Goal: Transaction & Acquisition: Purchase product/service

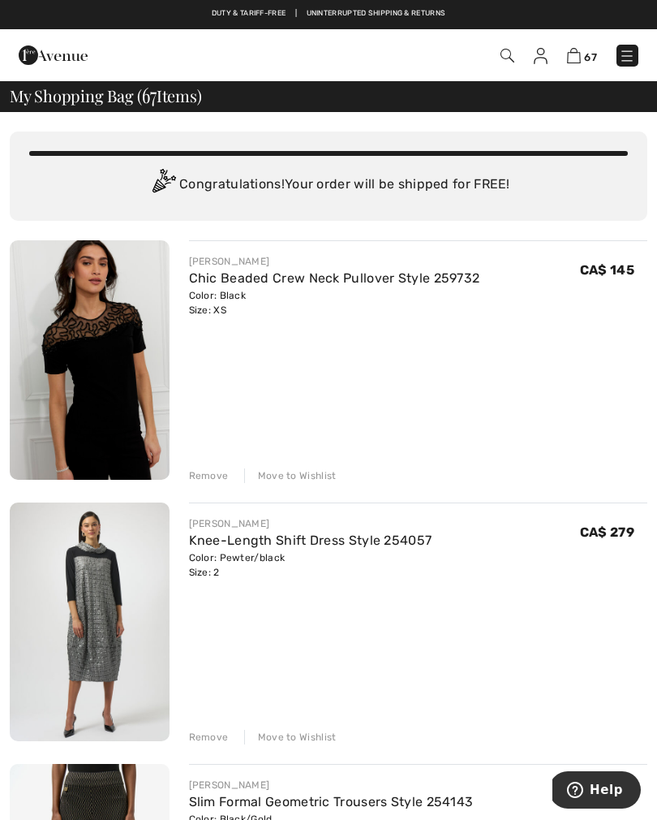
click at [203, 480] on div "Remove" at bounding box center [209, 475] width 40 height 15
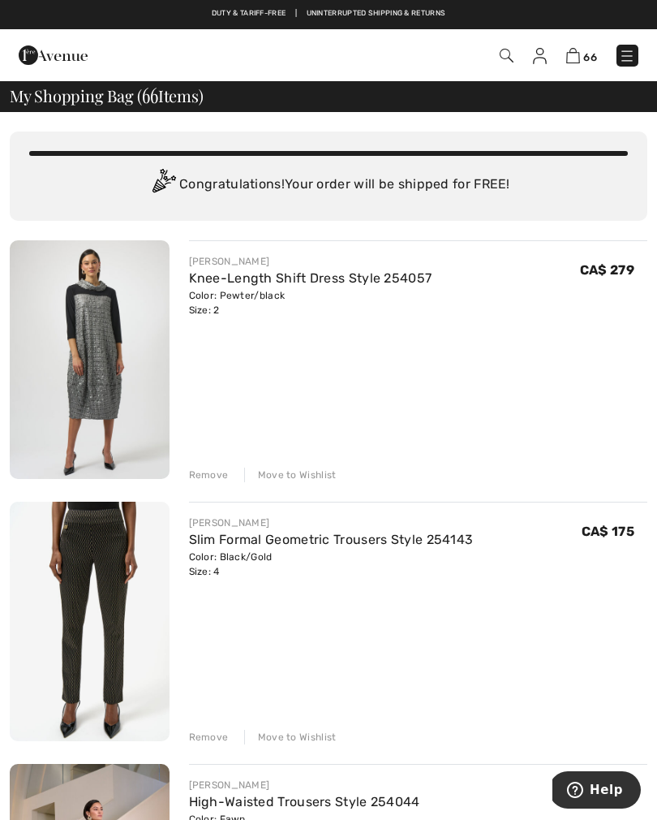
click at [200, 477] on div "Remove" at bounding box center [209, 475] width 40 height 15
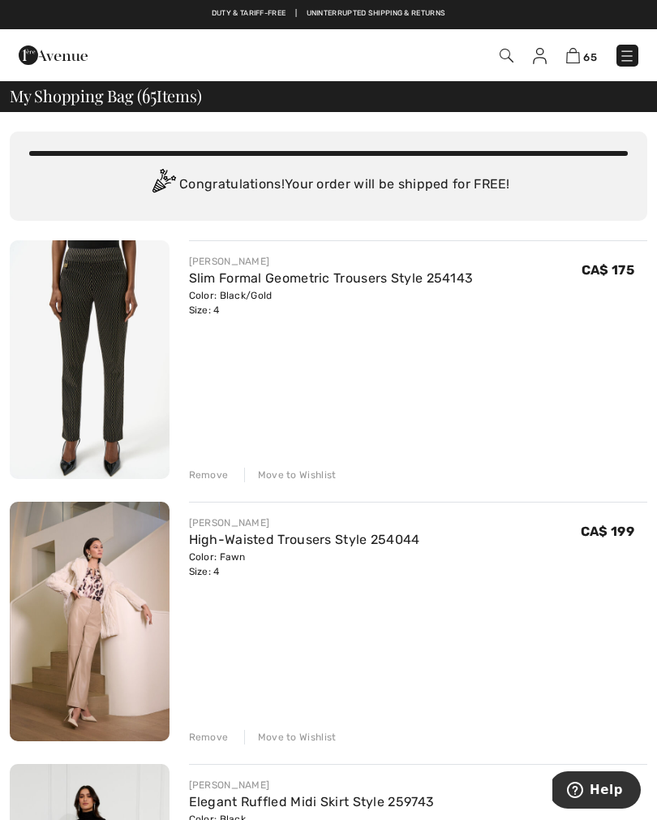
click at [204, 477] on div "Remove" at bounding box center [209, 475] width 40 height 15
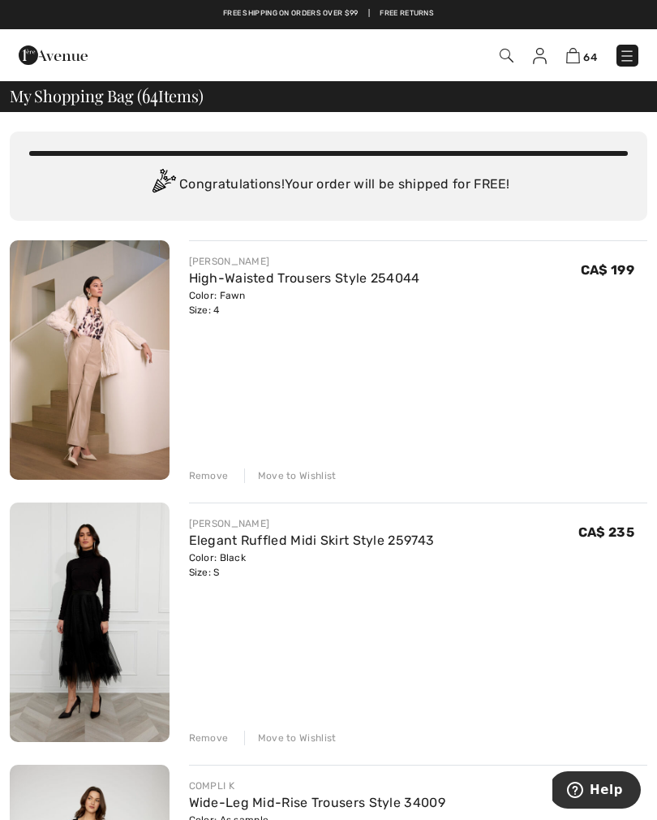
click at [200, 480] on div "Remove" at bounding box center [209, 475] width 40 height 15
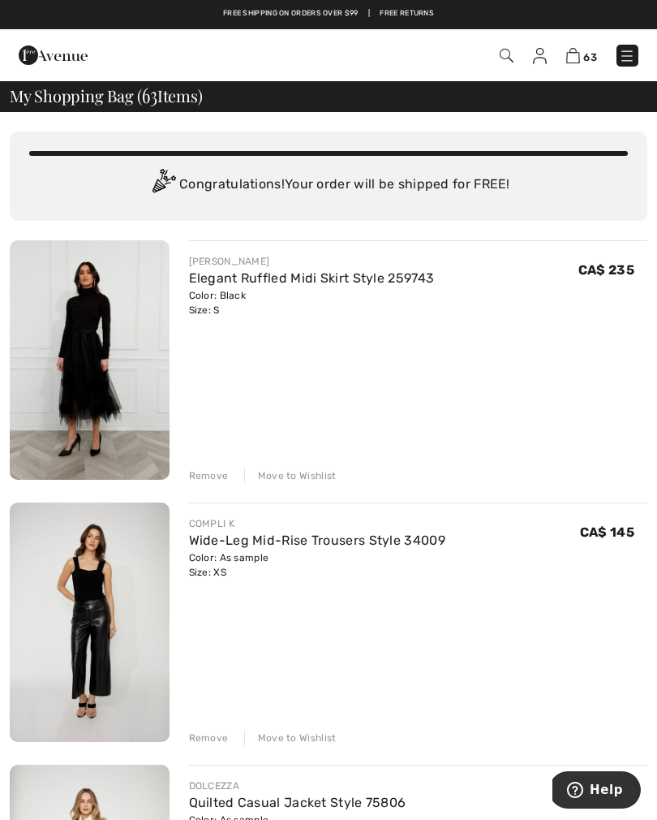
click at [193, 480] on div "Remove" at bounding box center [209, 475] width 40 height 15
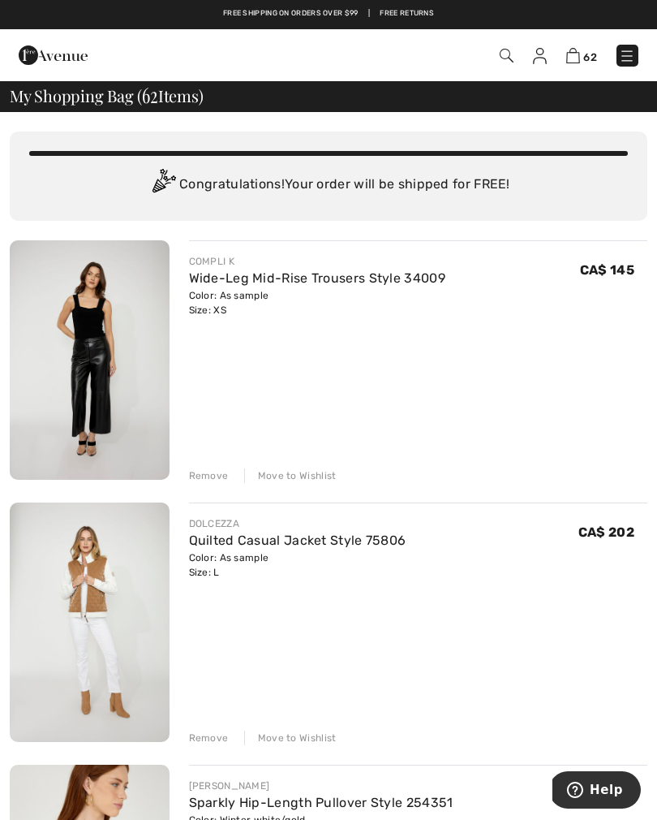
click at [206, 475] on div "Remove" at bounding box center [209, 475] width 40 height 15
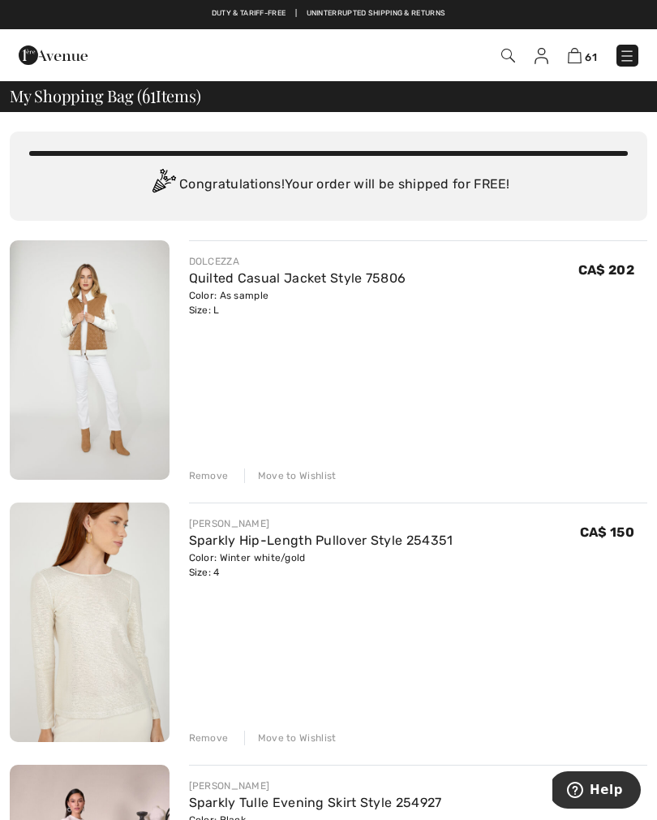
click at [209, 476] on div "Remove" at bounding box center [209, 475] width 40 height 15
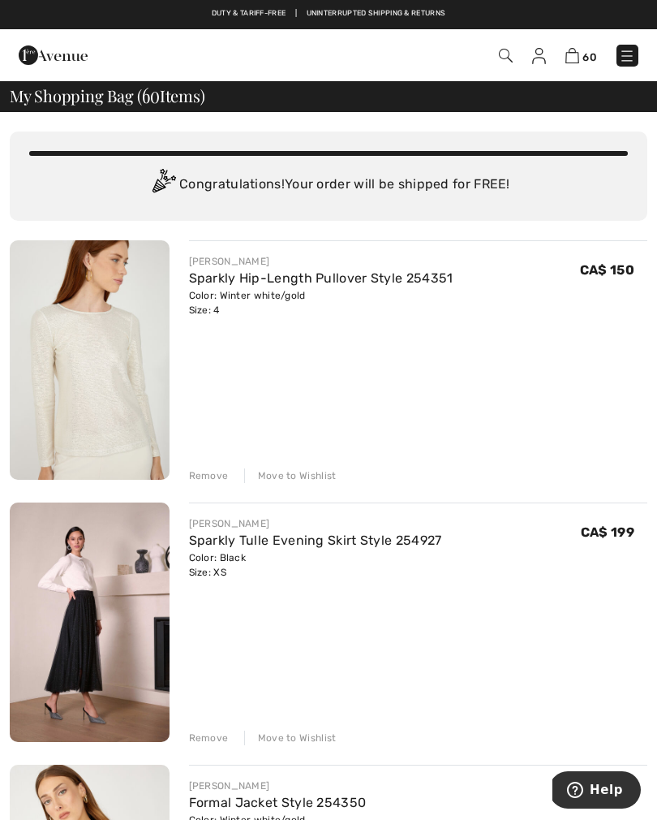
click at [202, 475] on div "Remove" at bounding box center [209, 475] width 40 height 15
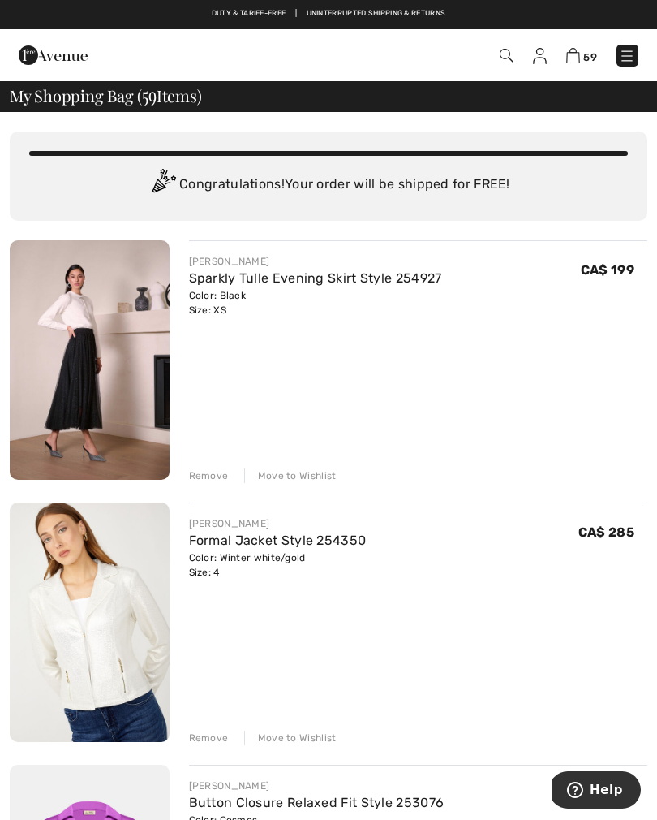
click at [210, 473] on div "Remove" at bounding box center [209, 475] width 40 height 15
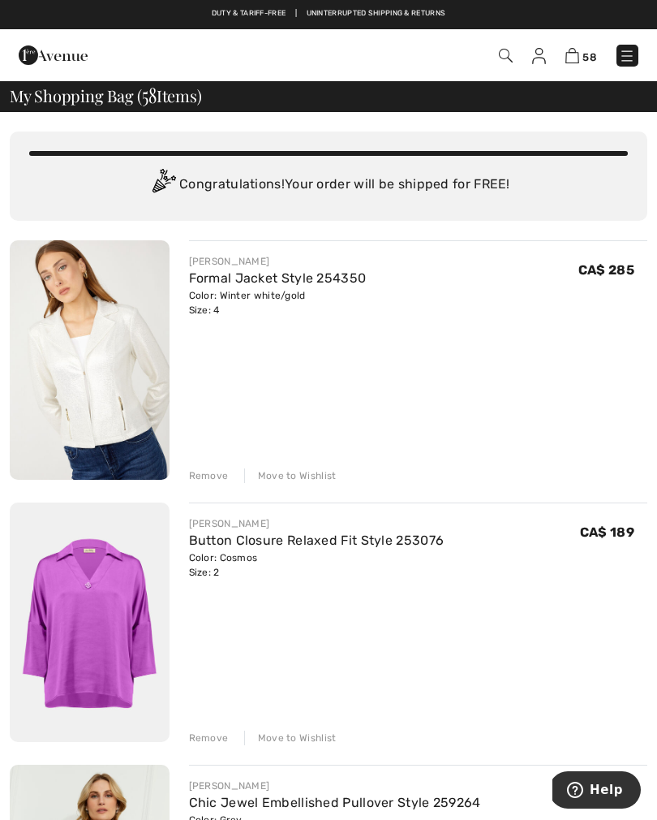
click at [192, 473] on div "Remove" at bounding box center [209, 475] width 40 height 15
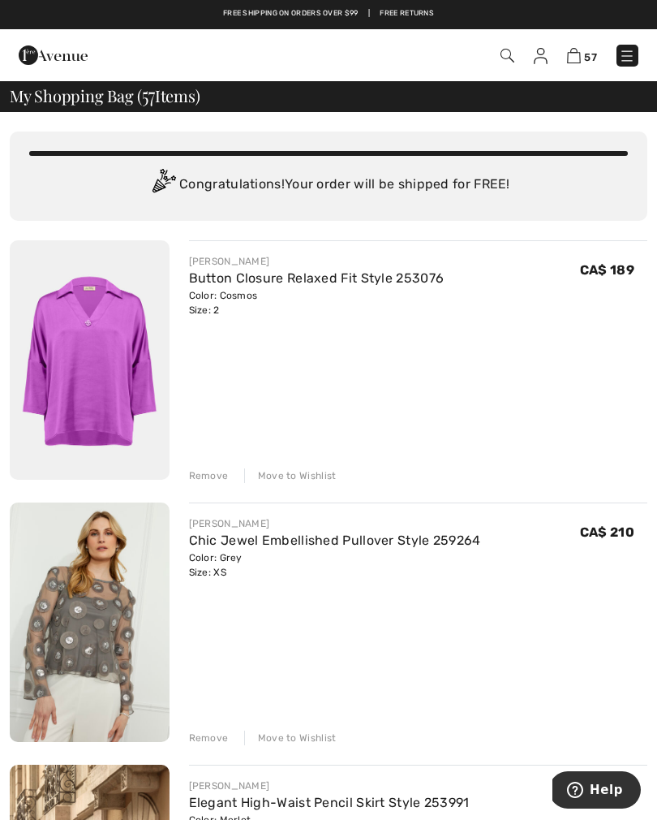
click at [199, 475] on div "Remove" at bounding box center [209, 475] width 40 height 15
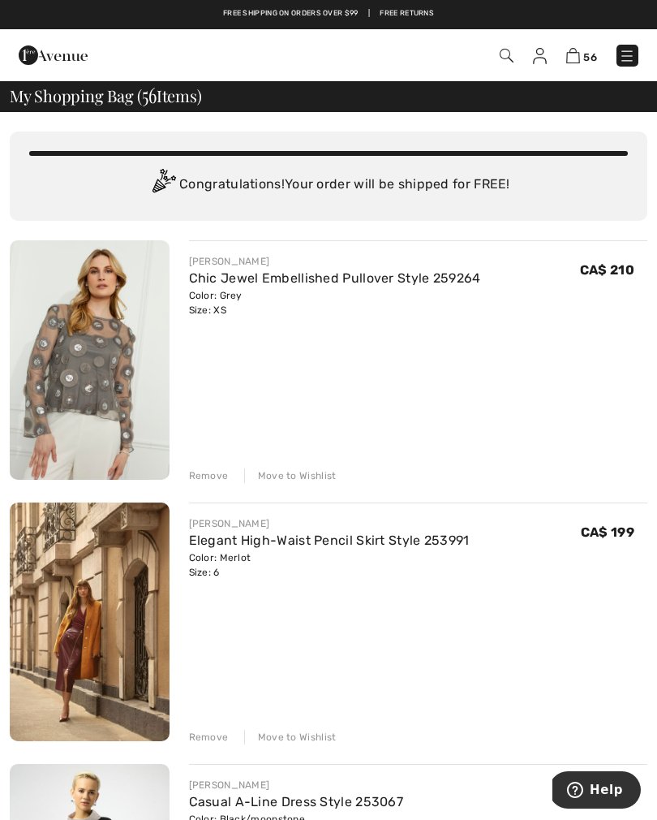
click at [207, 476] on div "Remove" at bounding box center [209, 475] width 40 height 15
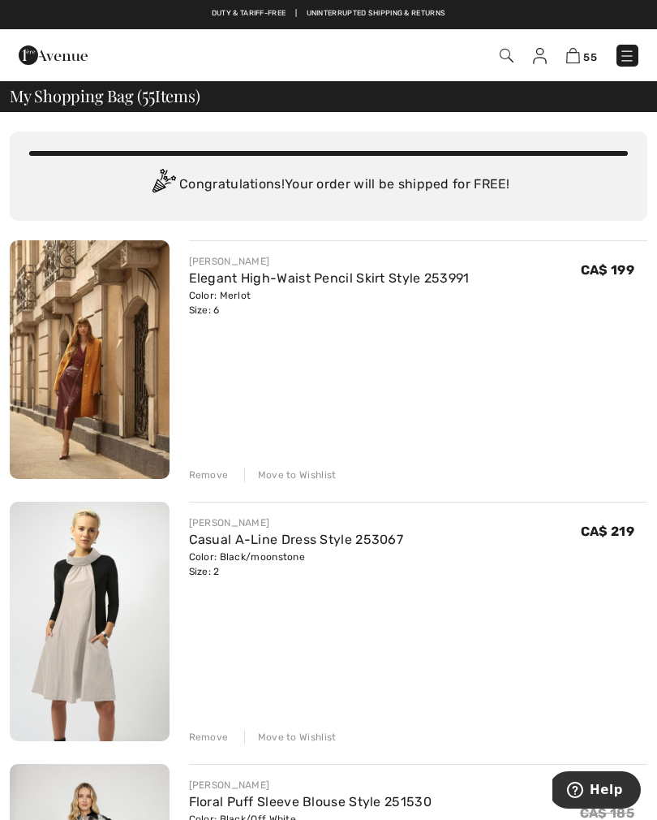
click at [197, 479] on div "Remove" at bounding box center [209, 475] width 40 height 15
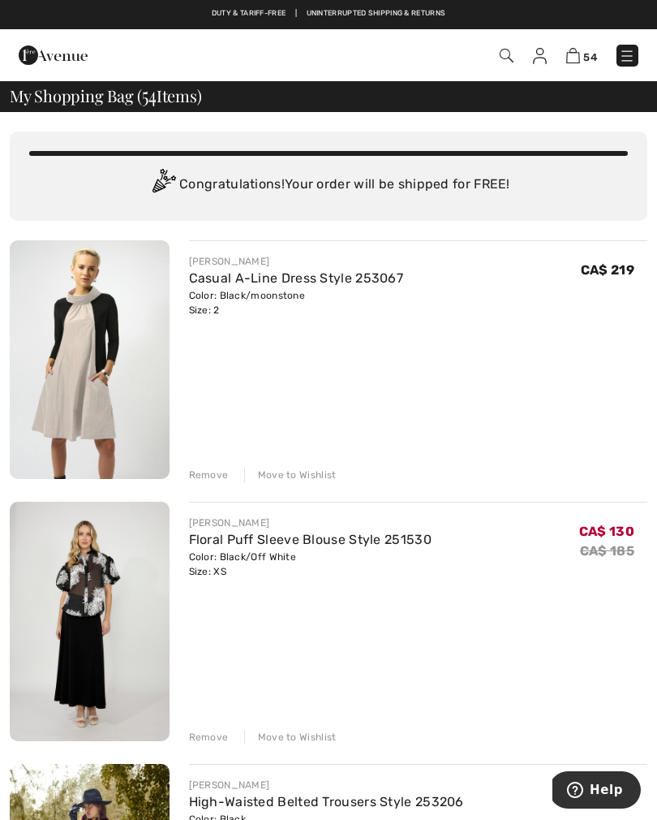
click at [200, 481] on div "Remove" at bounding box center [209, 475] width 40 height 15
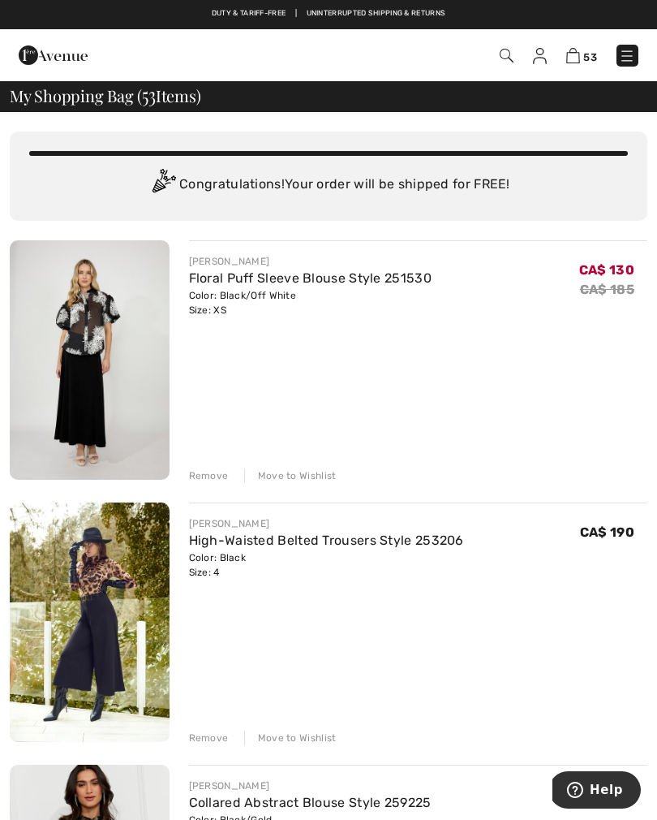
click at [199, 478] on div "Remove" at bounding box center [209, 475] width 40 height 15
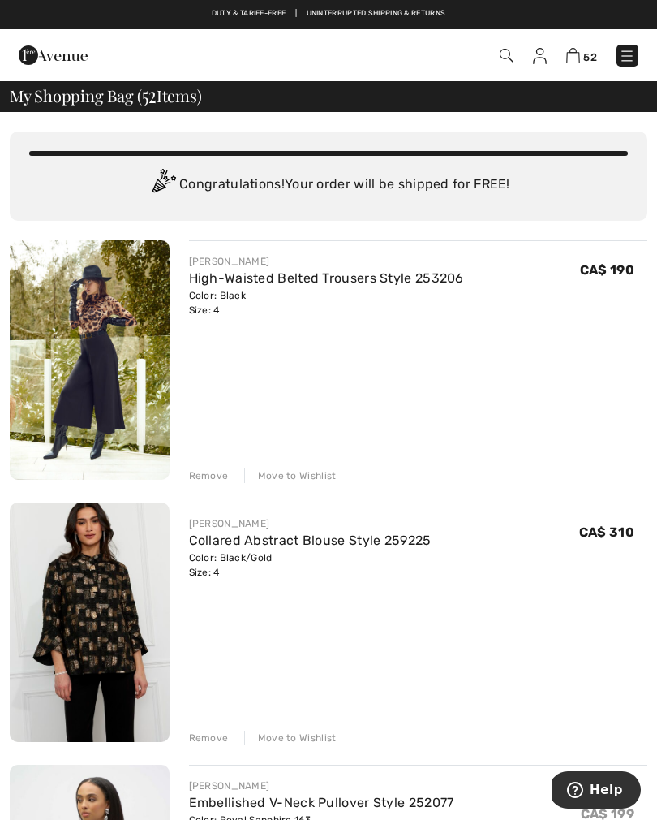
click at [201, 480] on div "Remove" at bounding box center [209, 475] width 40 height 15
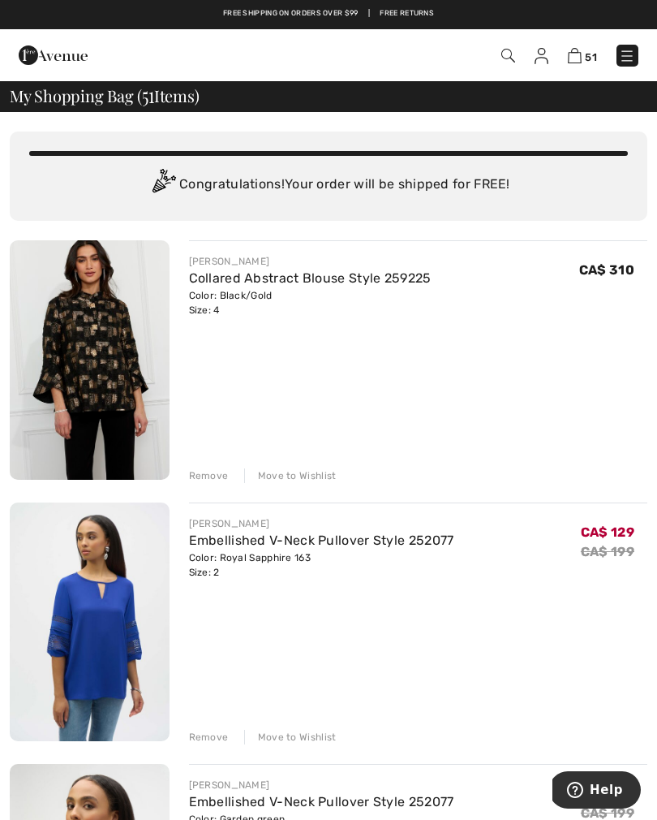
click at [203, 477] on div "Remove" at bounding box center [209, 475] width 40 height 15
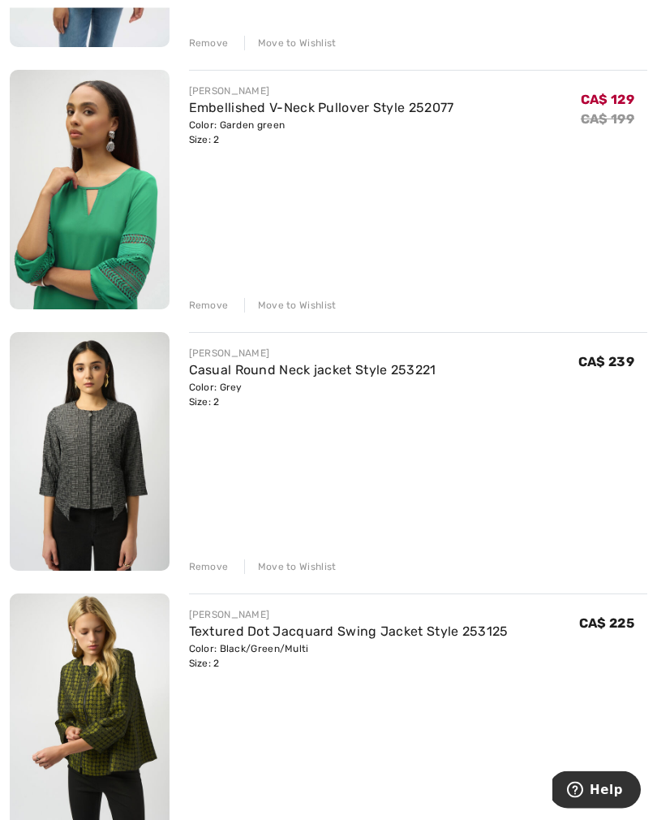
scroll to position [428, 0]
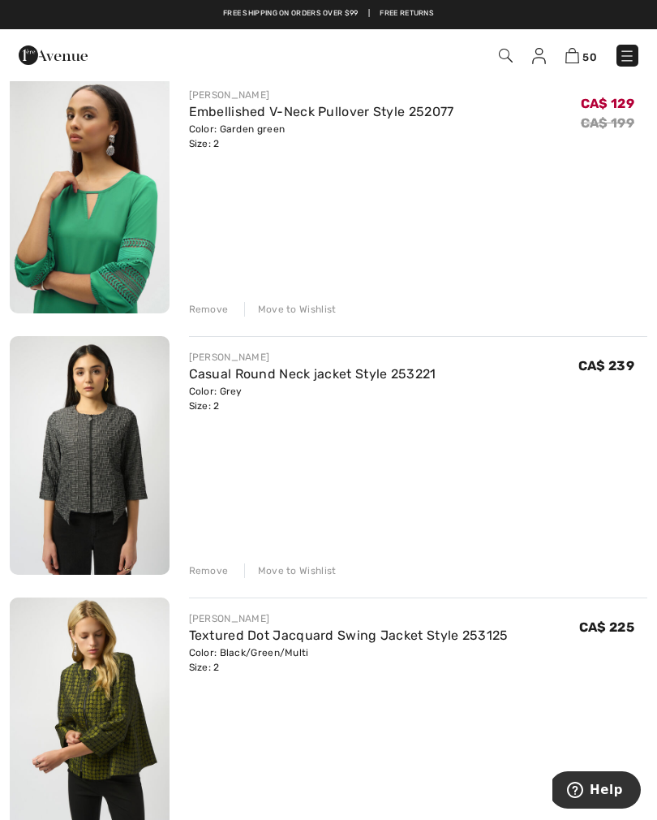
click at [198, 569] on div "Remove" at bounding box center [209, 570] width 40 height 15
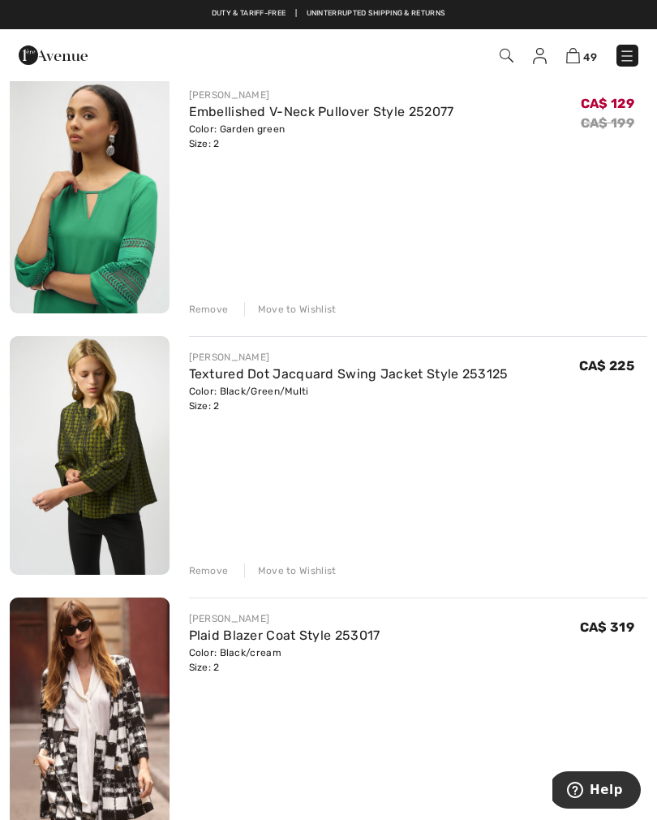
click at [200, 571] on div "Remove" at bounding box center [209, 570] width 40 height 15
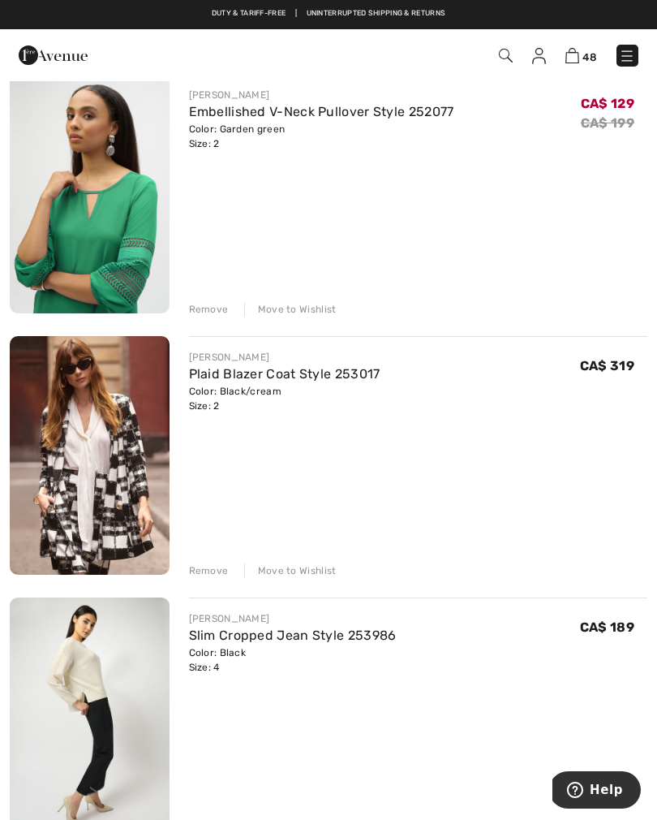
click at [205, 573] on div "Remove" at bounding box center [209, 570] width 40 height 15
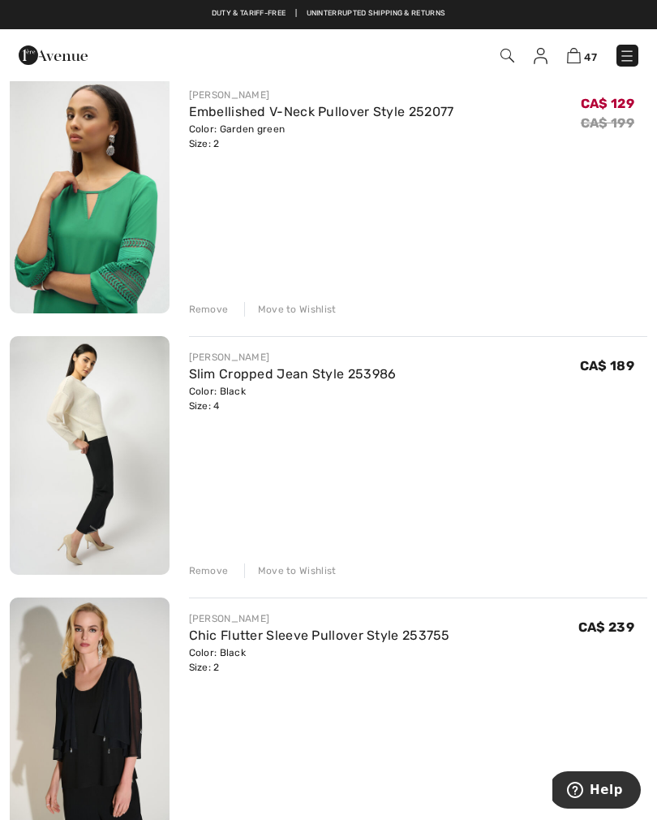
click at [205, 566] on div "Remove" at bounding box center [209, 570] width 40 height 15
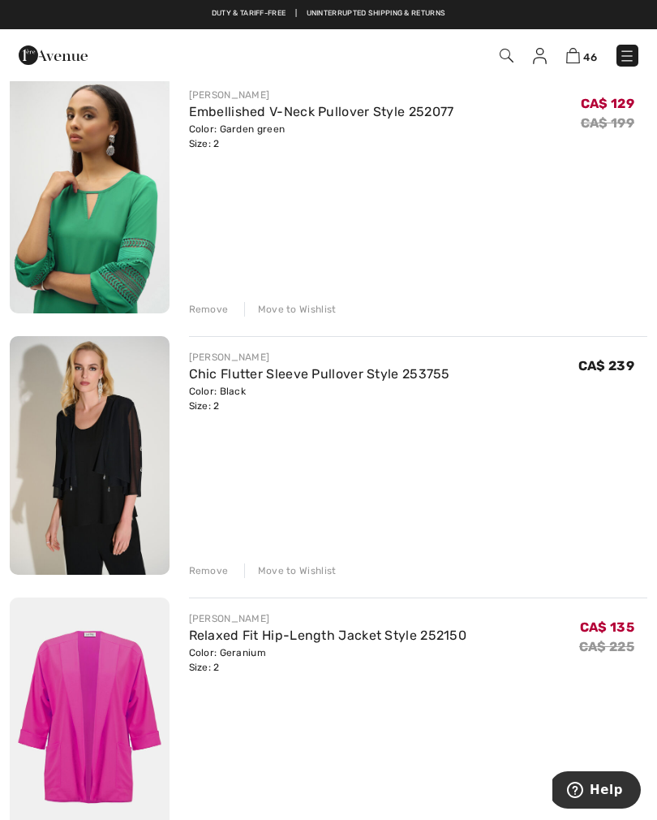
click at [205, 575] on div "Remove" at bounding box center [209, 570] width 40 height 15
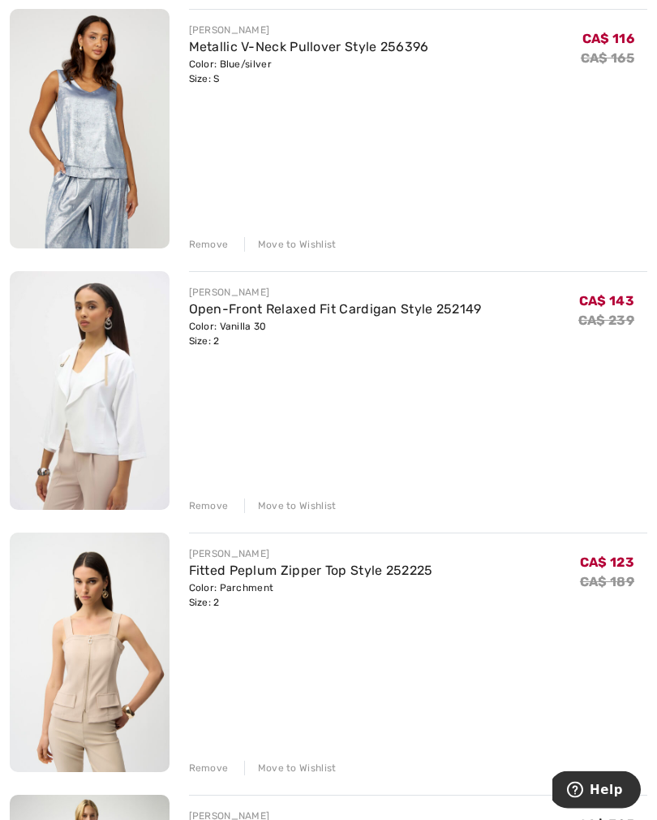
scroll to position [1279, 0]
click at [195, 503] on div "Remove" at bounding box center [209, 505] width 40 height 15
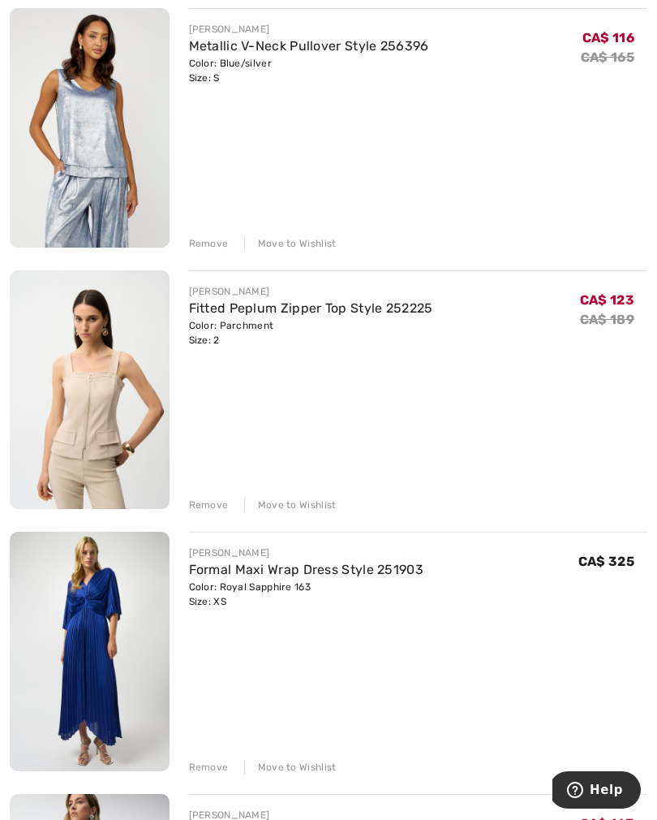
click at [200, 505] on div "Remove" at bounding box center [209, 505] width 40 height 15
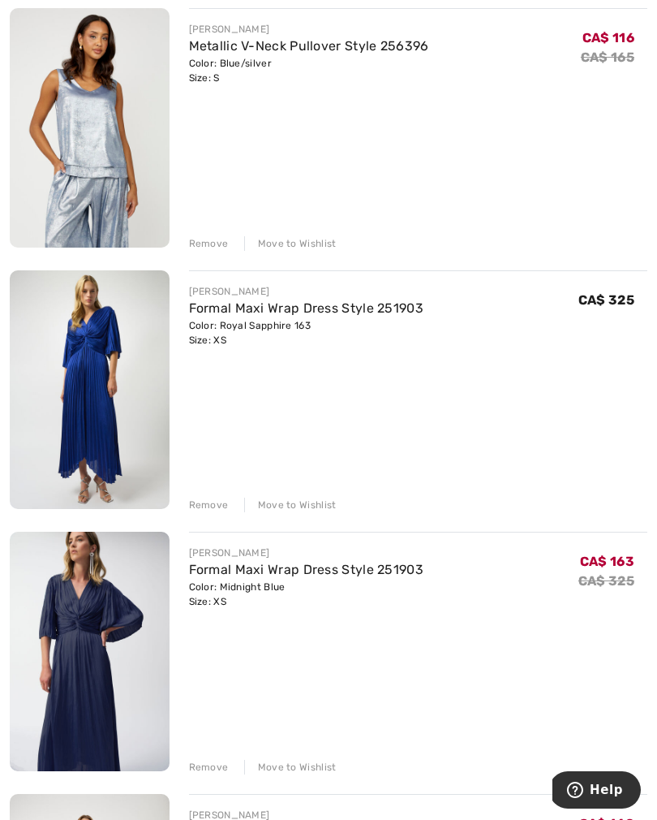
click at [198, 511] on div "Remove" at bounding box center [209, 505] width 40 height 15
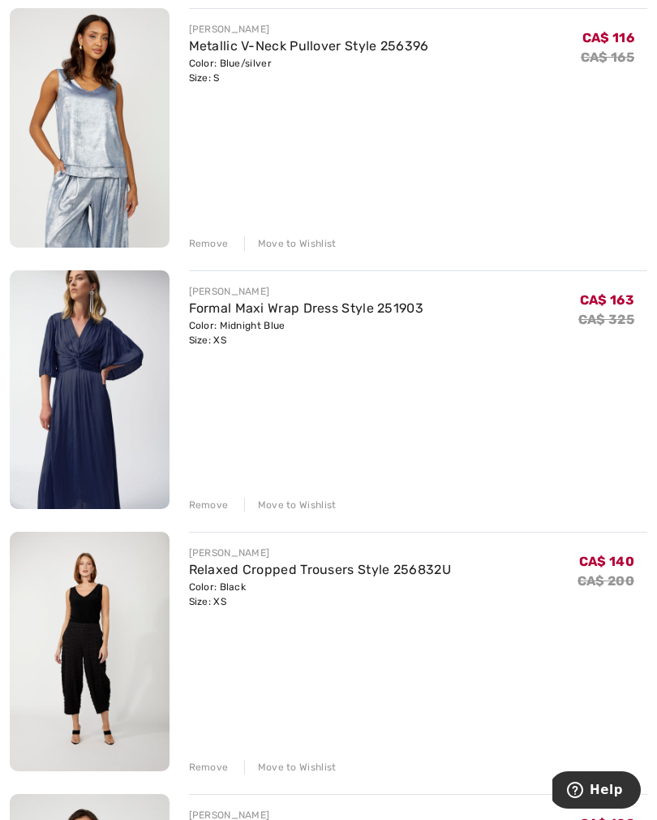
click at [200, 510] on div "Remove" at bounding box center [209, 505] width 40 height 15
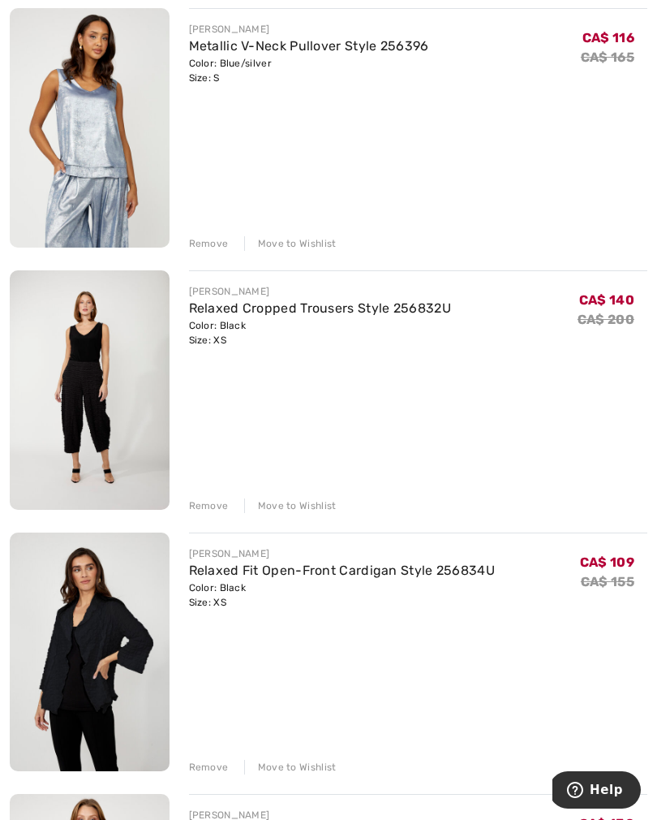
click at [201, 501] on div "Remove" at bounding box center [209, 505] width 40 height 15
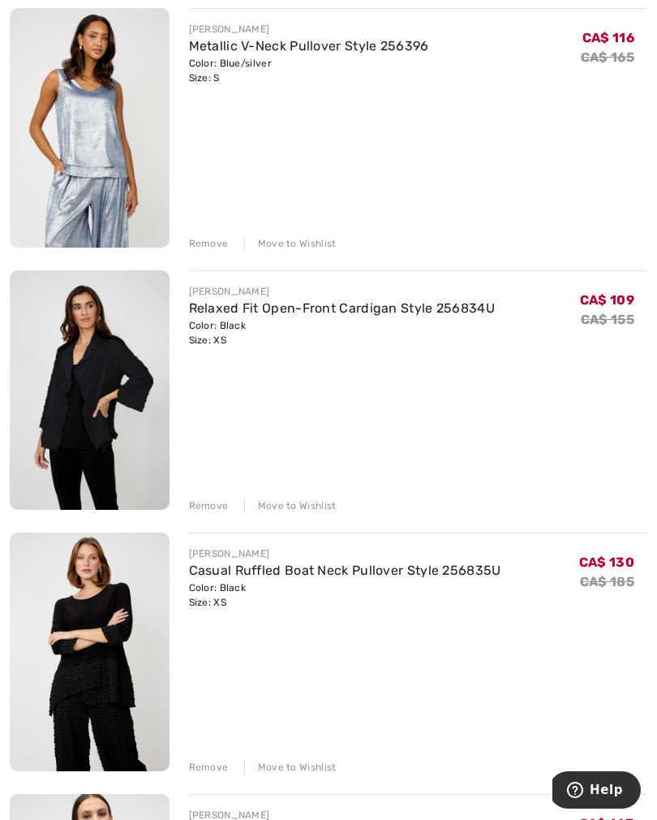
click at [200, 498] on div "Remove" at bounding box center [209, 505] width 40 height 15
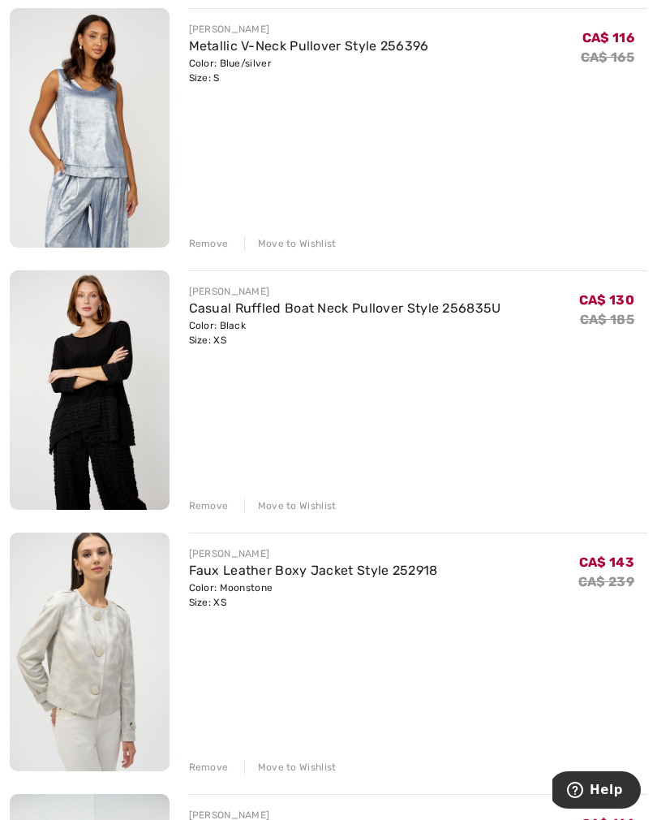
click at [198, 506] on div "Remove" at bounding box center [209, 505] width 40 height 15
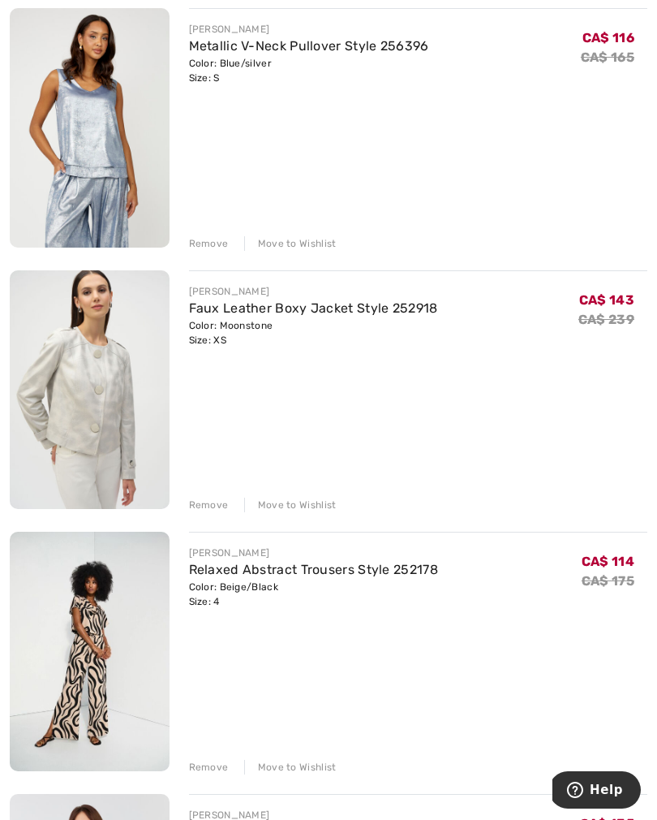
click at [195, 511] on div "Remove" at bounding box center [209, 505] width 40 height 15
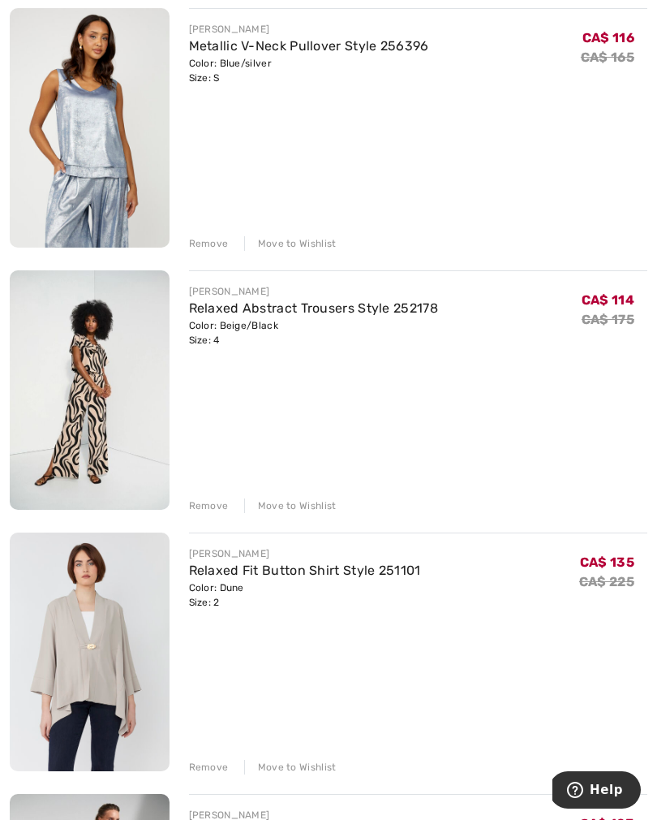
click at [196, 512] on div "Remove" at bounding box center [209, 505] width 40 height 15
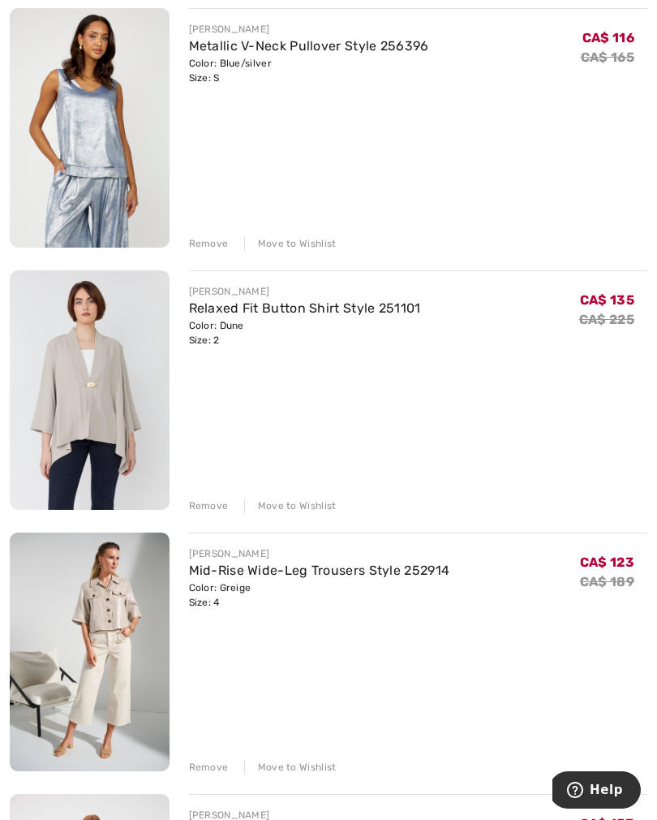
click at [205, 505] on div "Remove" at bounding box center [209, 505] width 40 height 15
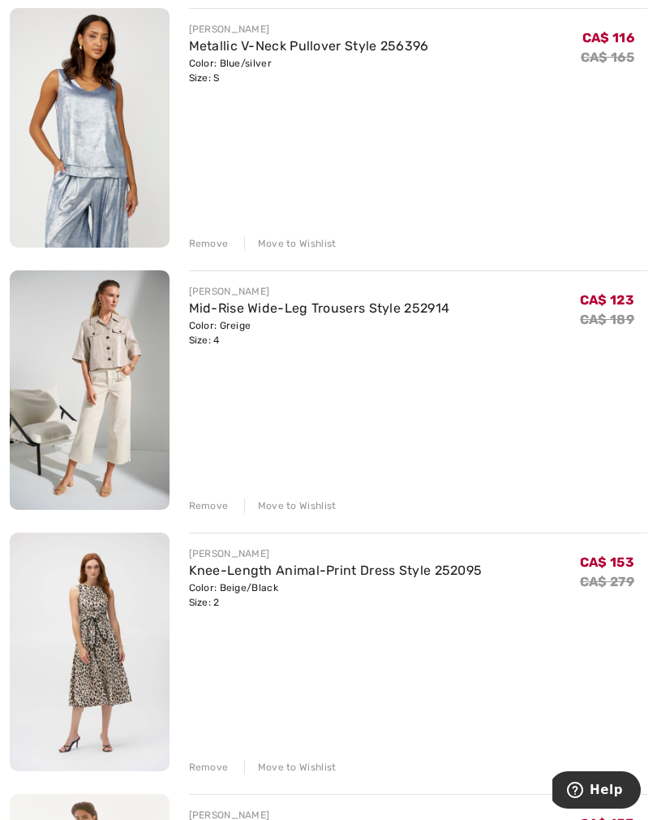
click at [197, 511] on div "Remove" at bounding box center [209, 505] width 40 height 15
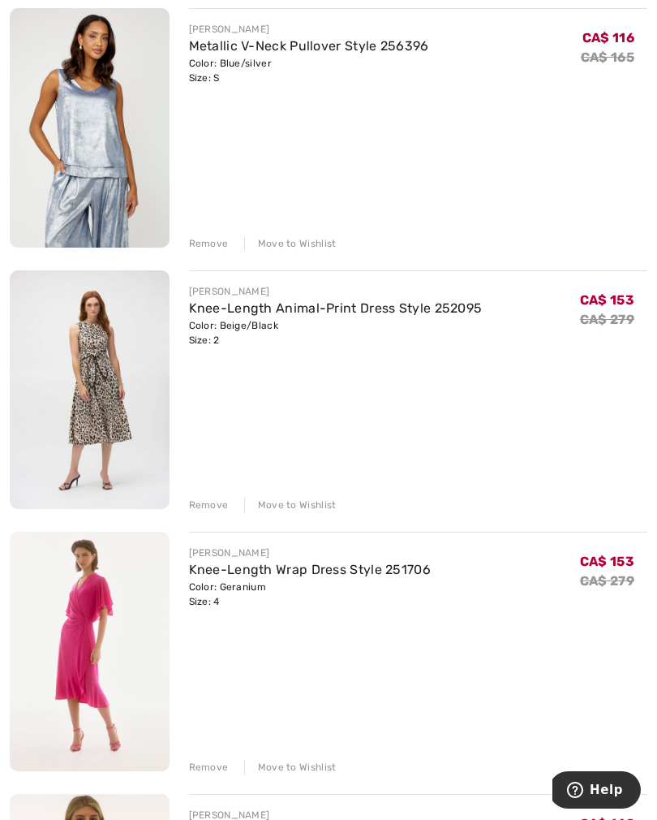
click at [205, 506] on div "Remove" at bounding box center [209, 505] width 40 height 15
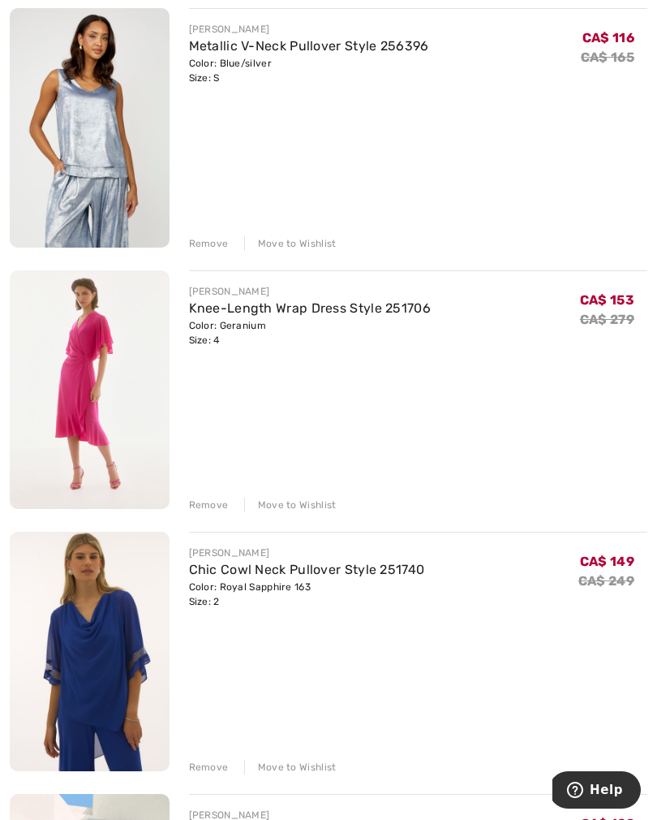
click at [206, 500] on div "Remove" at bounding box center [209, 505] width 40 height 15
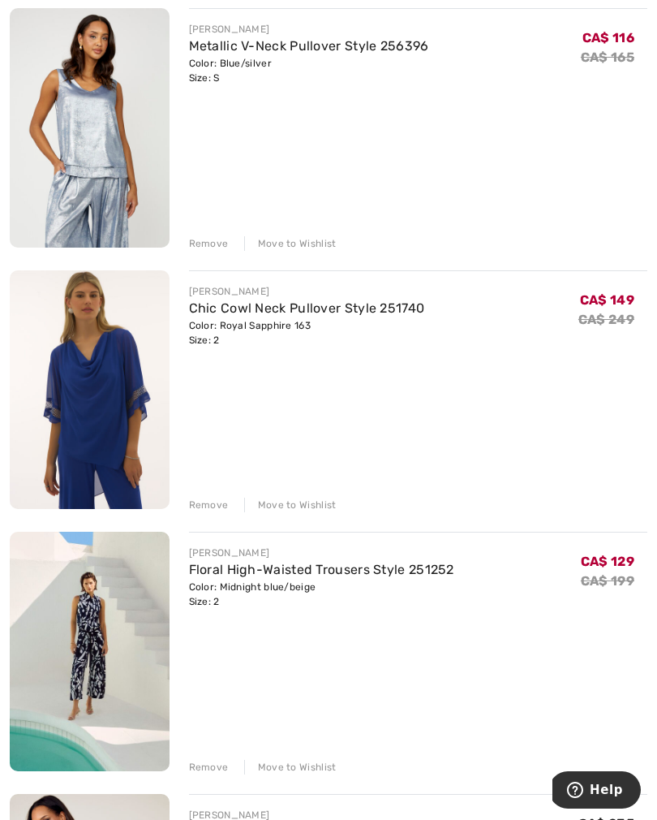
click at [192, 511] on div "Remove" at bounding box center [209, 505] width 40 height 15
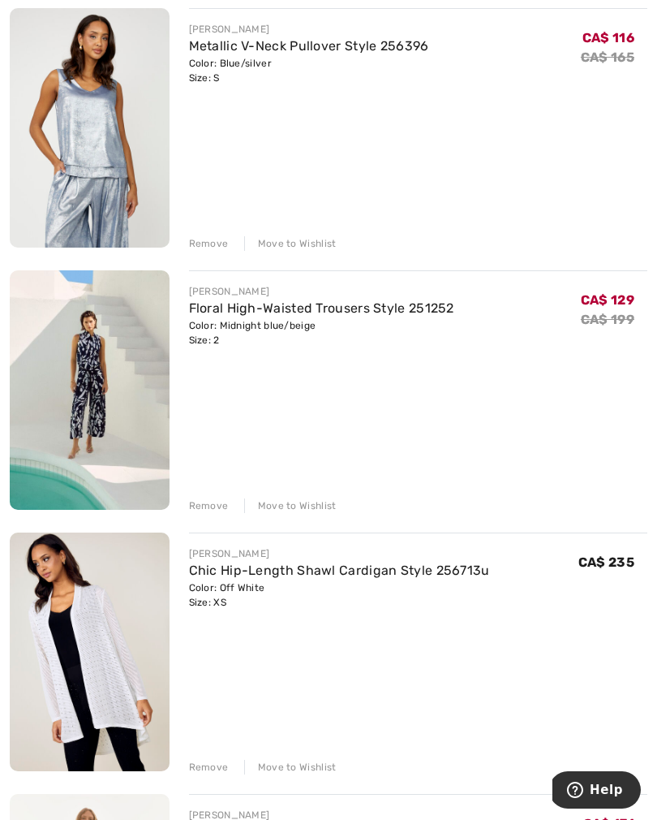
click at [202, 511] on div "Remove" at bounding box center [209, 505] width 40 height 15
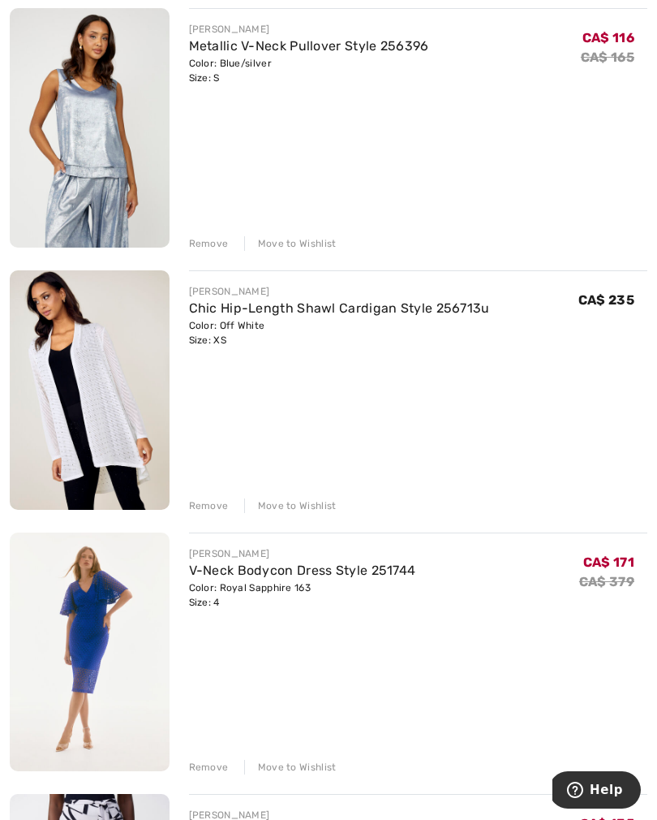
click at [198, 504] on div "Remove" at bounding box center [209, 505] width 40 height 15
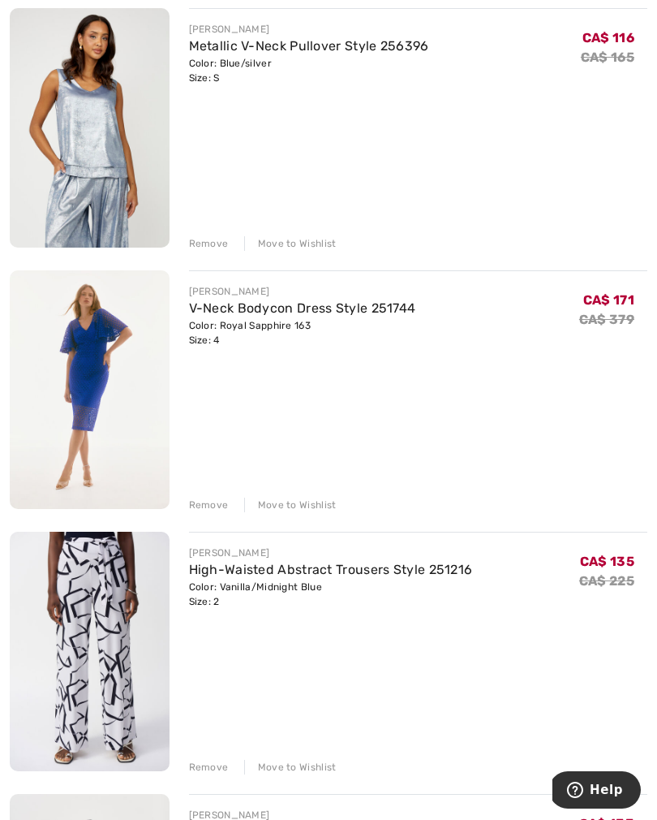
click at [200, 510] on div "Remove" at bounding box center [209, 505] width 40 height 15
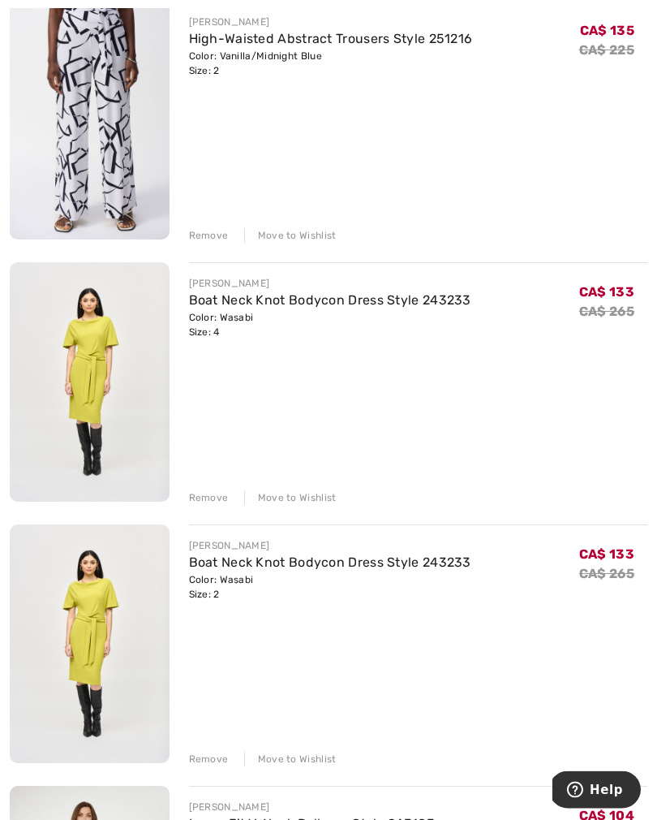
scroll to position [1549, 0]
click at [213, 494] on div "Remove" at bounding box center [209, 497] width 40 height 15
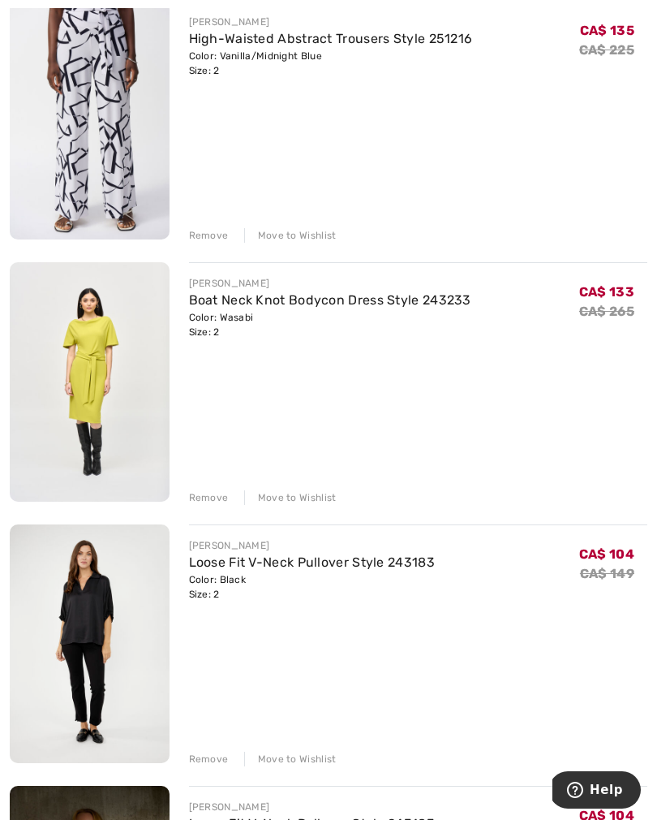
click at [199, 503] on div "Remove" at bounding box center [209, 497] width 40 height 15
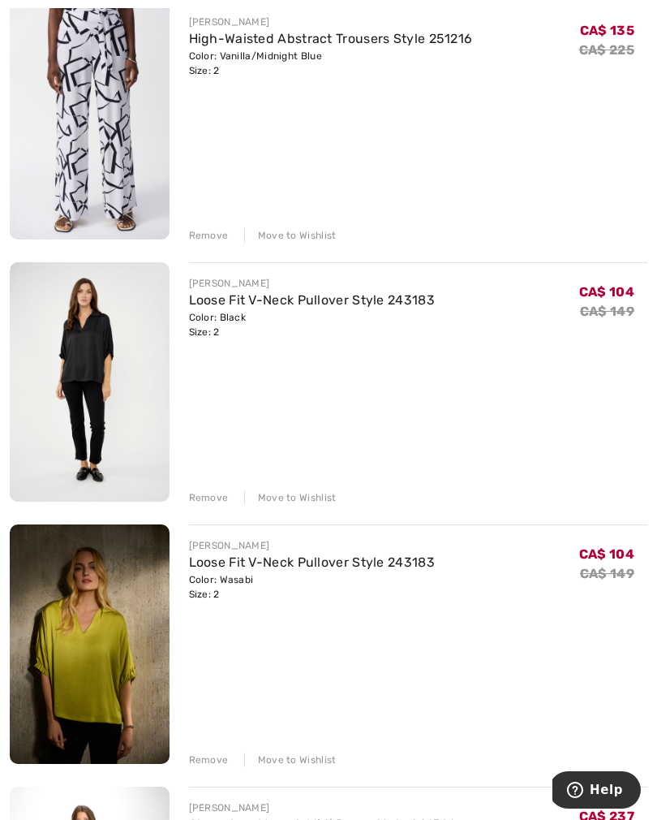
click at [207, 502] on div "Remove" at bounding box center [209, 497] width 40 height 15
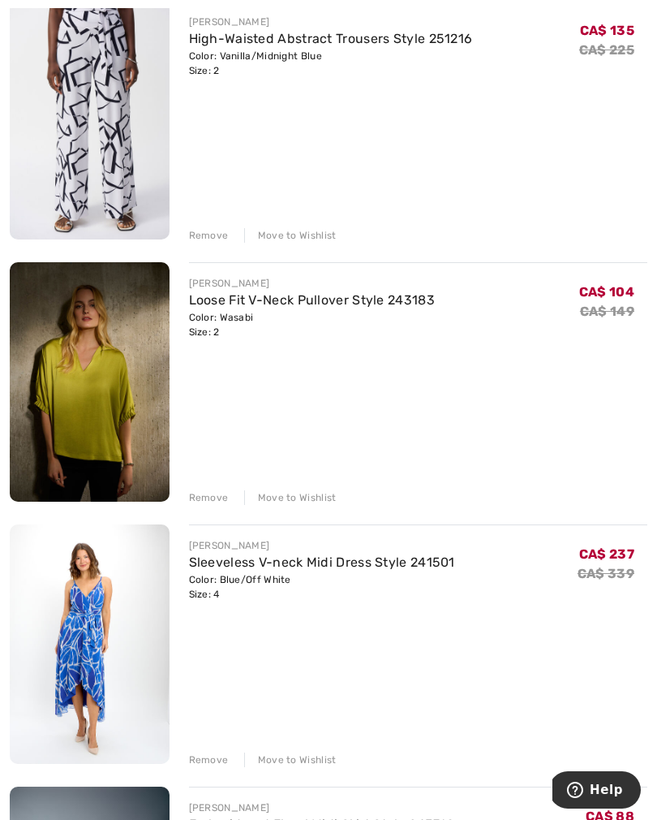
click at [205, 499] on div "Remove" at bounding box center [209, 497] width 40 height 15
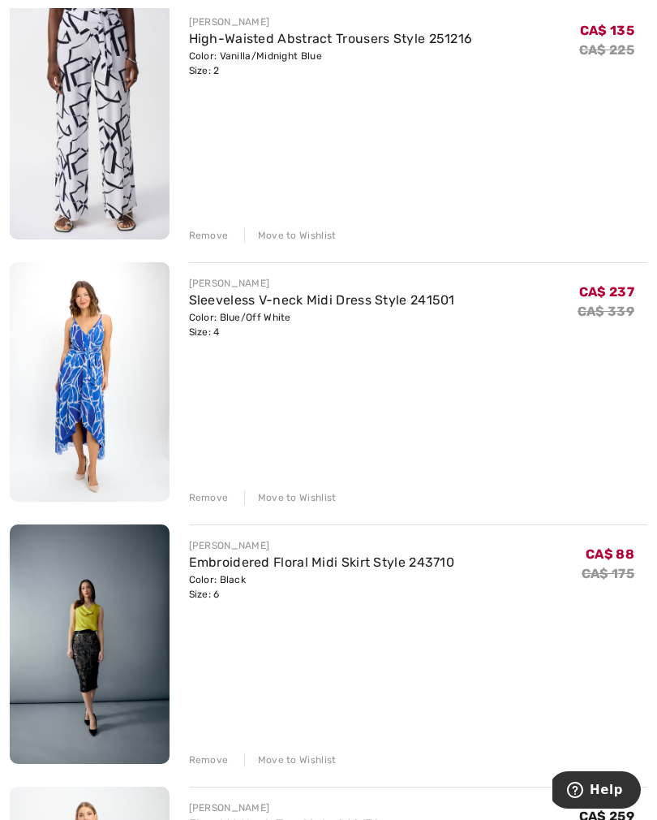
click at [209, 493] on div "Remove" at bounding box center [209, 497] width 40 height 15
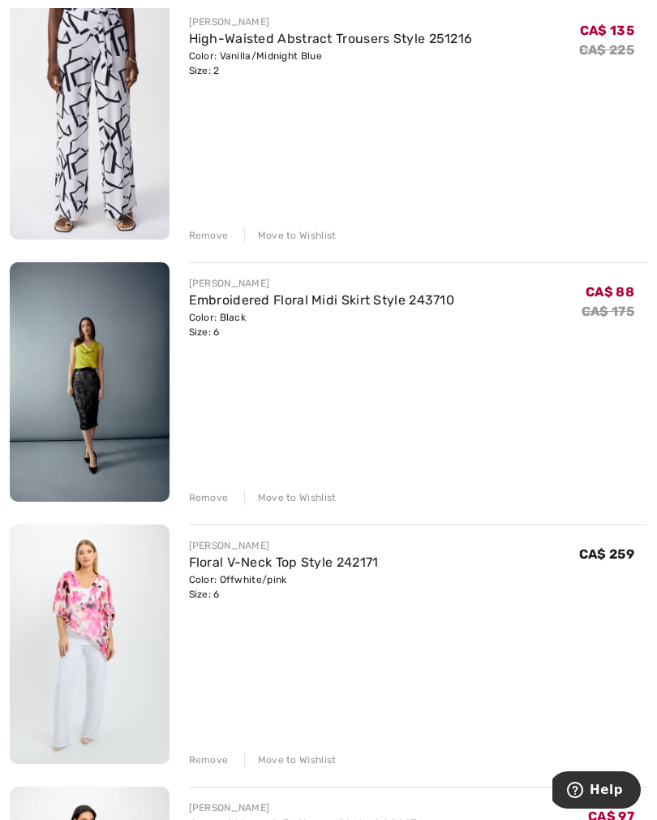
click at [209, 502] on div "Remove" at bounding box center [209, 497] width 40 height 15
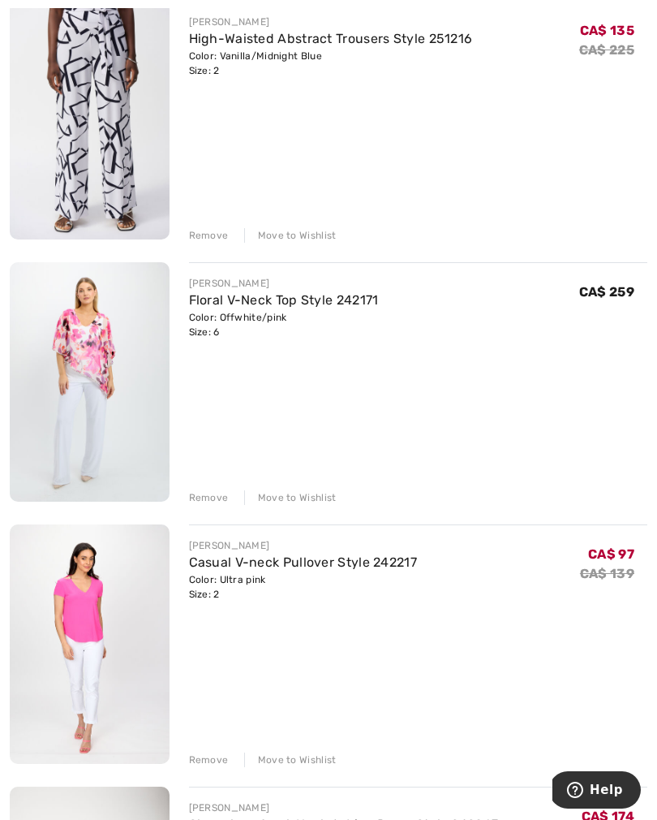
click at [201, 500] on div "Remove" at bounding box center [209, 497] width 40 height 15
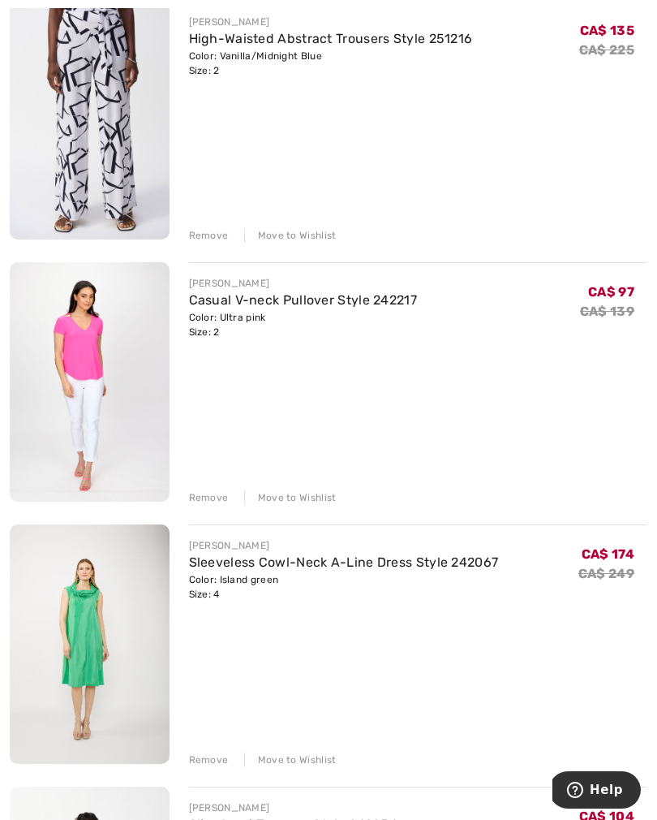
click at [205, 502] on div "Remove" at bounding box center [209, 497] width 40 height 15
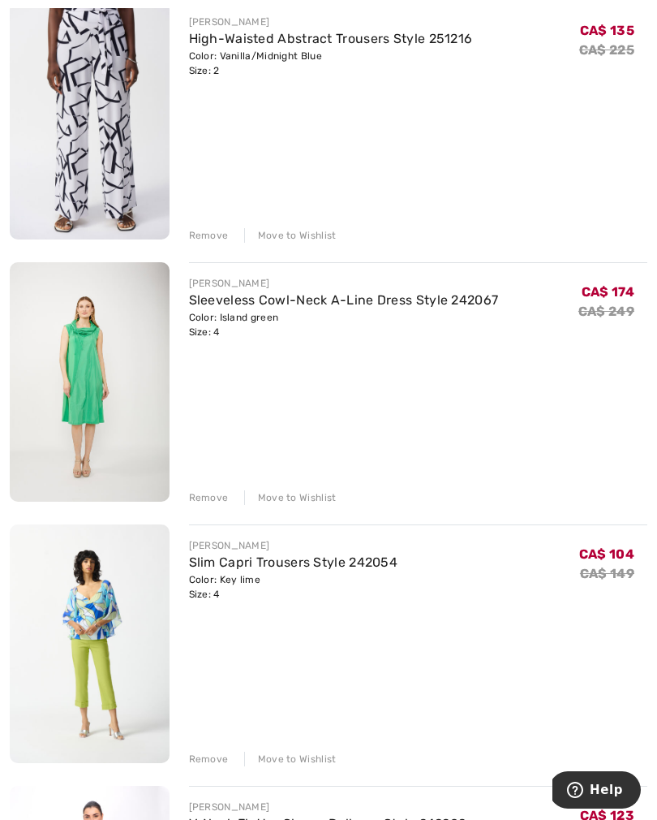
click at [211, 499] on div "Remove" at bounding box center [209, 497] width 40 height 15
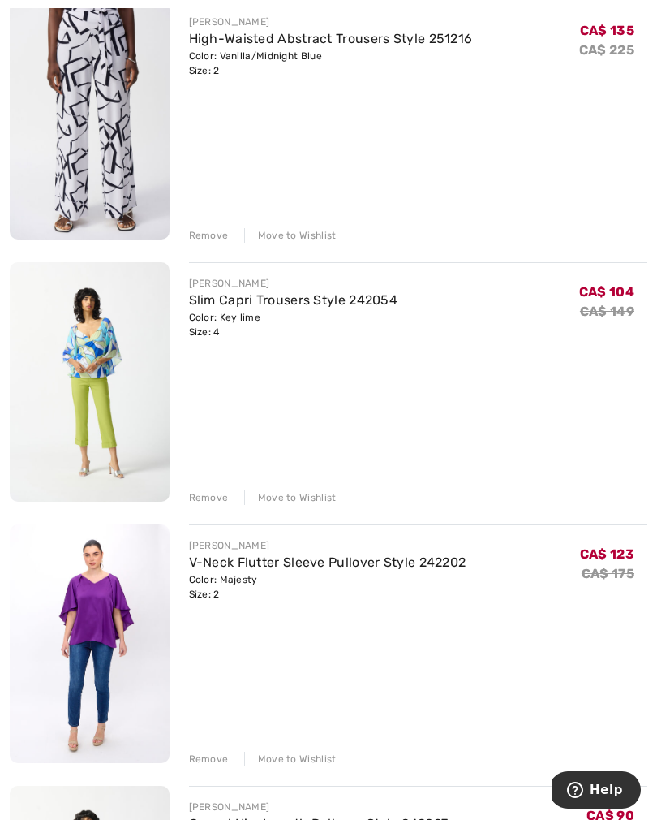
click at [207, 497] on div "Remove" at bounding box center [209, 497] width 40 height 15
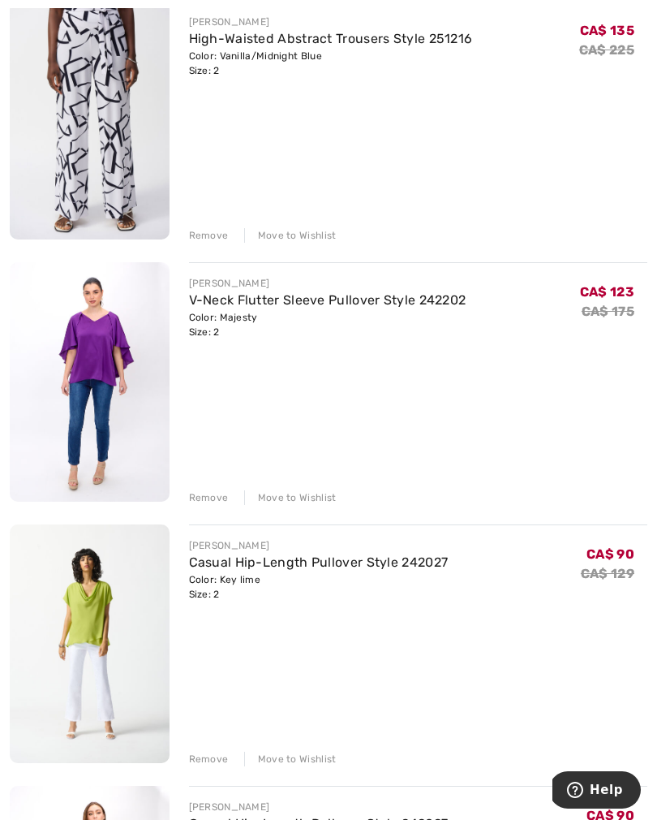
click at [207, 504] on div "Remove" at bounding box center [209, 497] width 40 height 15
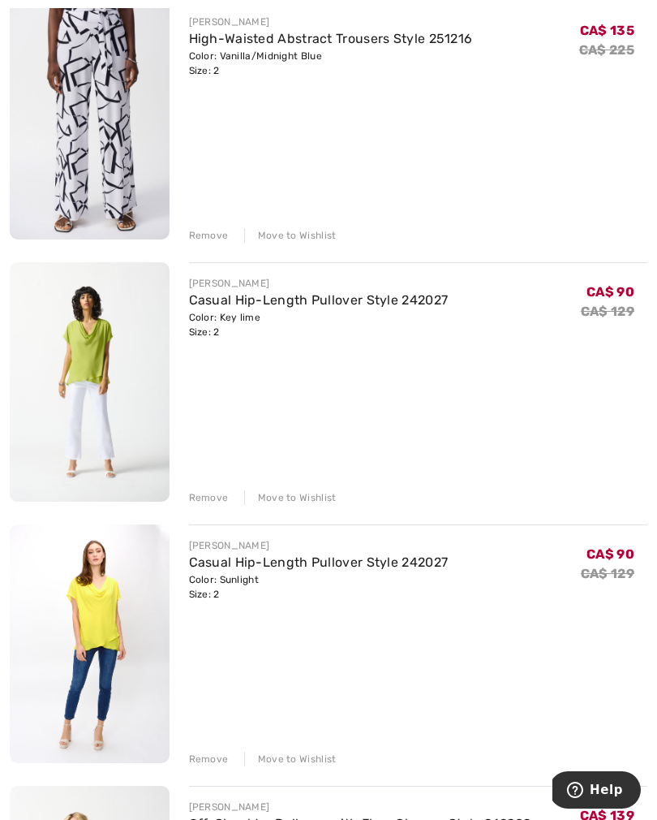
click at [212, 501] on div "Remove" at bounding box center [209, 497] width 40 height 15
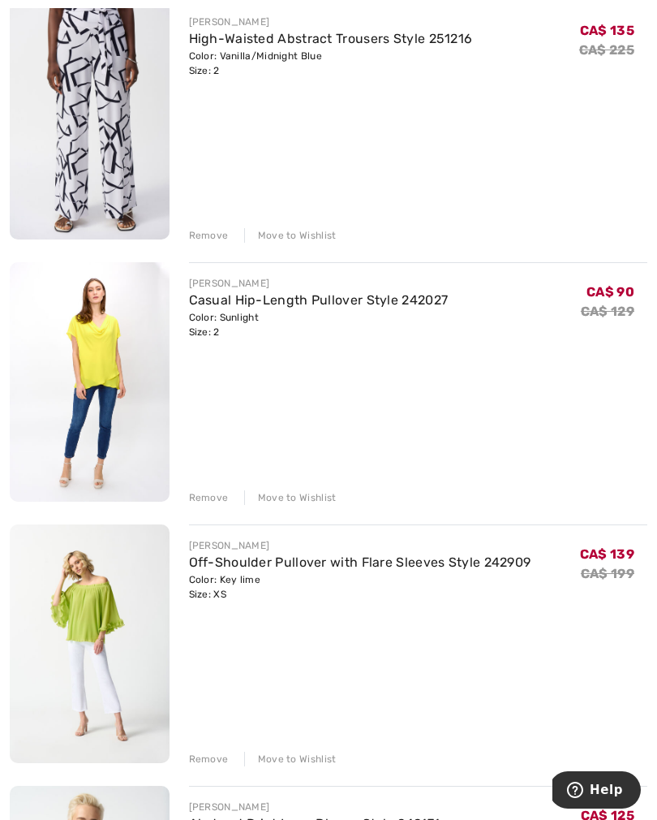
click at [210, 503] on div "Remove" at bounding box center [209, 497] width 40 height 15
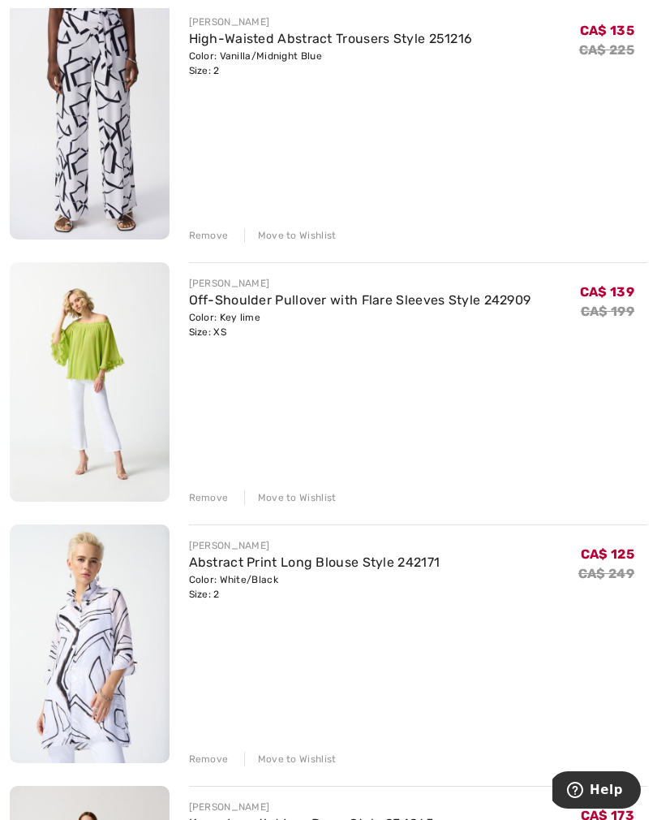
click at [213, 501] on div "Remove" at bounding box center [209, 497] width 40 height 15
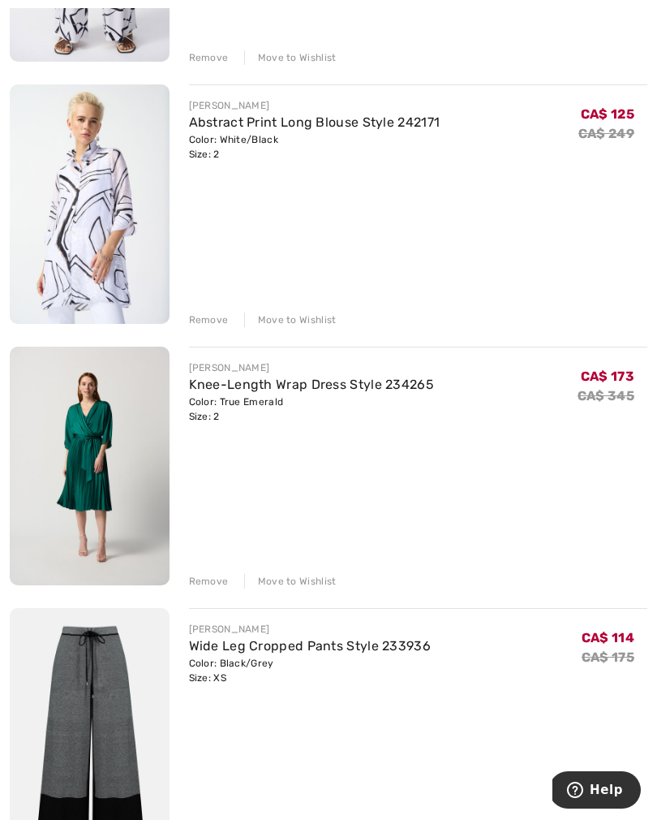
scroll to position [1746, 0]
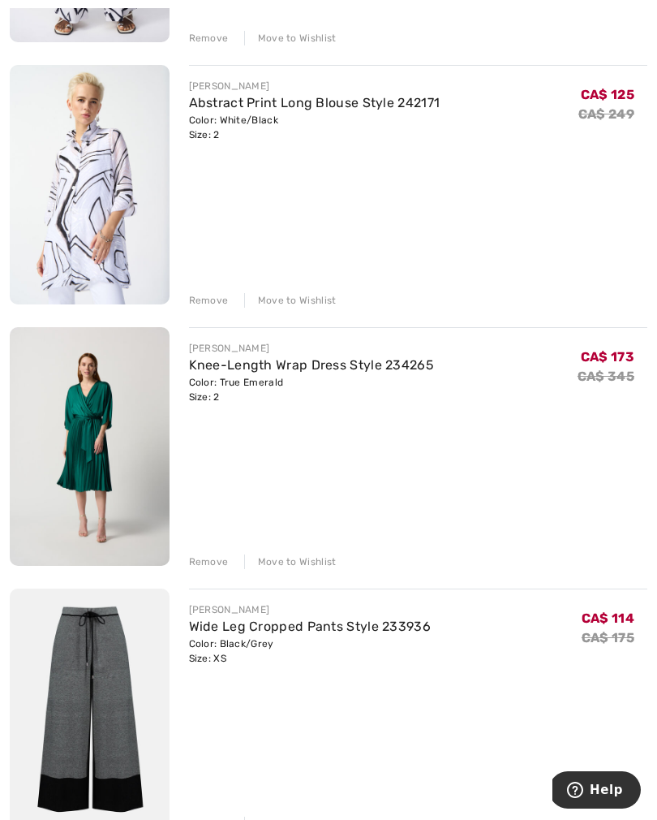
click at [210, 555] on div "Remove" at bounding box center [209, 561] width 40 height 15
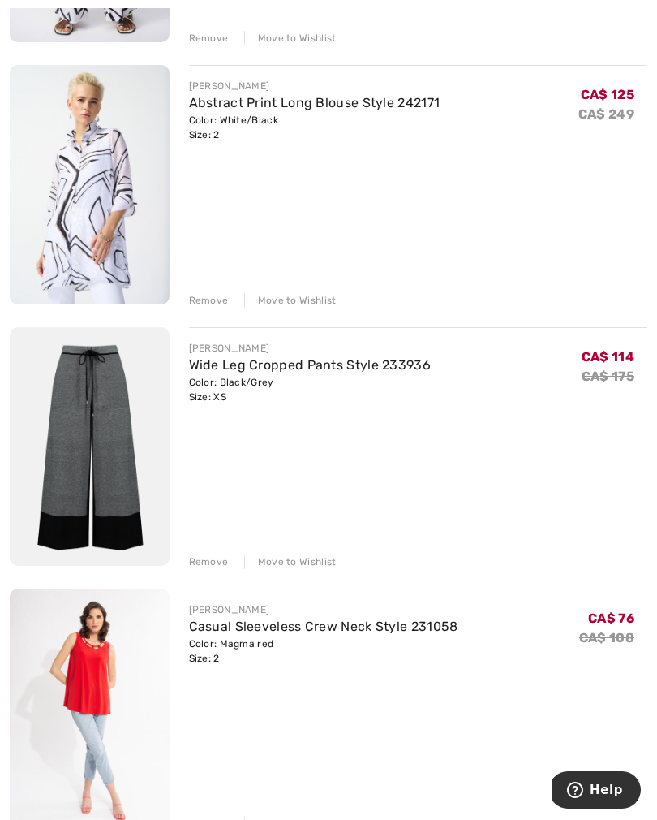
click at [207, 562] on div "Remove" at bounding box center [209, 561] width 40 height 15
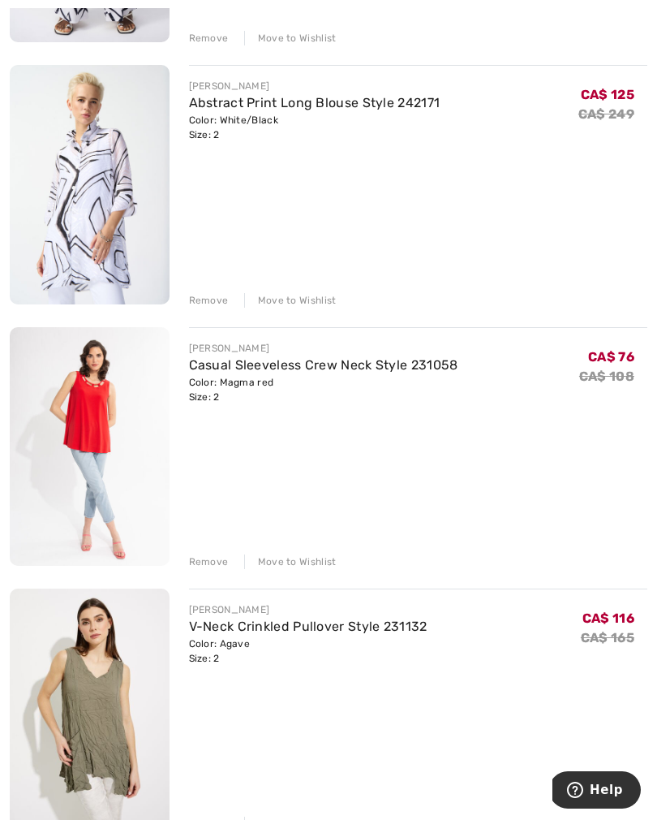
click at [205, 563] on div "Remove" at bounding box center [209, 561] width 40 height 15
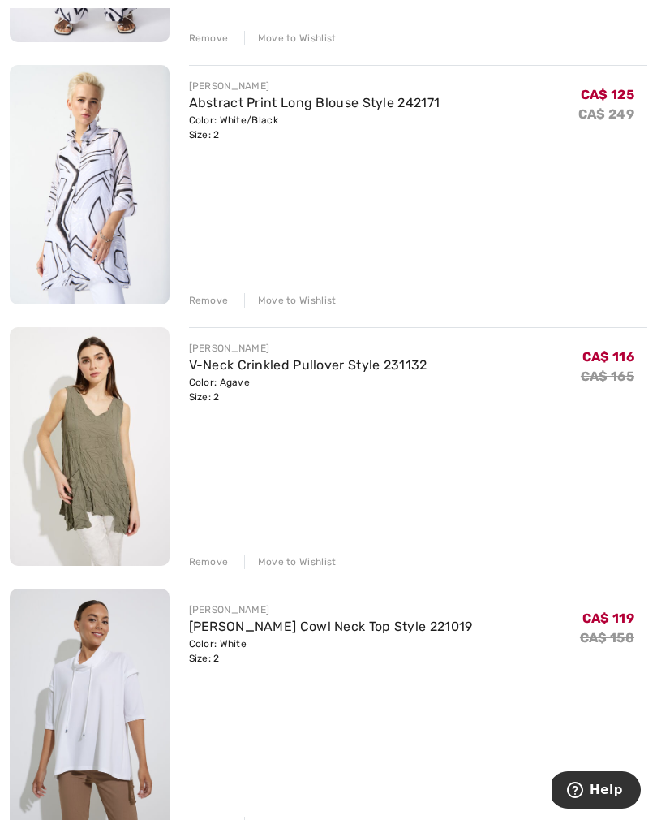
click at [208, 561] on div "Remove" at bounding box center [209, 561] width 40 height 15
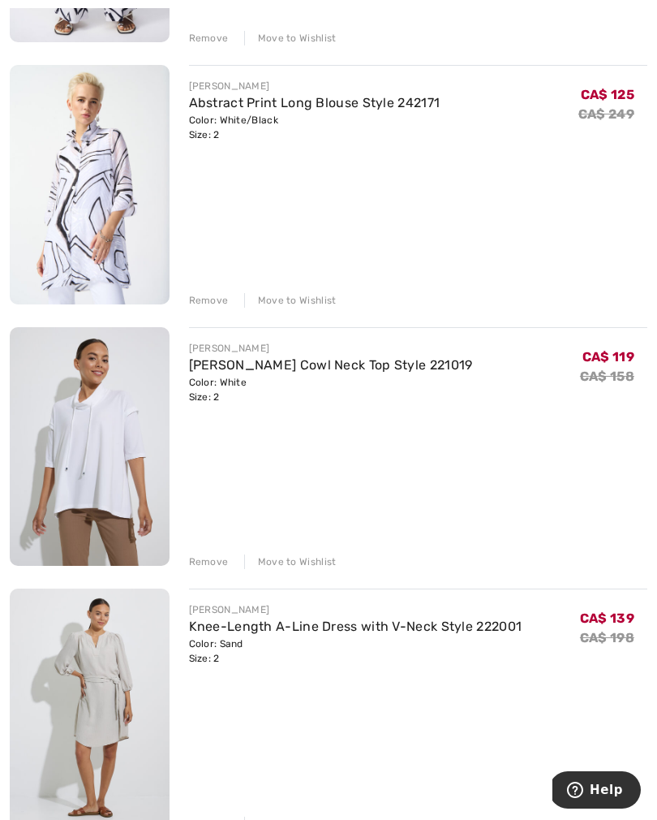
click at [202, 569] on div "Remove" at bounding box center [209, 561] width 40 height 15
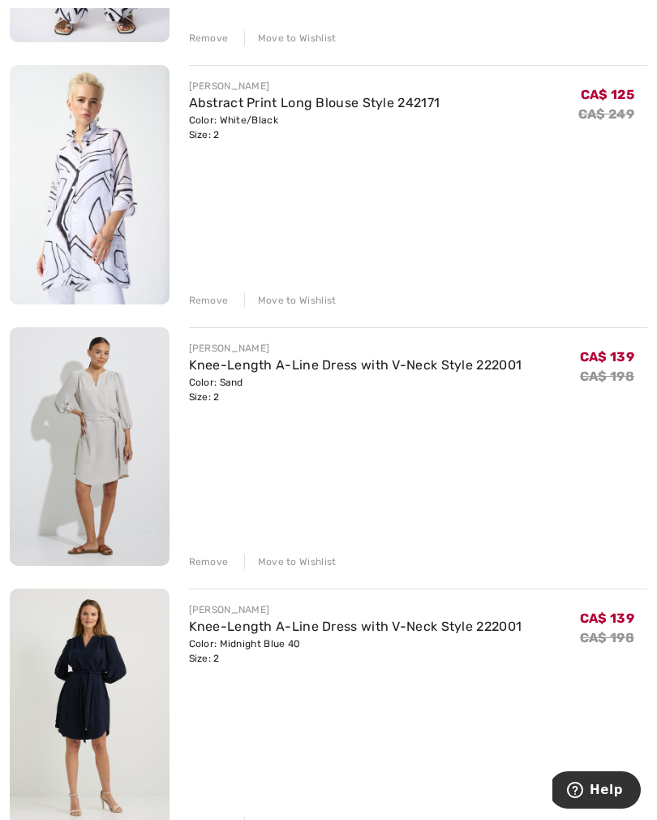
click at [209, 563] on div "Remove" at bounding box center [209, 561] width 40 height 15
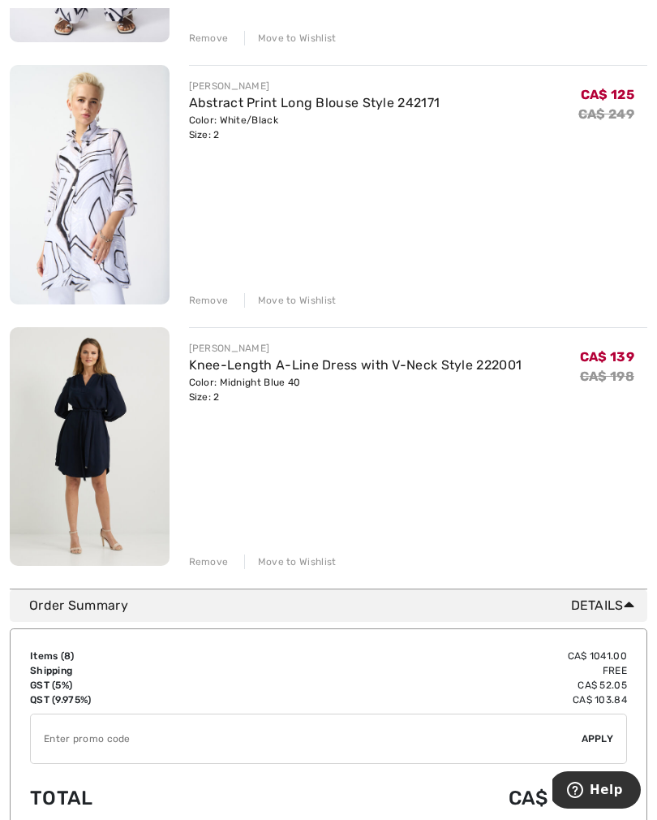
click at [213, 567] on div "Remove" at bounding box center [209, 561] width 40 height 15
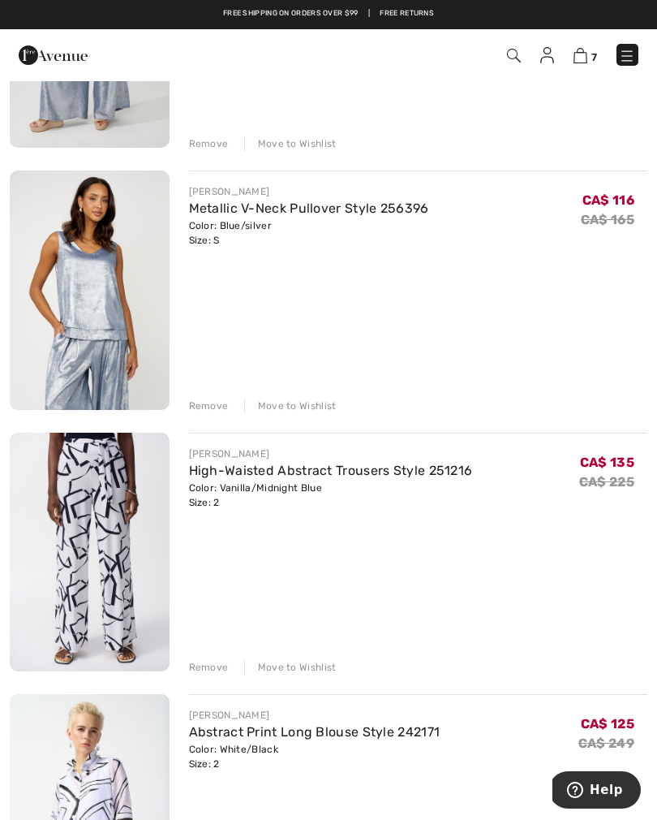
scroll to position [1116, 0]
click at [200, 412] on div "Remove" at bounding box center [209, 406] width 40 height 15
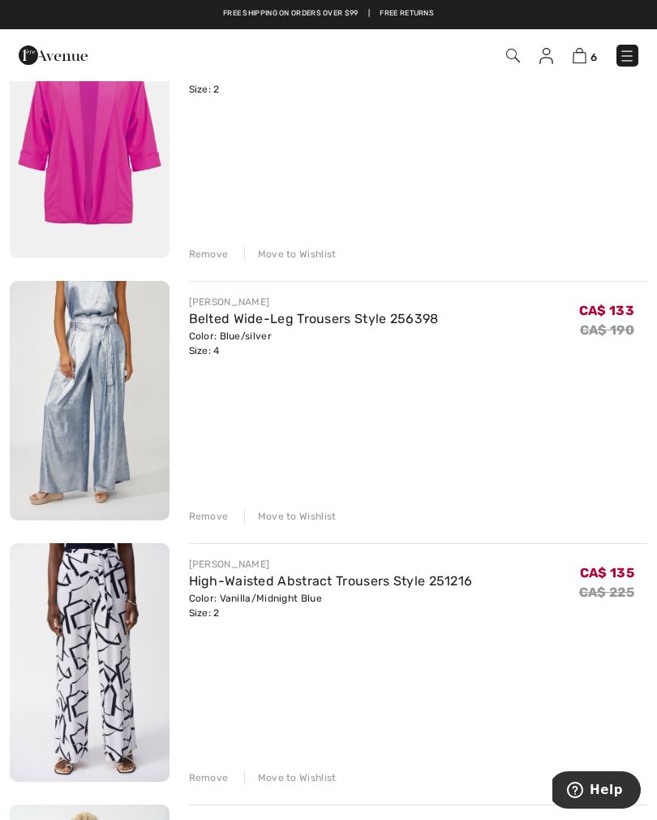
scroll to position [730, 0]
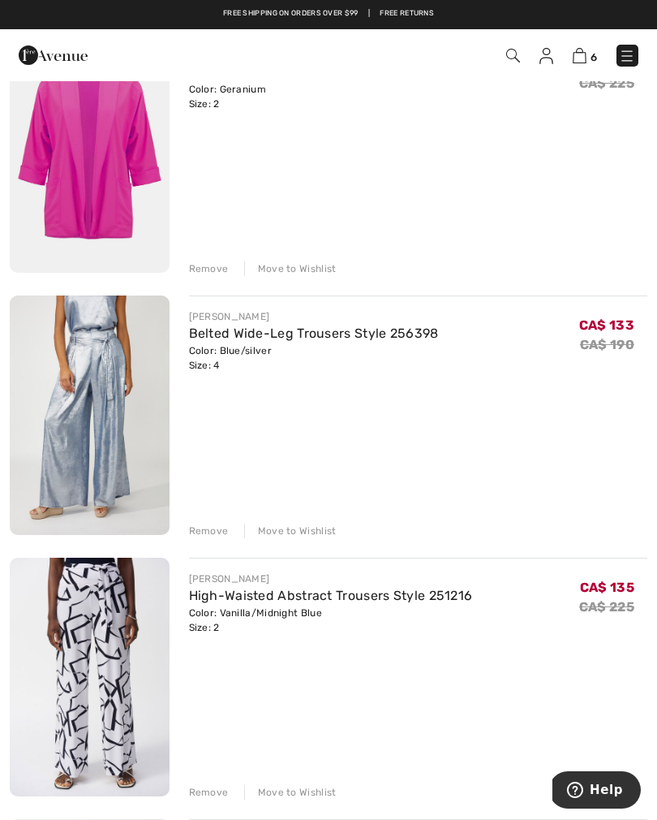
click at [213, 531] on div "Remove" at bounding box center [209, 531] width 40 height 15
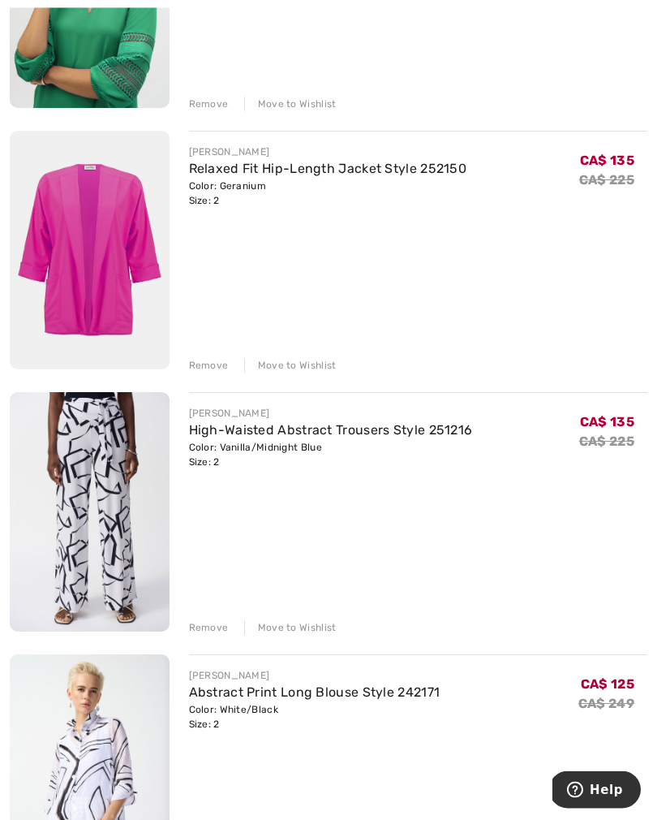
scroll to position [633, 0]
click at [202, 368] on div "Remove" at bounding box center [209, 365] width 40 height 15
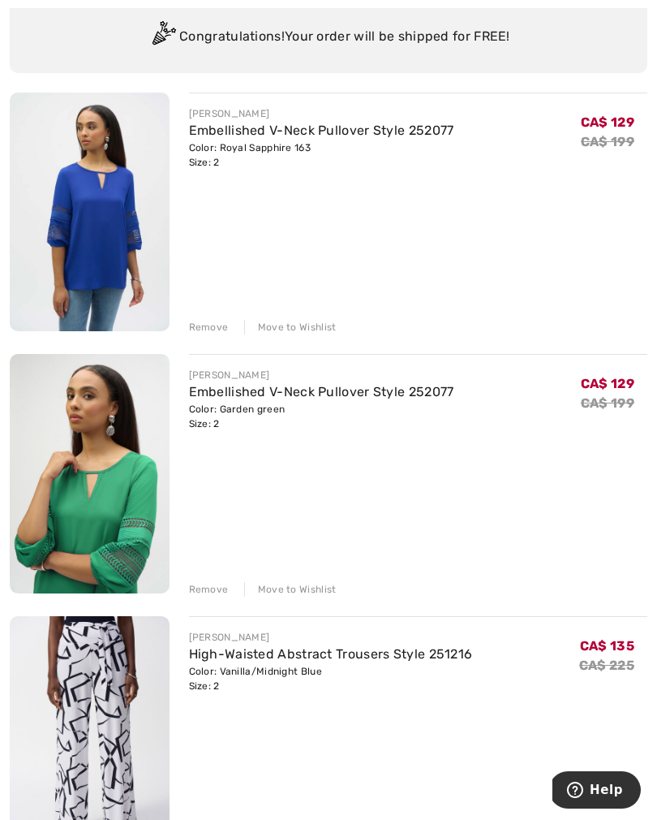
scroll to position [149, 0]
click at [209, 324] on div "Remove" at bounding box center [209, 326] width 40 height 15
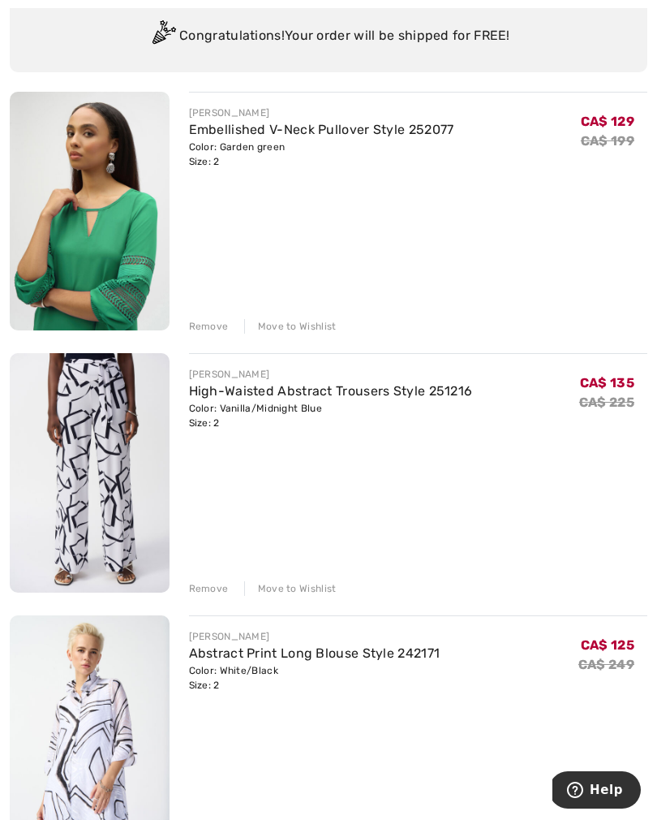
click at [205, 326] on div "Remove" at bounding box center [209, 326] width 40 height 15
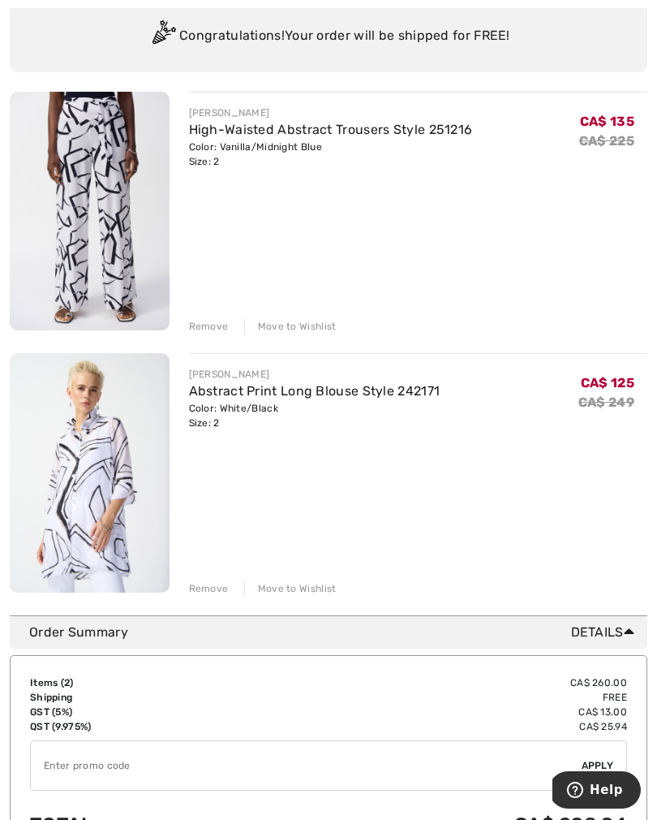
click at [332, 136] on link "High-Waisted Abstract Trousers Style 251216" at bounding box center [331, 129] width 284 height 15
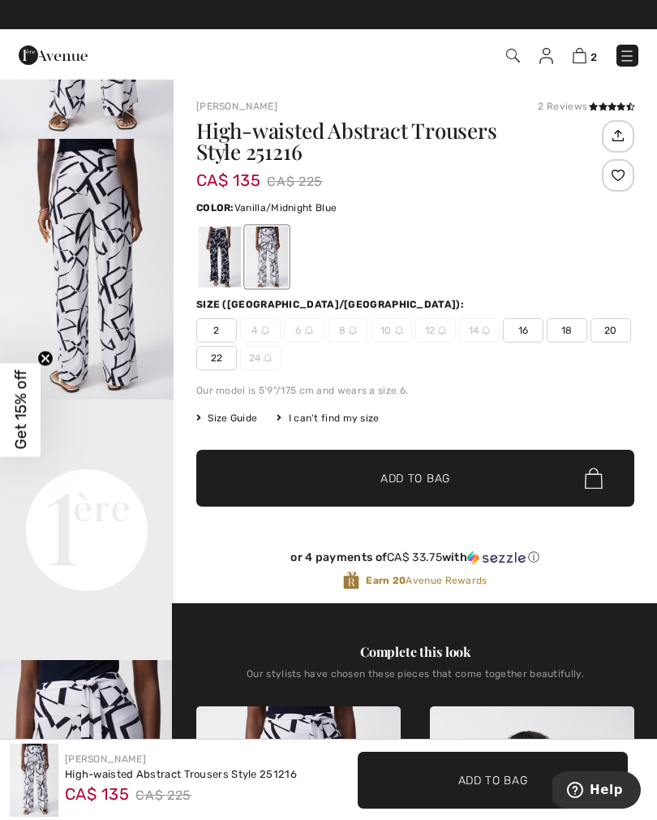
scroll to position [200, 0]
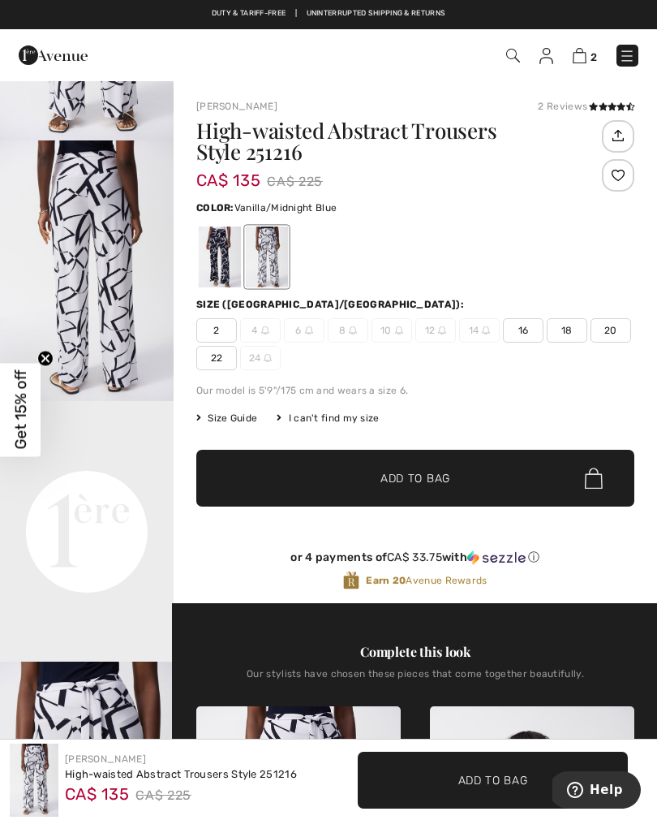
click at [575, 63] on img at bounding box center [580, 55] width 14 height 15
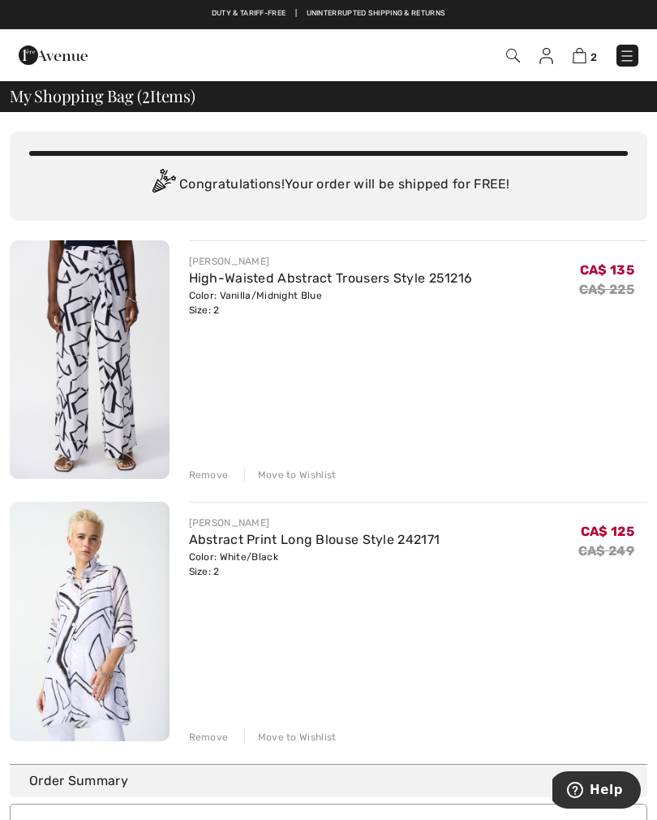
click at [199, 476] on div "Remove" at bounding box center [209, 475] width 40 height 15
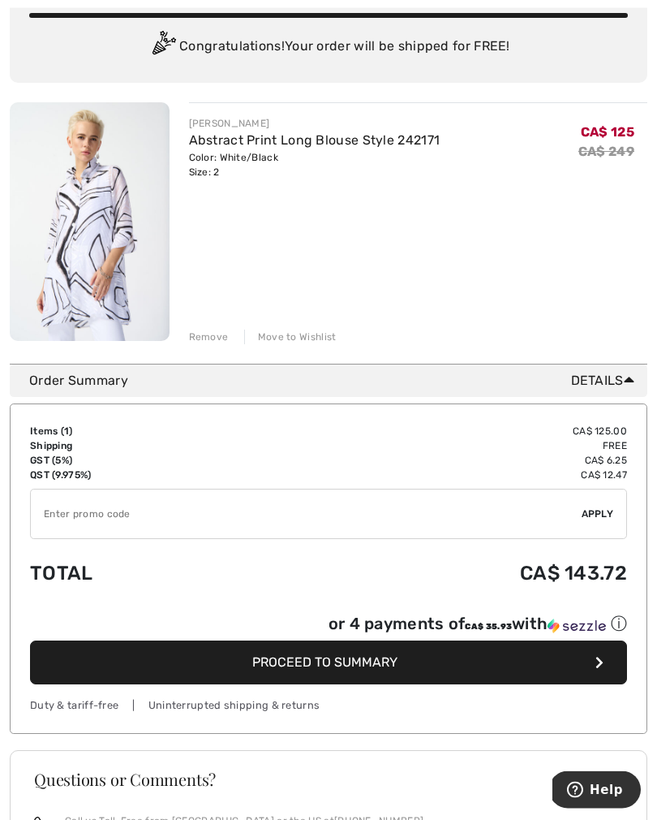
scroll to position [142, 0]
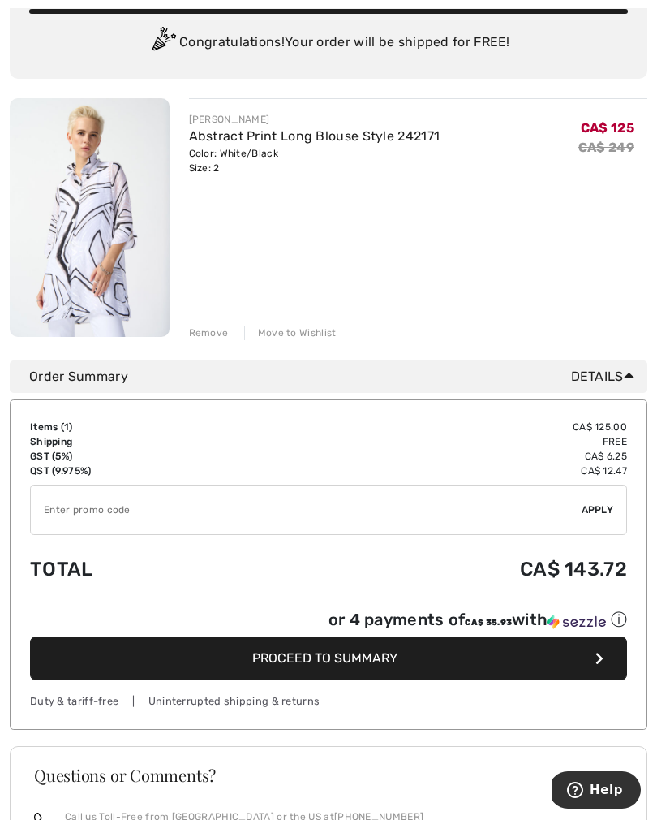
click at [349, 659] on span "Proceed to Summary" at bounding box center [324, 657] width 145 height 15
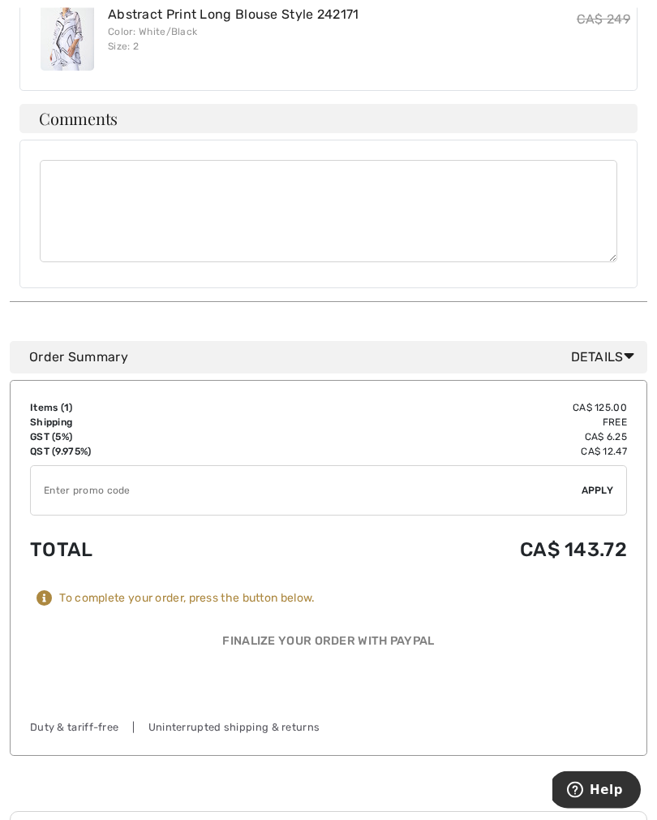
scroll to position [820, 0]
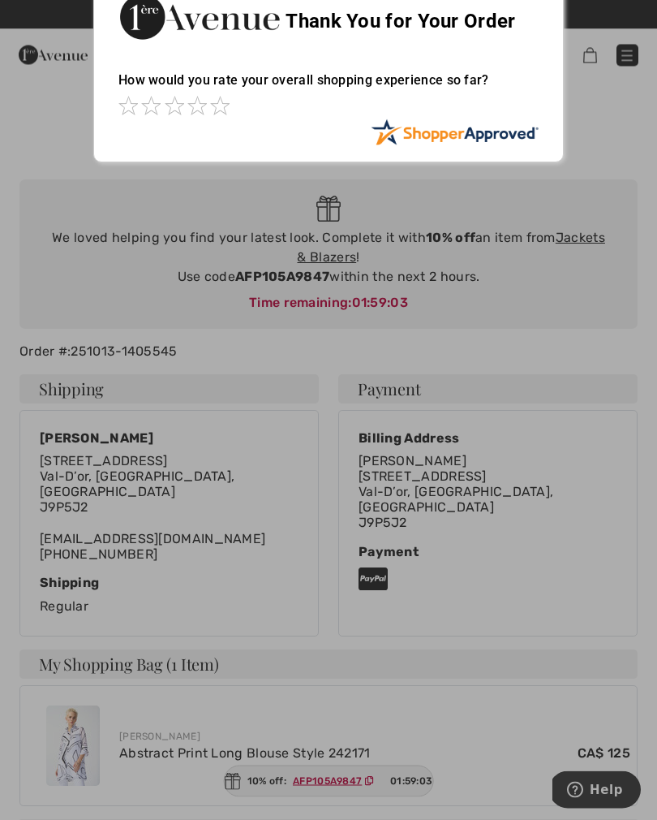
scroll to position [33, 0]
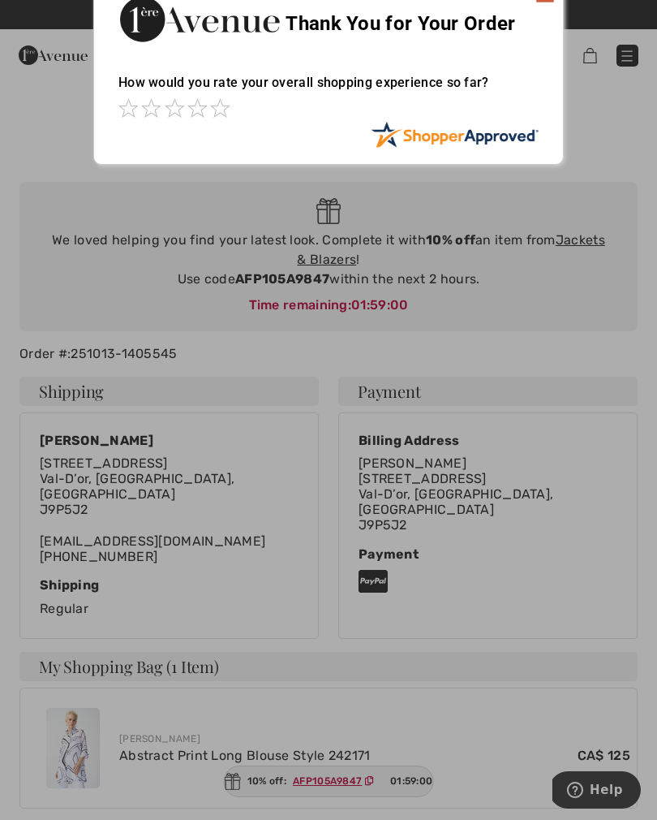
click at [580, 240] on div at bounding box center [328, 410] width 657 height 820
click at [593, 254] on div at bounding box center [328, 410] width 657 height 820
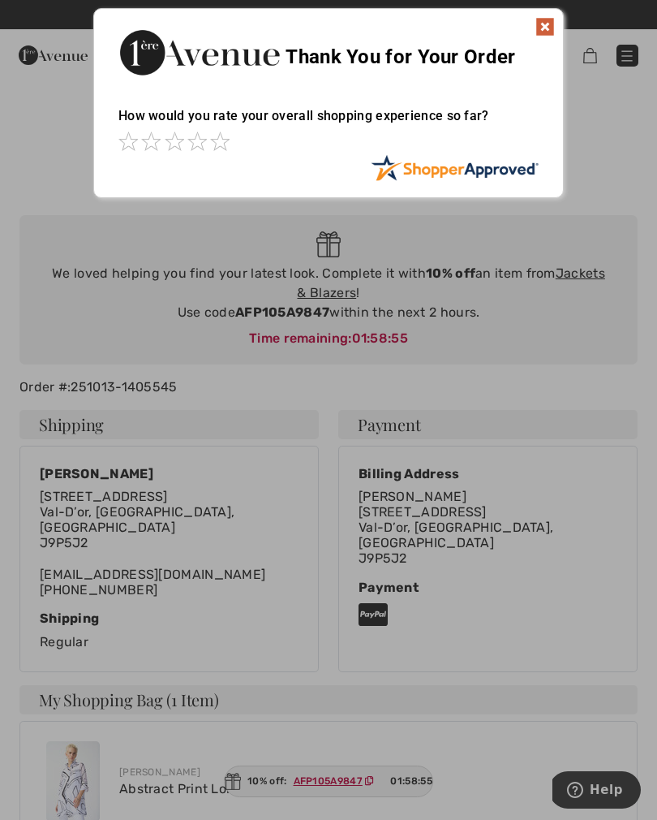
click at [541, 25] on img at bounding box center [545, 26] width 19 height 19
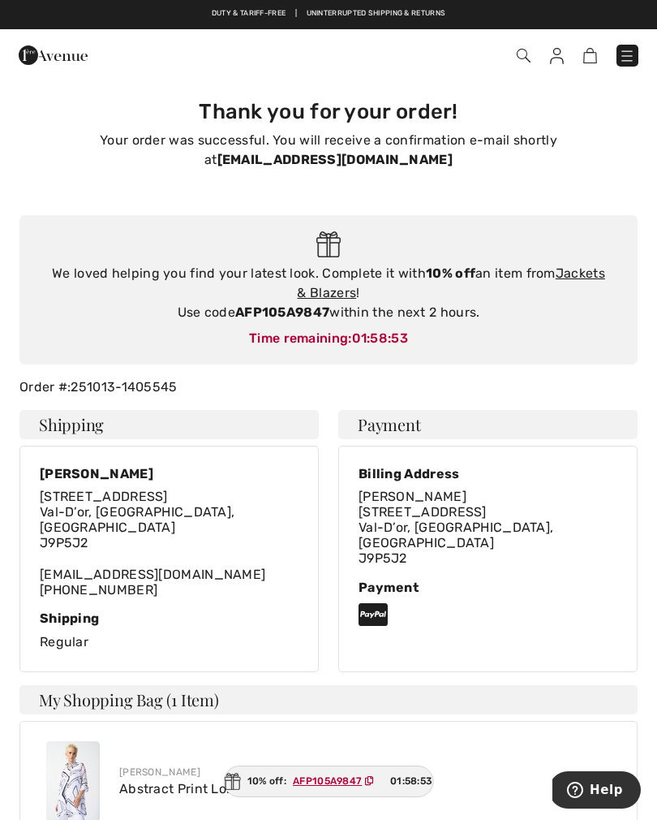
click at [578, 278] on link "Jackets & Blazers" at bounding box center [451, 282] width 308 height 35
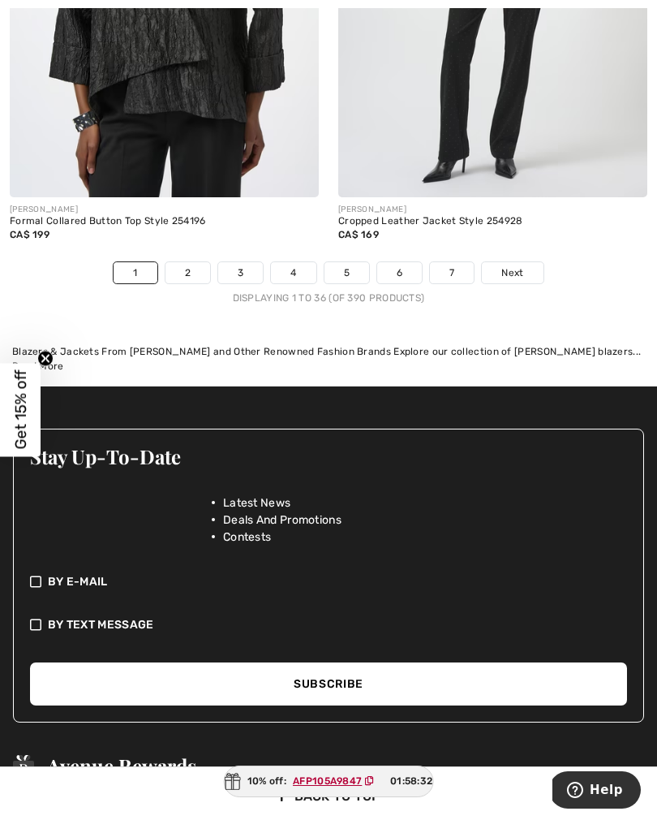
scroll to position [9837, 0]
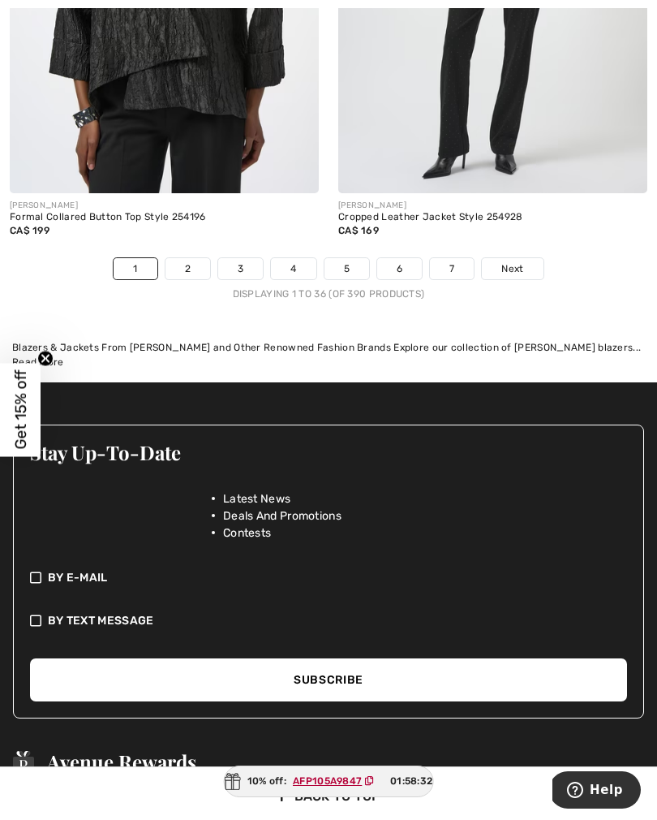
click at [194, 265] on link "2" at bounding box center [188, 268] width 45 height 21
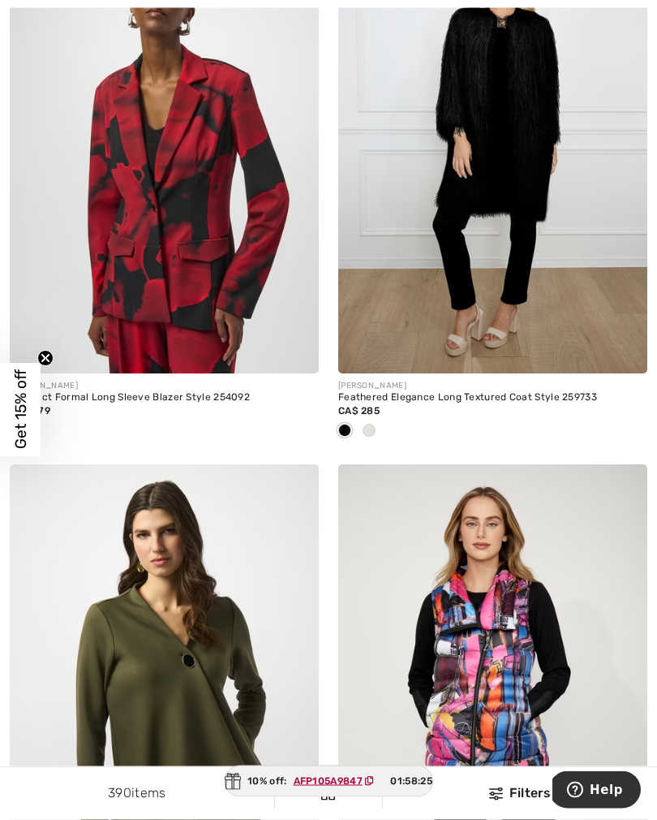
scroll to position [1358, 0]
click at [372, 433] on span at bounding box center [369, 430] width 13 height 13
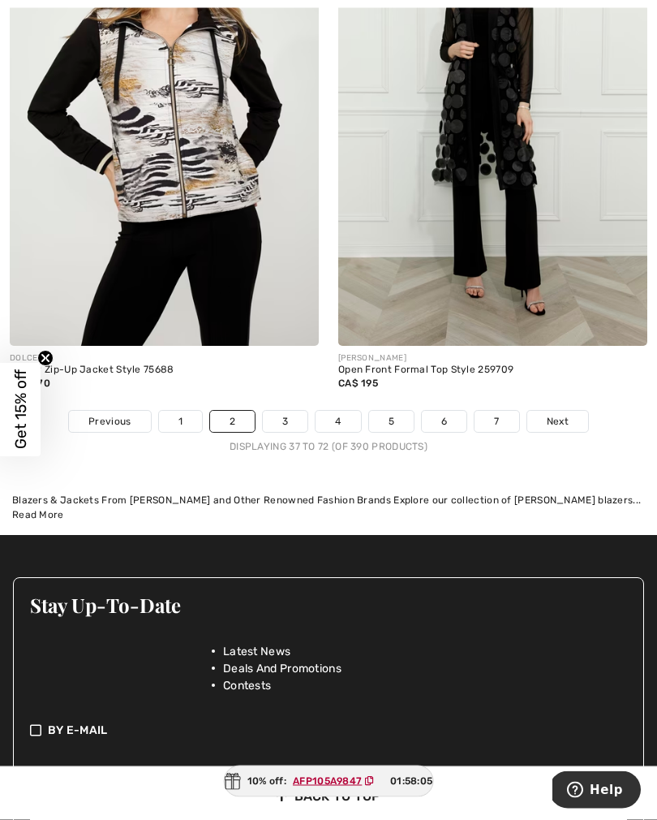
scroll to position [9631, 0]
click at [278, 411] on link "3" at bounding box center [285, 421] width 45 height 21
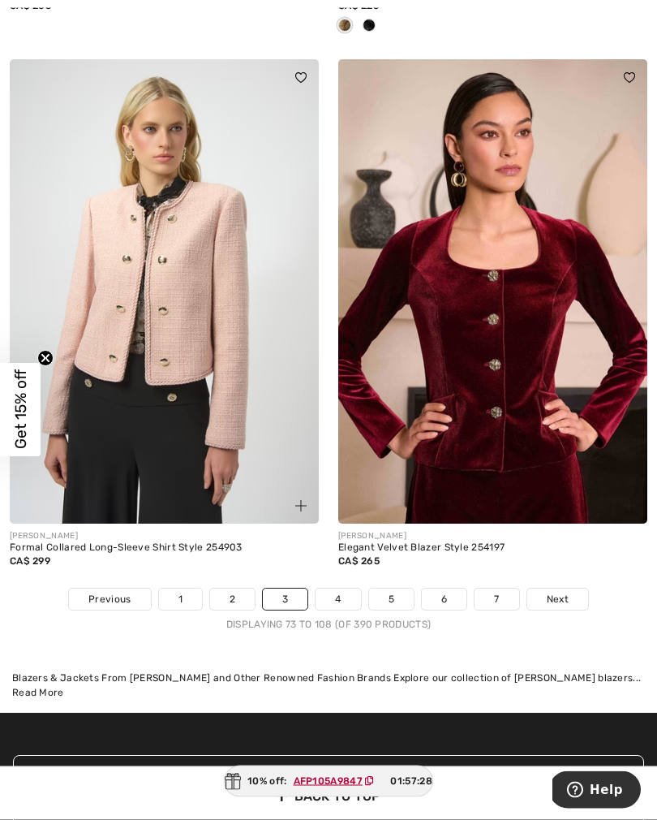
scroll to position [9481, 0]
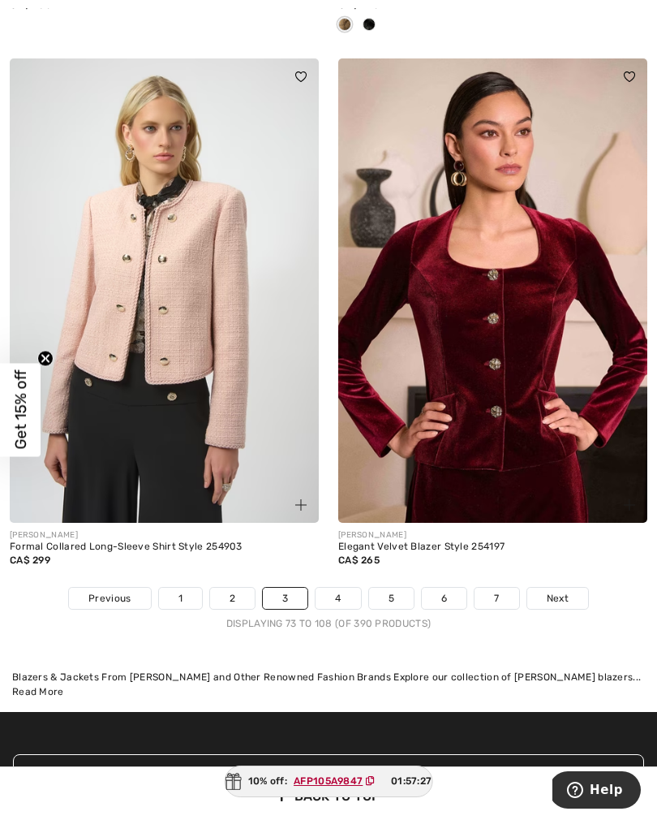
click at [334, 588] on link "4" at bounding box center [338, 598] width 45 height 21
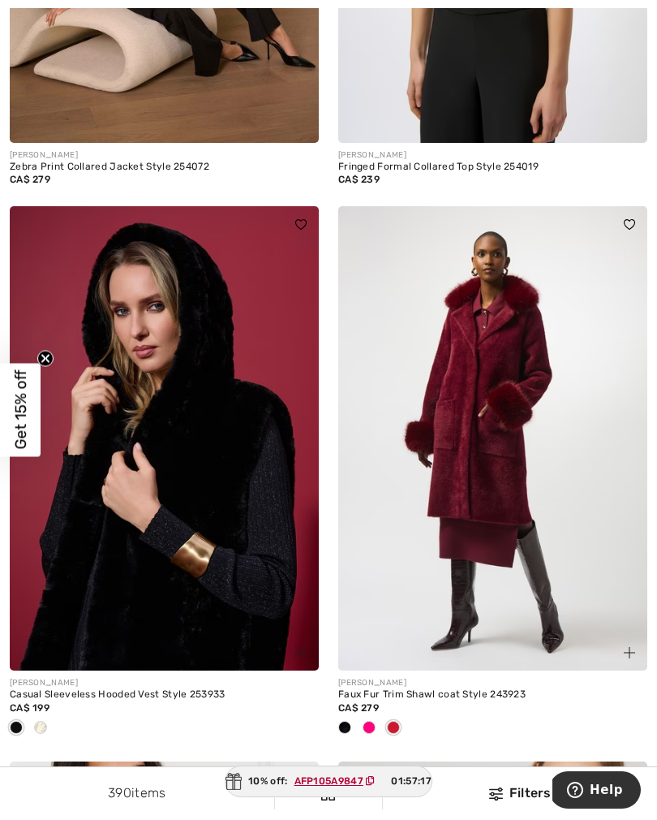
scroll to position [507, 0]
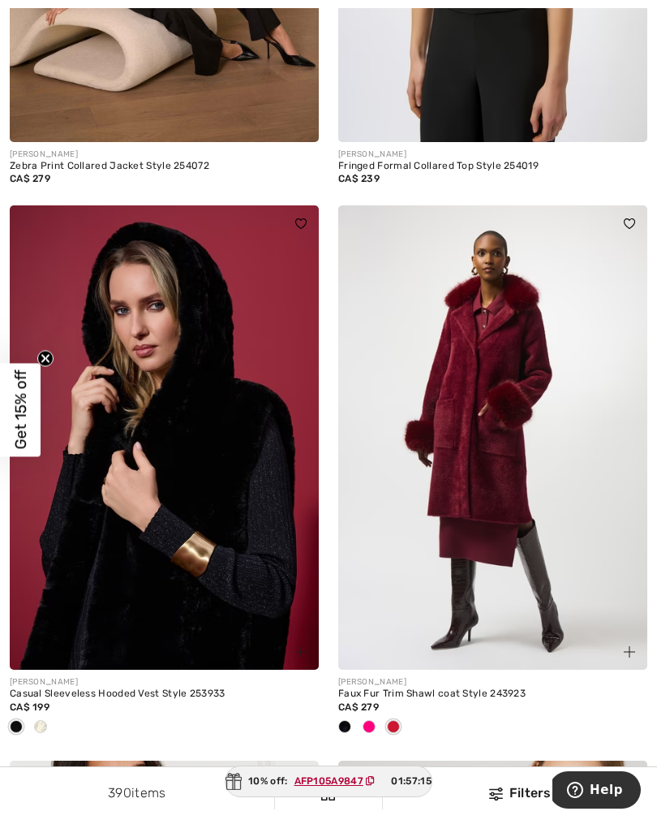
click at [50, 726] on div at bounding box center [40, 727] width 24 height 27
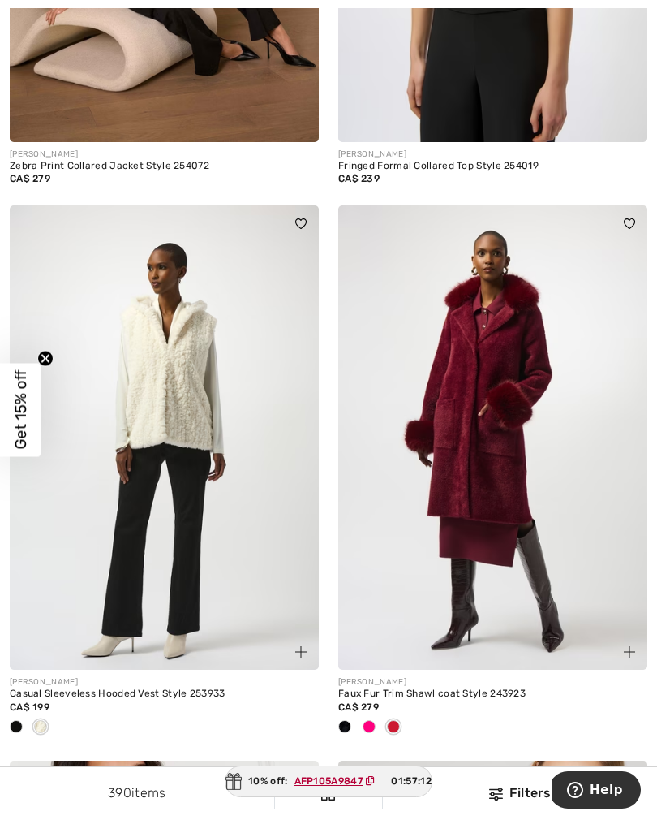
click at [376, 738] on div at bounding box center [369, 727] width 24 height 27
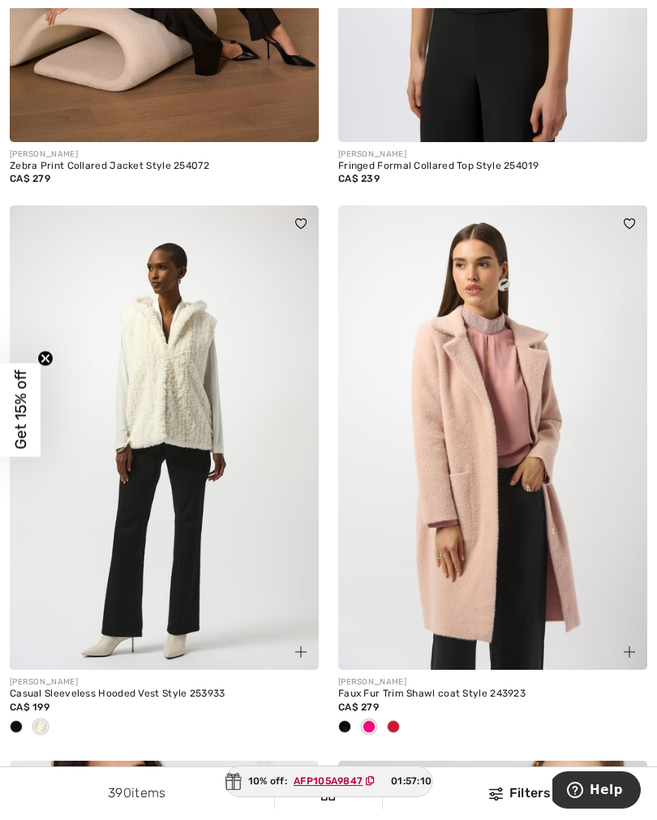
click at [400, 729] on div at bounding box center [393, 727] width 24 height 27
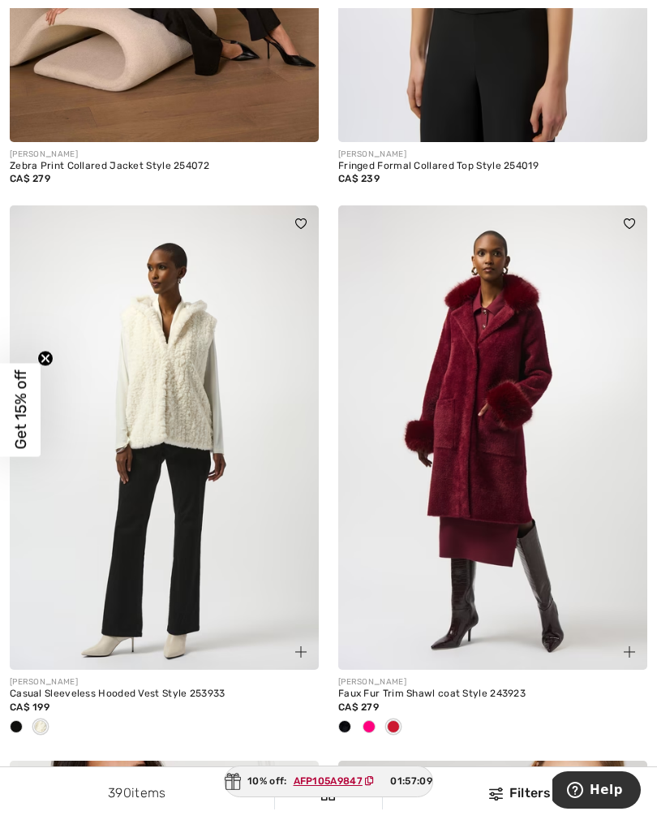
click at [344, 735] on div at bounding box center [345, 727] width 24 height 27
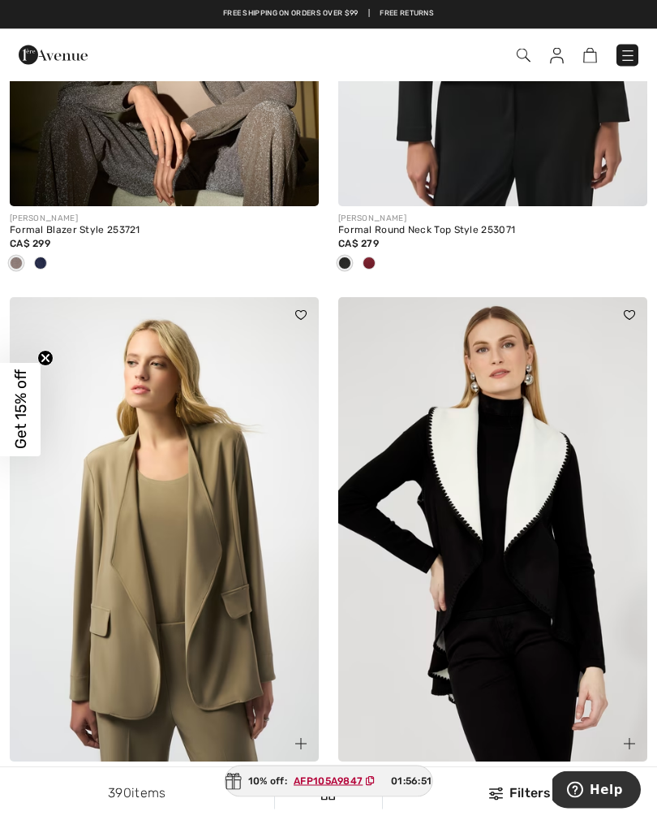
scroll to position [3798, 0]
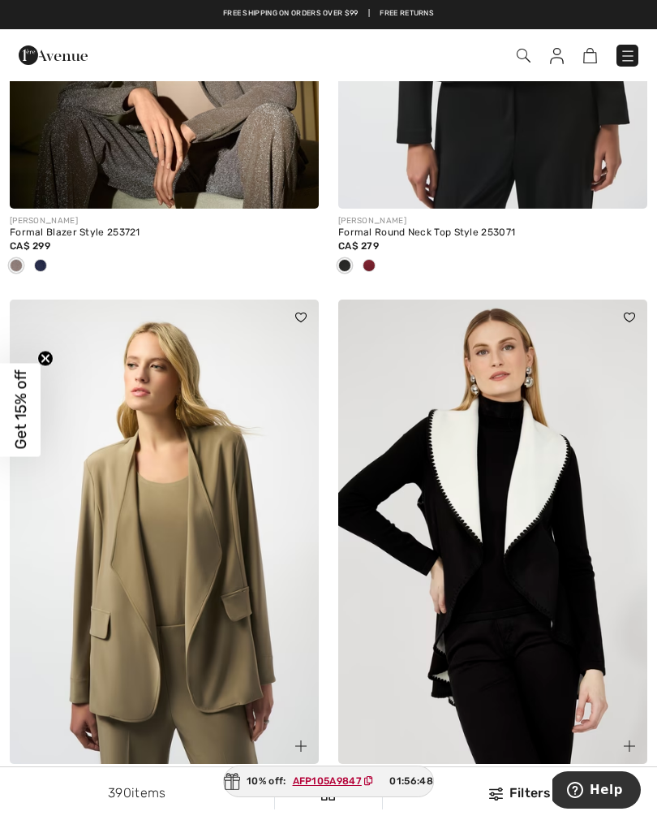
click at [56, 269] on div at bounding box center [164, 266] width 309 height 27
click at [43, 265] on span at bounding box center [40, 265] width 13 height 13
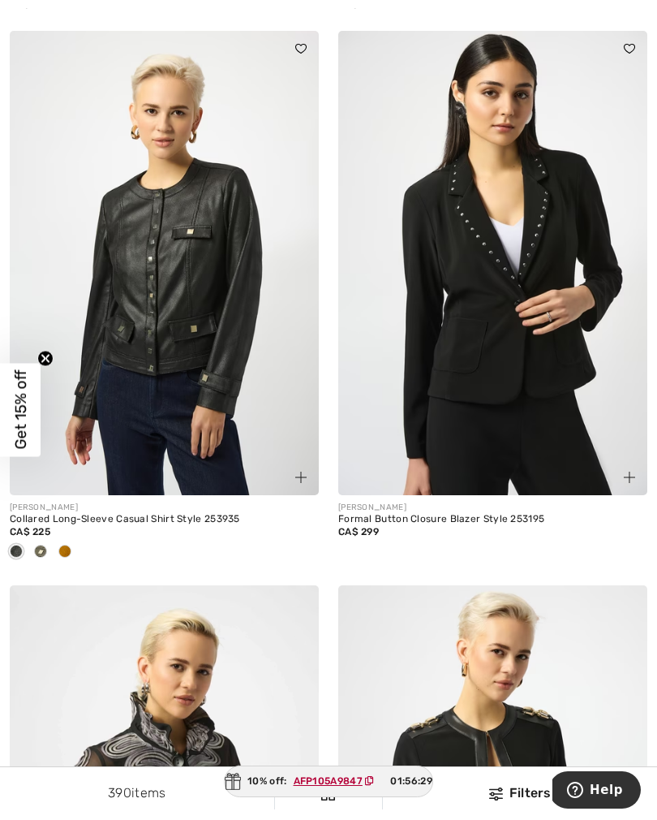
scroll to position [5651, 0]
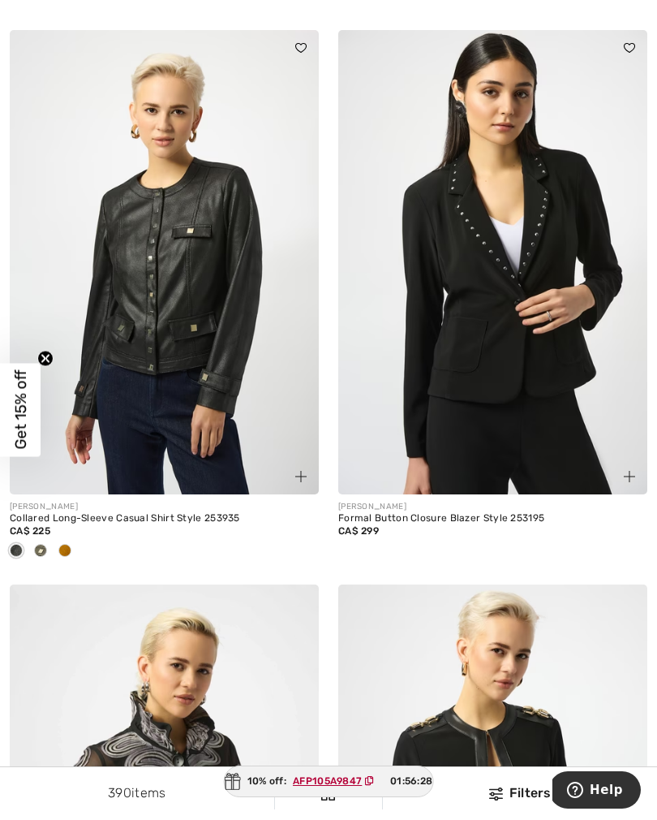
click at [50, 551] on div at bounding box center [40, 551] width 24 height 27
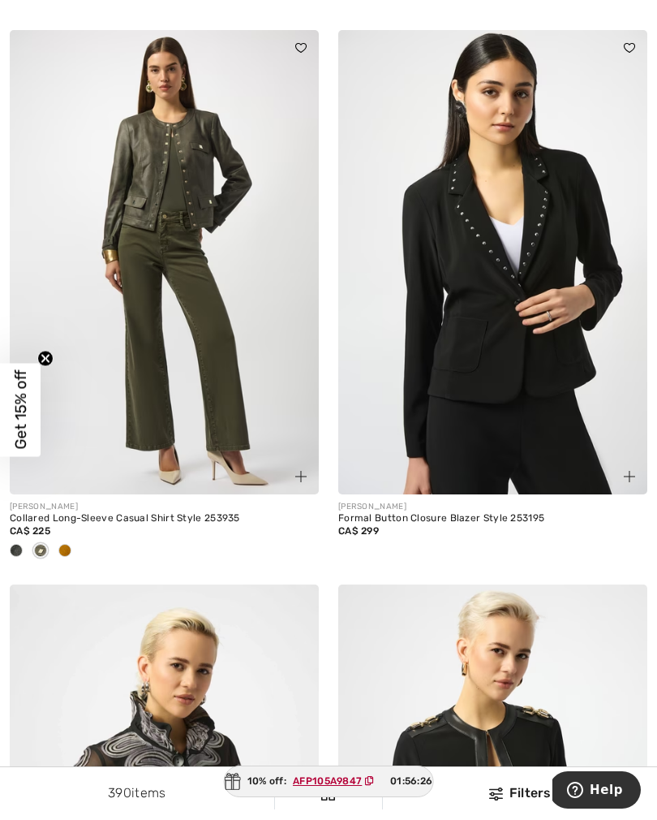
click at [73, 550] on div at bounding box center [65, 551] width 24 height 27
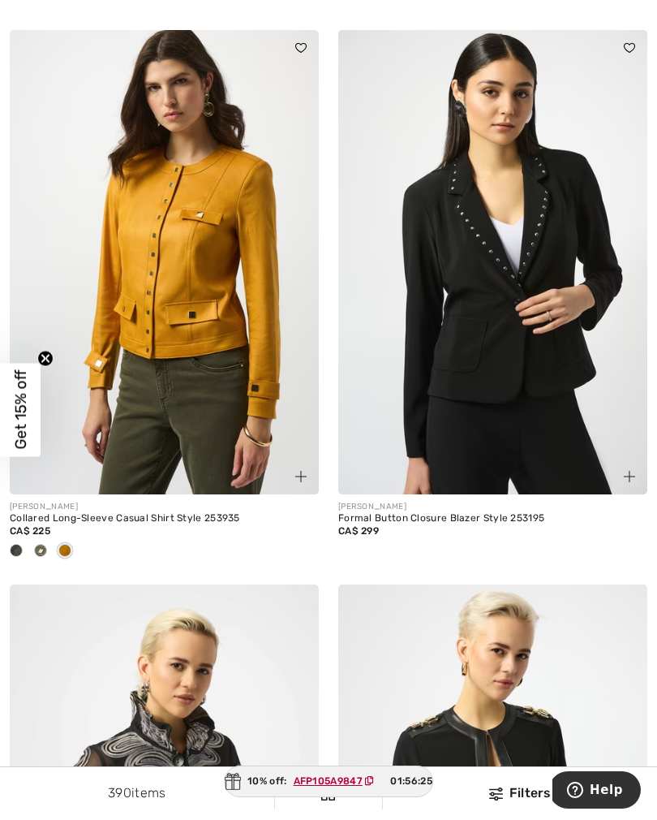
click at [22, 550] on div at bounding box center [16, 551] width 24 height 27
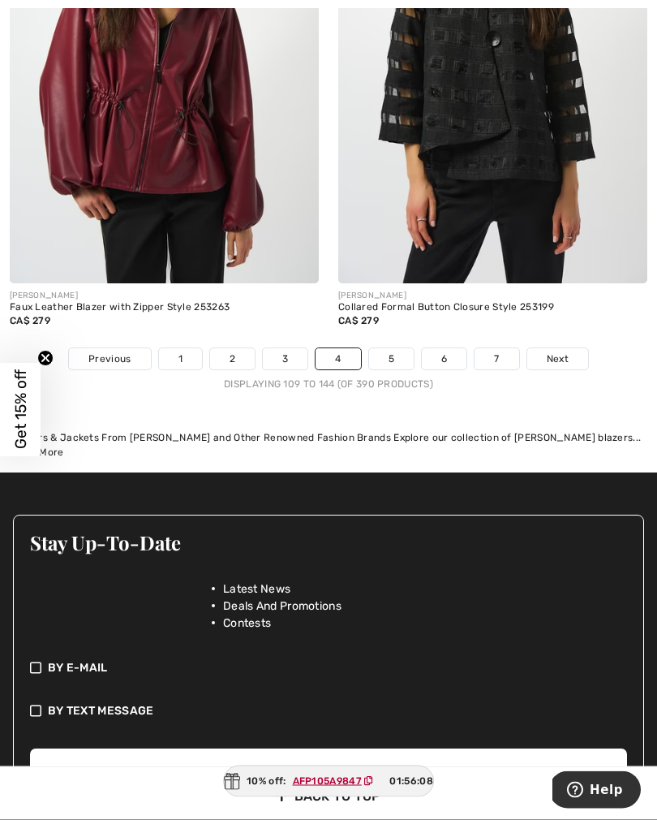
scroll to position [9721, 0]
click at [388, 348] on link "5" at bounding box center [391, 358] width 45 height 21
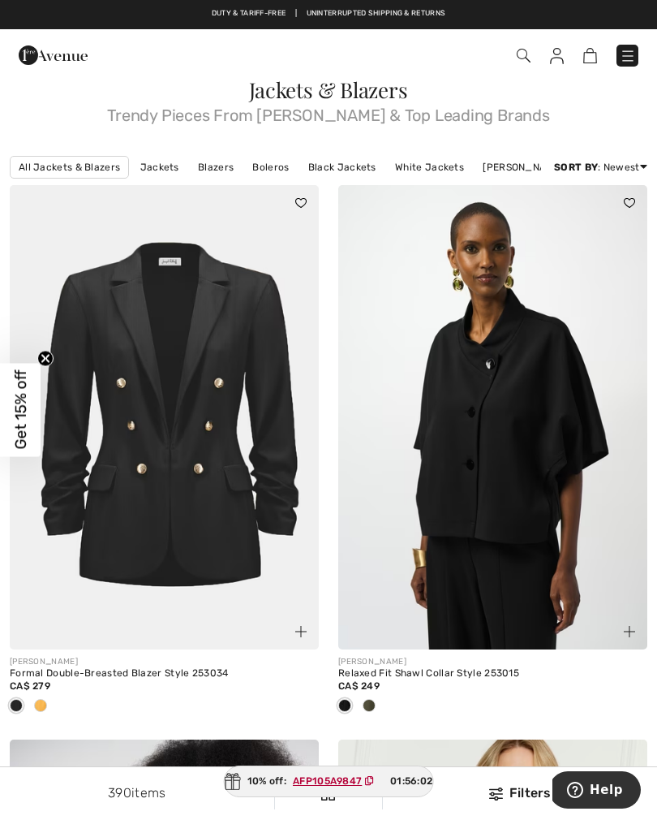
click at [46, 716] on div at bounding box center [40, 706] width 24 height 27
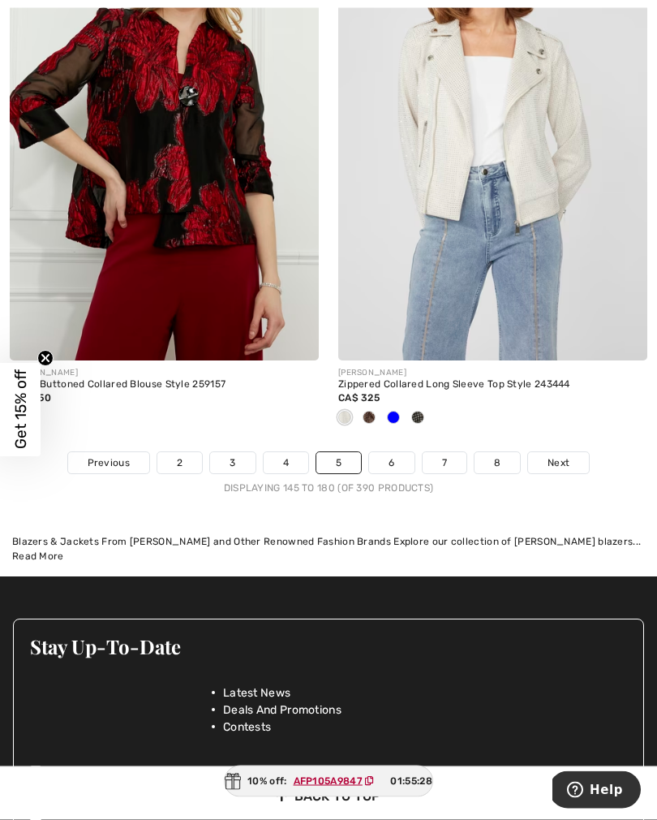
scroll to position [9563, 0]
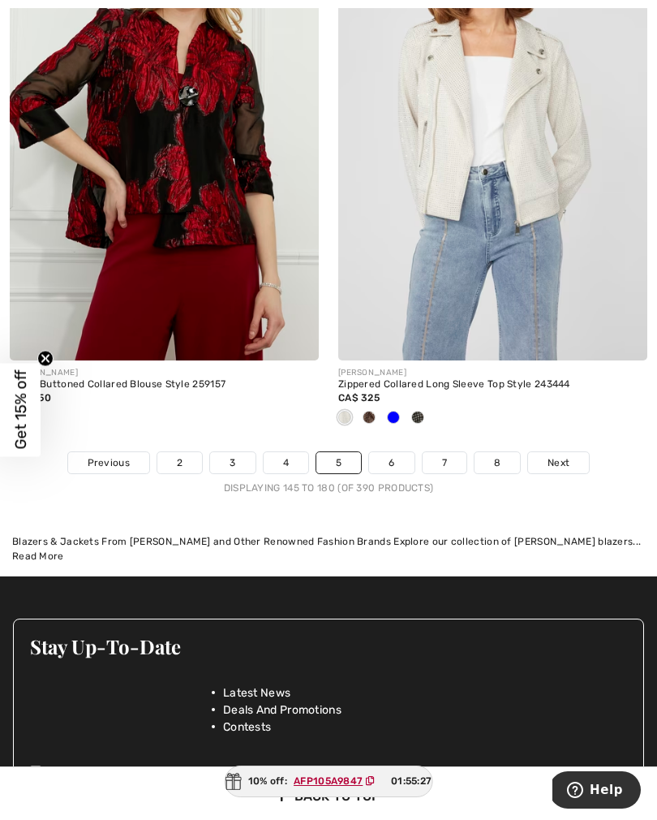
click at [387, 457] on link "6" at bounding box center [391, 462] width 45 height 21
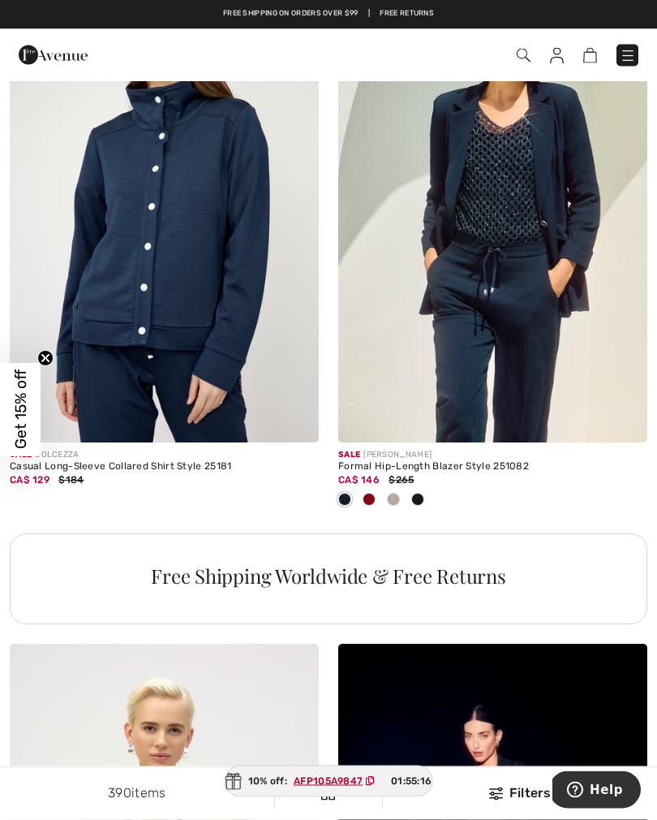
scroll to position [2926, 0]
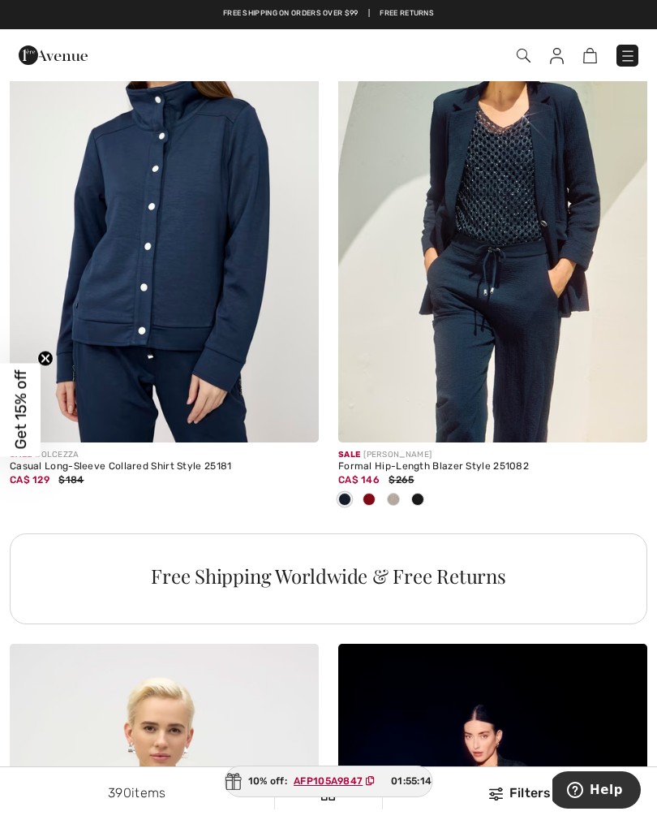
click at [373, 503] on div at bounding box center [369, 500] width 24 height 27
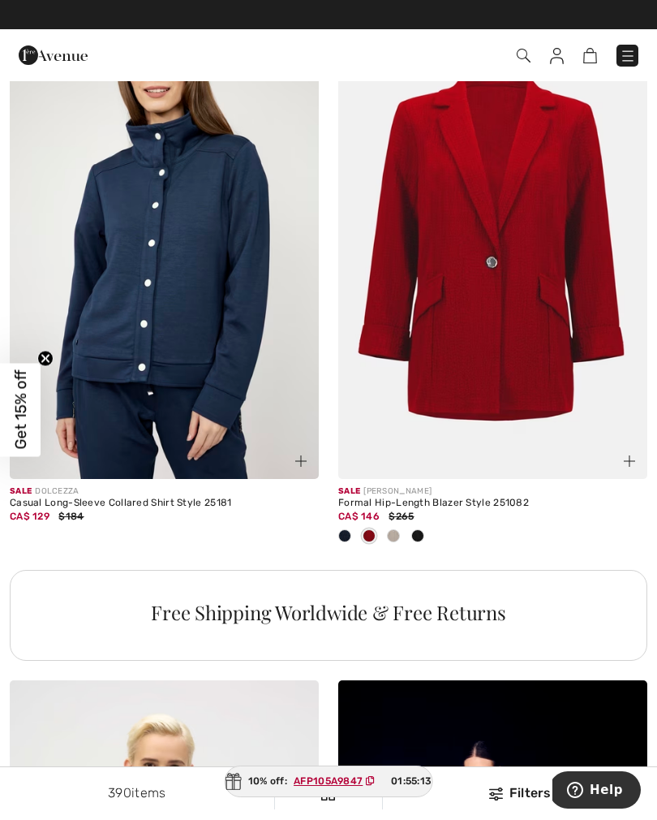
scroll to position [2845, 0]
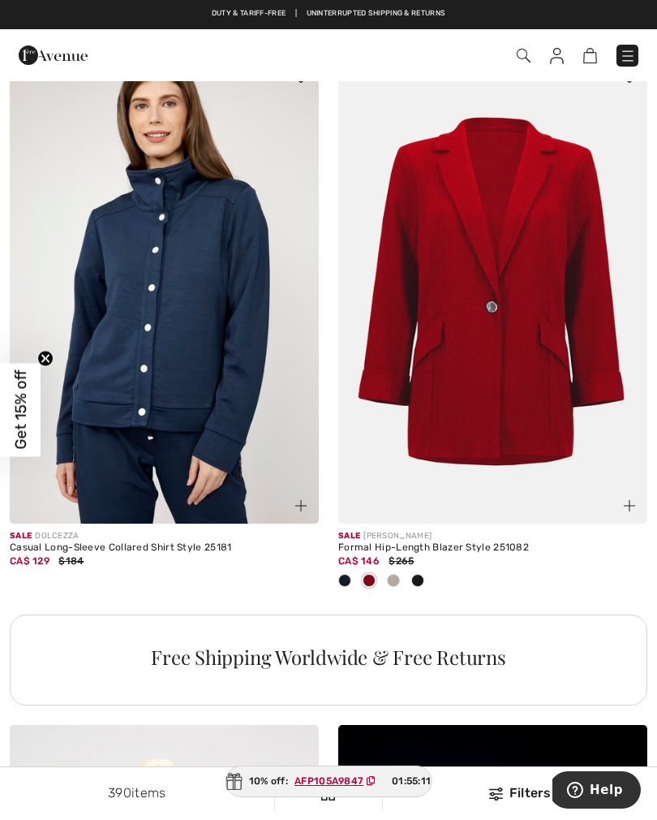
click at [405, 577] on div at bounding box center [393, 581] width 24 height 27
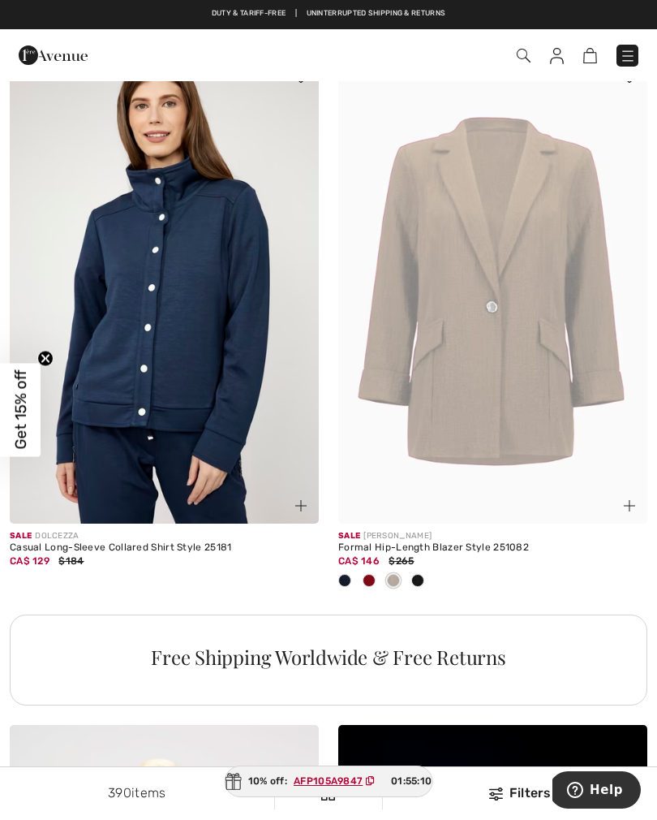
click at [427, 580] on div at bounding box center [418, 581] width 24 height 27
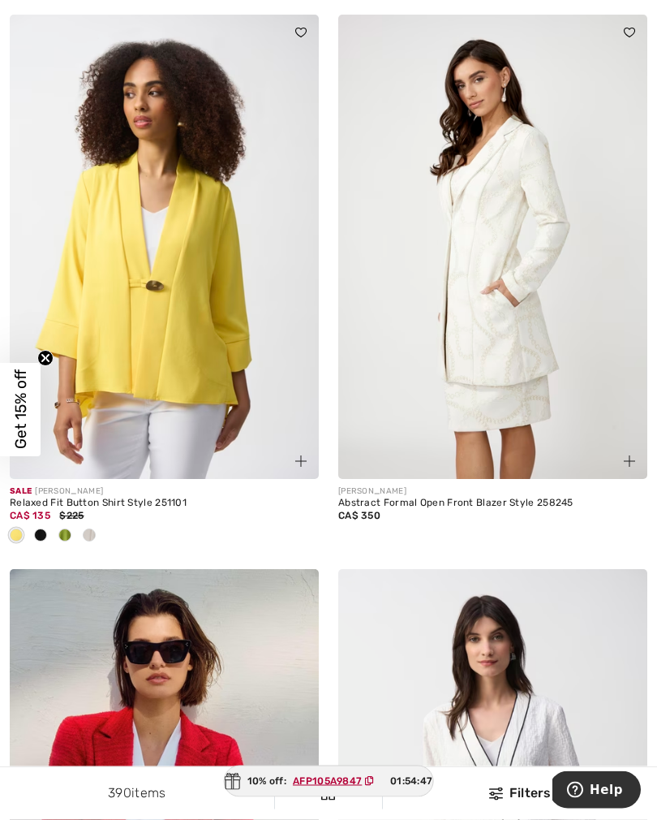
scroll to position [9051, 0]
click at [191, 324] on img at bounding box center [164, 247] width 309 height 464
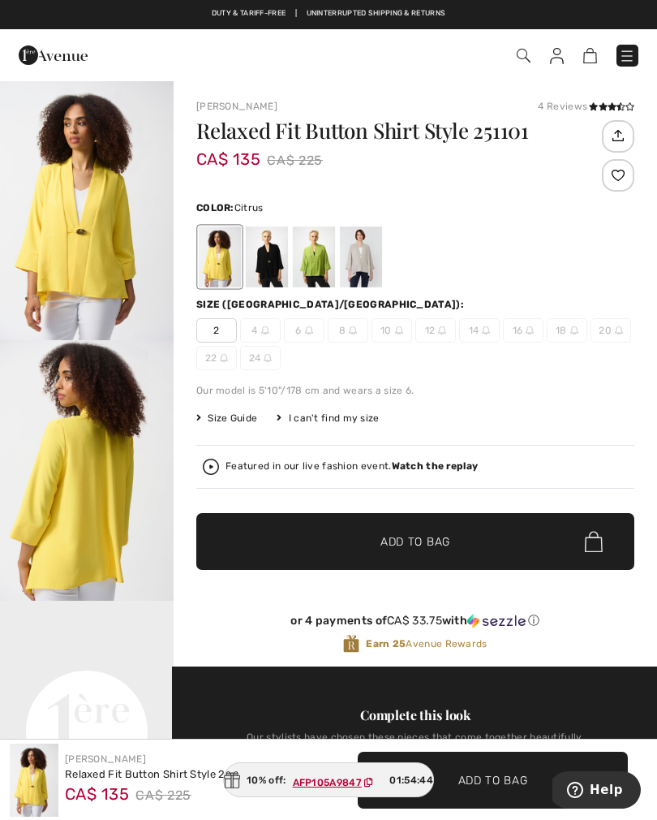
click at [371, 256] on div at bounding box center [361, 256] width 42 height 61
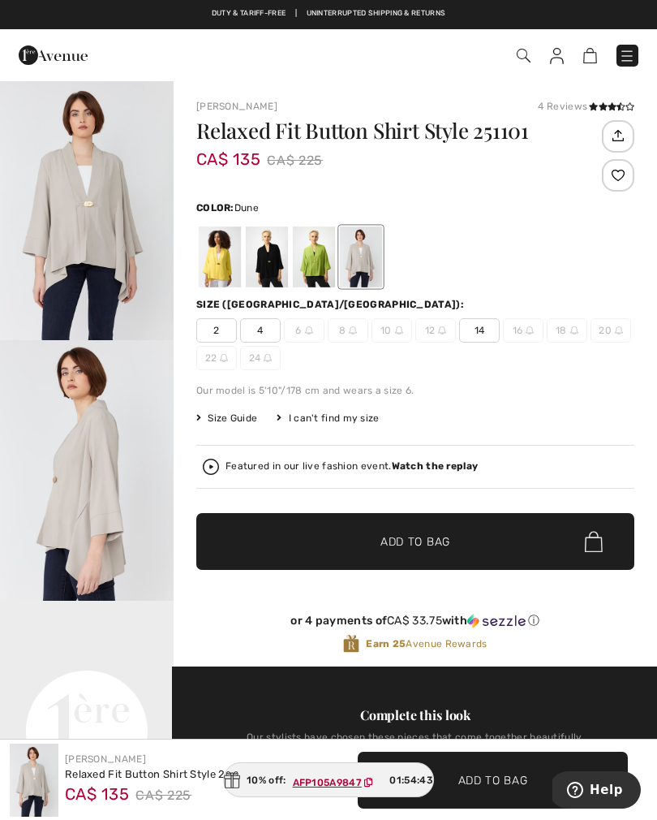
click at [213, 339] on span "2" at bounding box center [216, 330] width 41 height 24
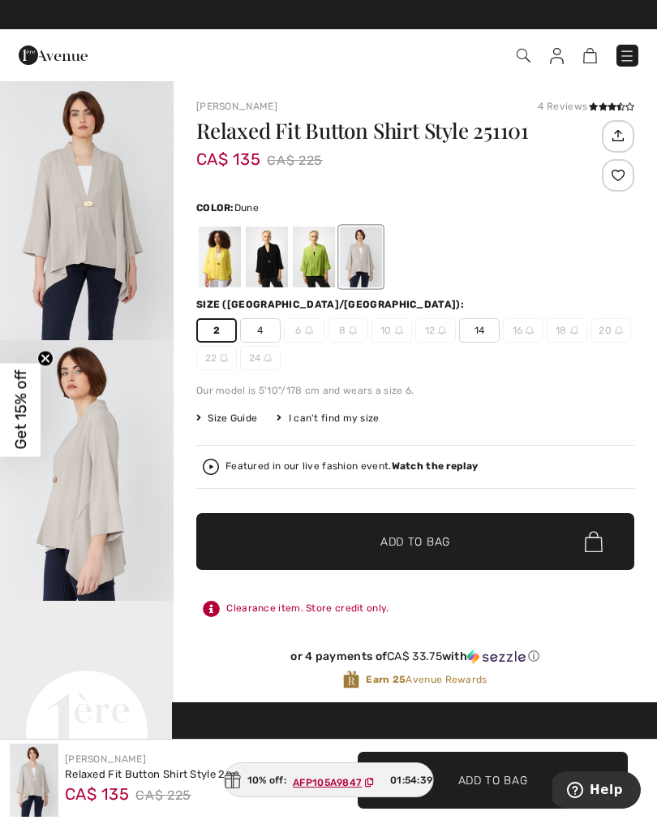
click at [389, 545] on span "Add to Bag" at bounding box center [416, 541] width 70 height 17
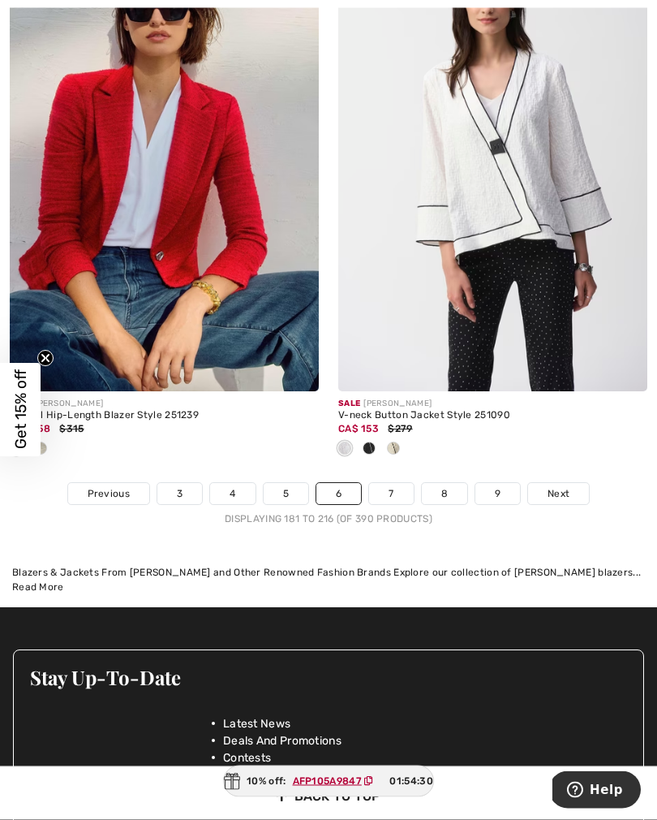
scroll to position [9693, 0]
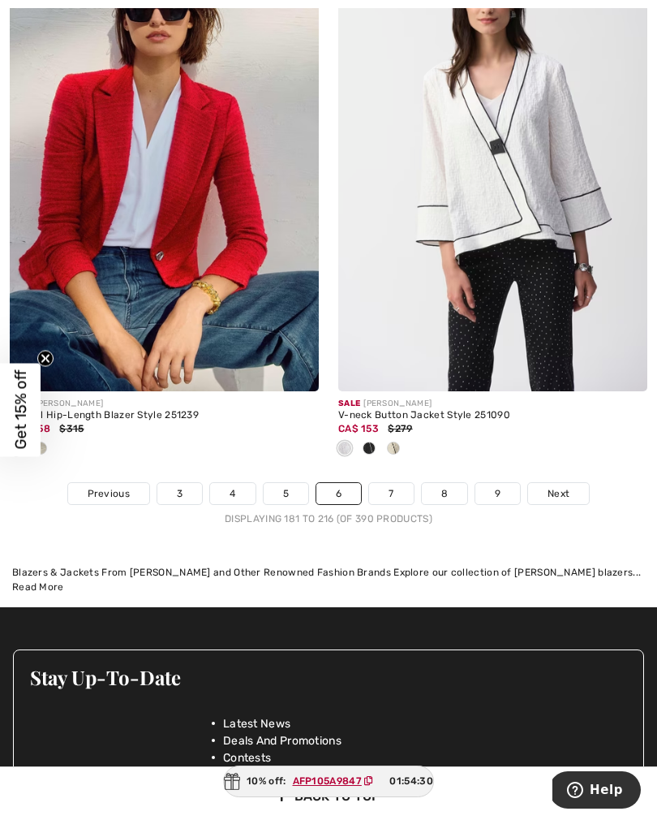
click at [393, 488] on link "7" at bounding box center [391, 493] width 44 height 21
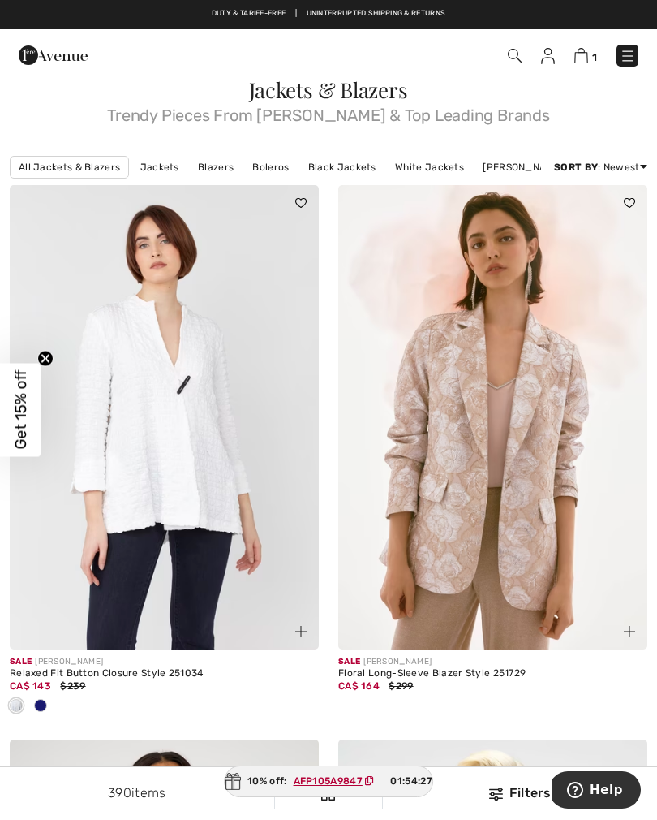
click at [177, 434] on img at bounding box center [164, 417] width 309 height 464
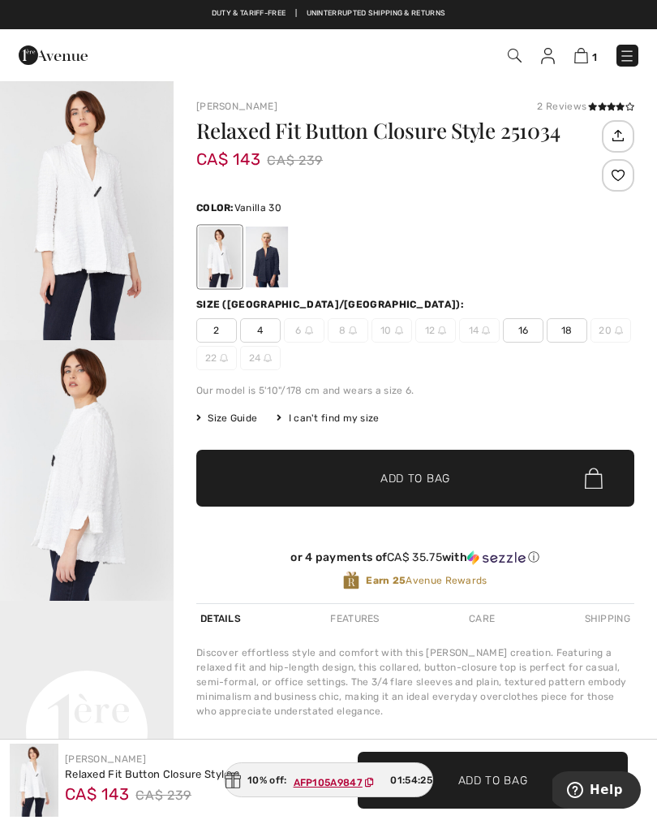
click at [269, 268] on div at bounding box center [267, 256] width 42 height 61
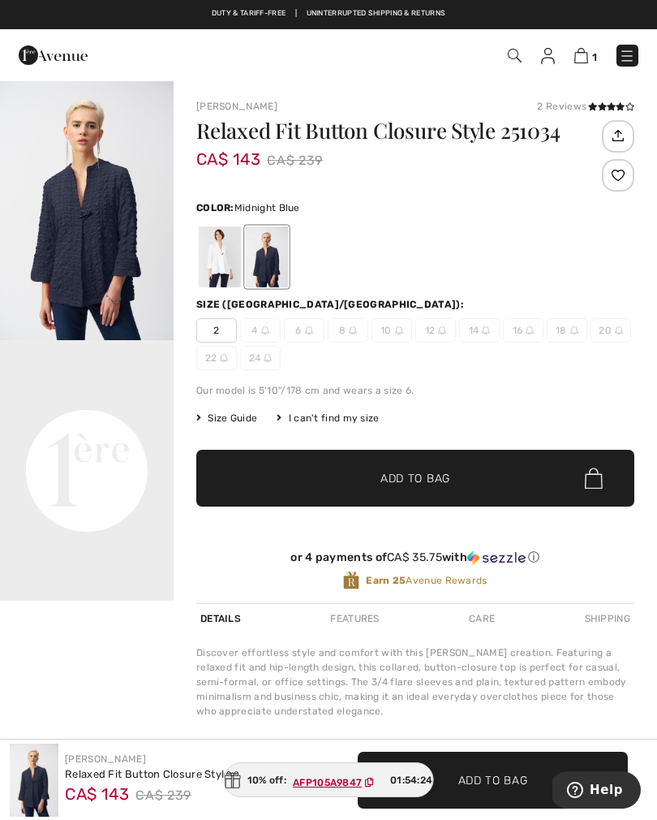
click at [213, 333] on span "2" at bounding box center [216, 330] width 41 height 24
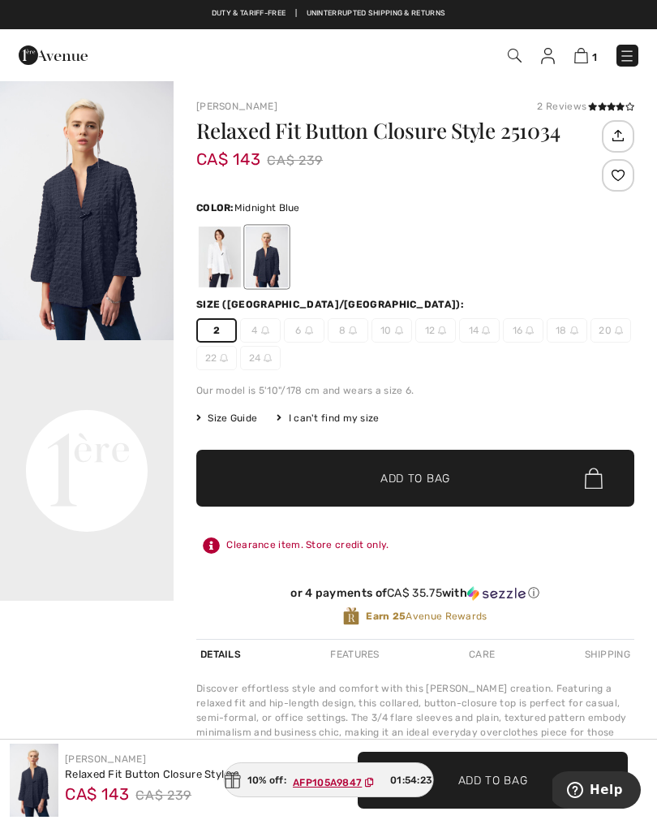
click at [372, 481] on span "✔ Added to Bag" at bounding box center [391, 478] width 99 height 17
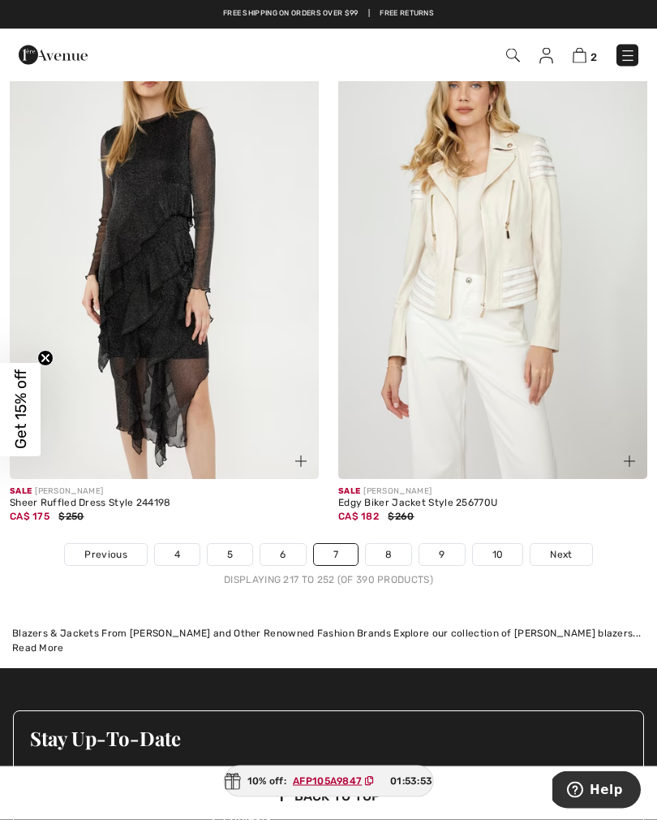
scroll to position [9576, 0]
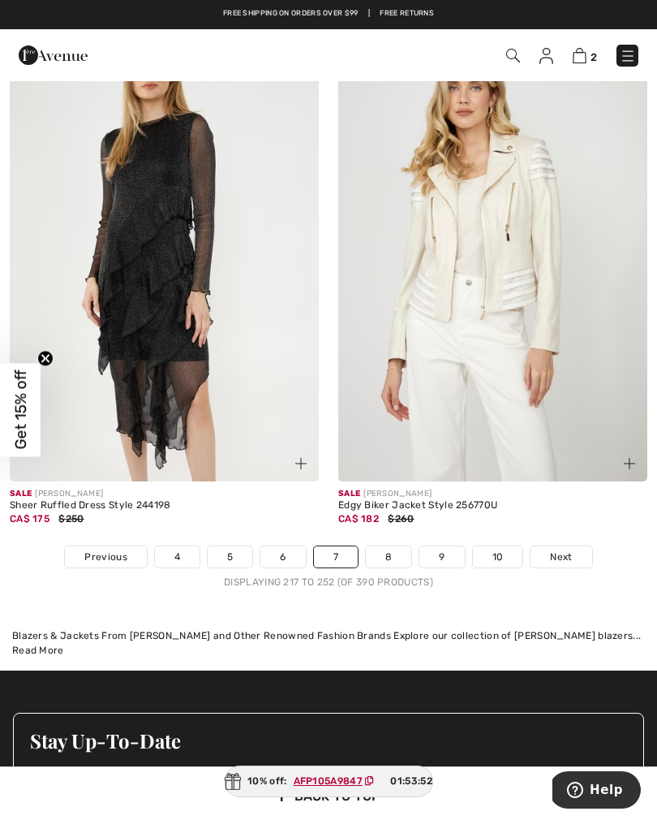
click at [389, 550] on link "8" at bounding box center [388, 556] width 45 height 21
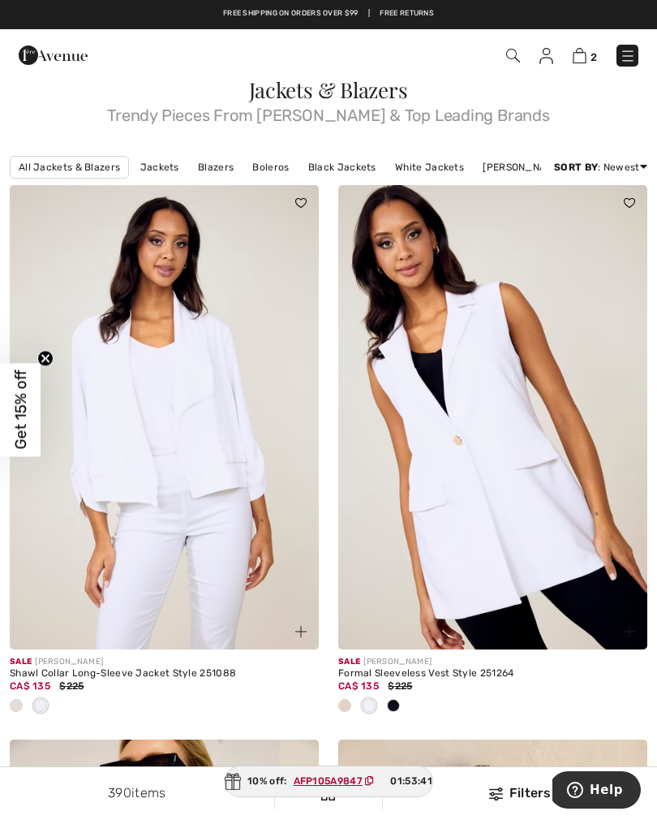
click at [13, 710] on span at bounding box center [16, 705] width 13 height 13
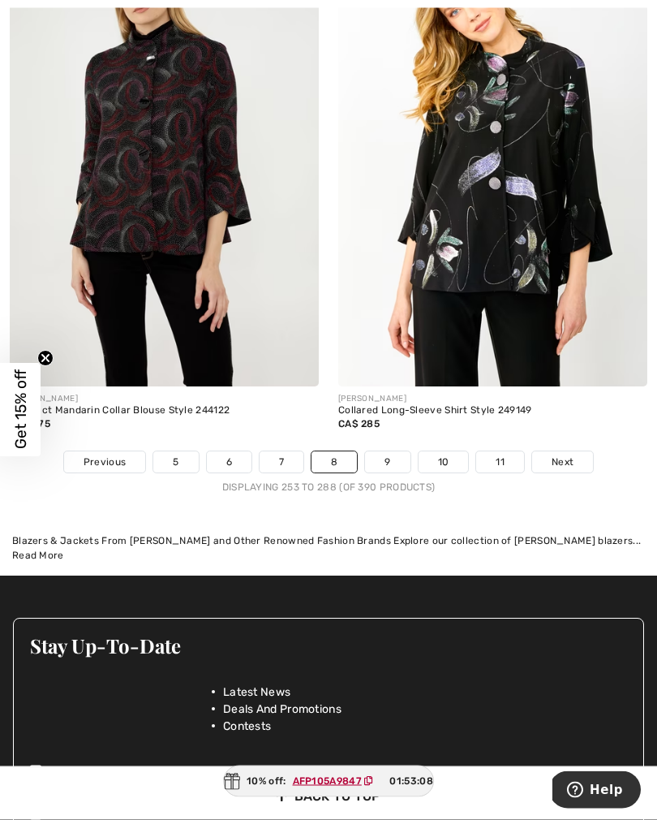
scroll to position [9596, 0]
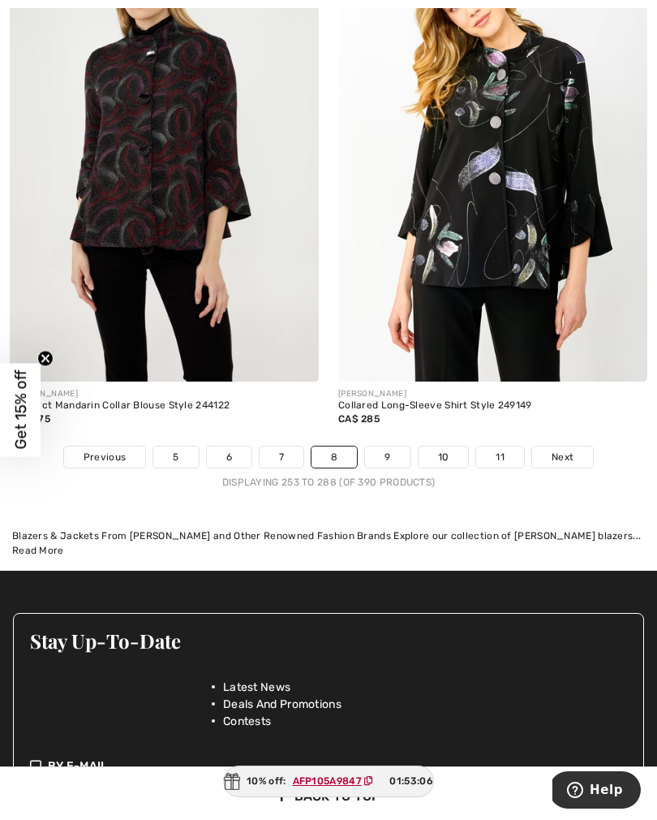
click at [392, 446] on link "9" at bounding box center [387, 456] width 45 height 21
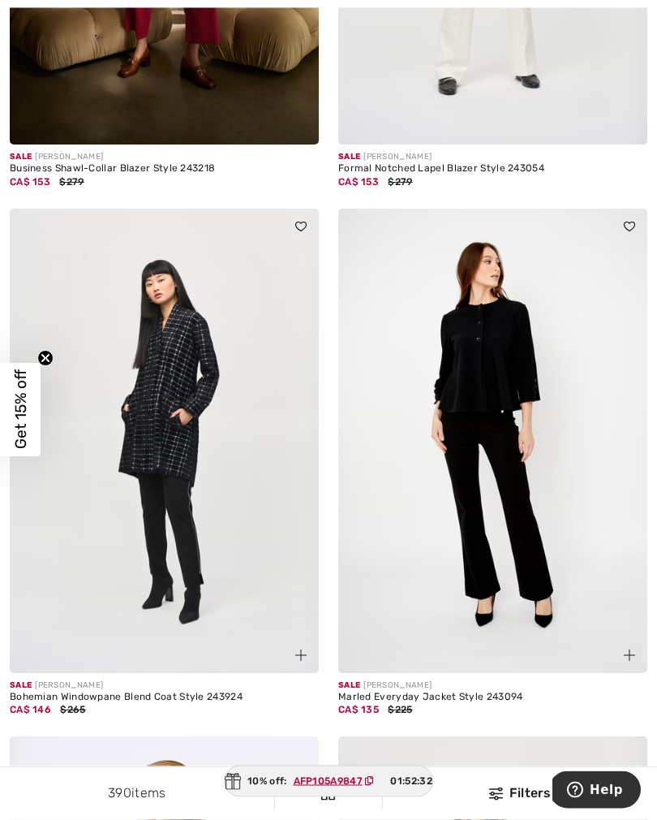
scroll to position [8696, 0]
click at [181, 479] on img at bounding box center [164, 441] width 309 height 464
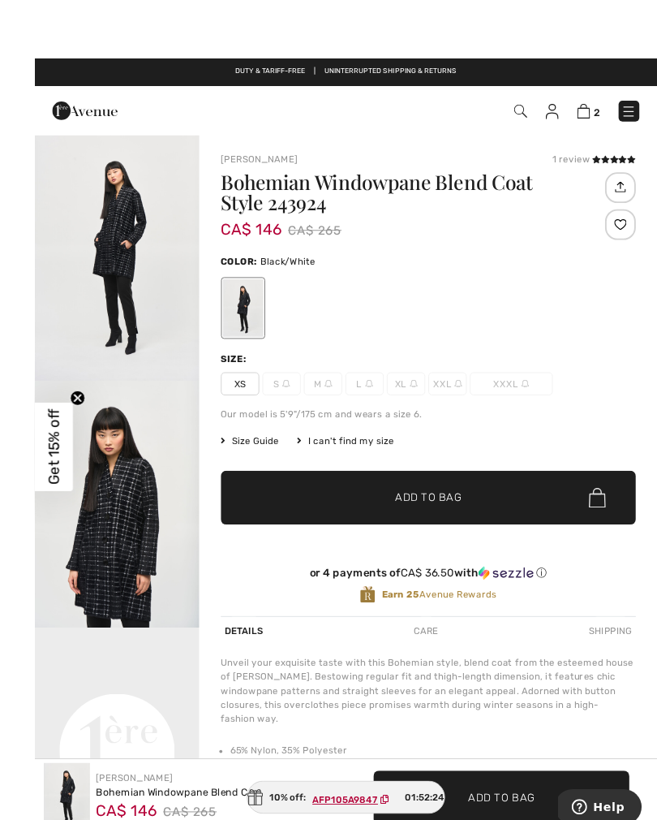
scroll to position [10, 0]
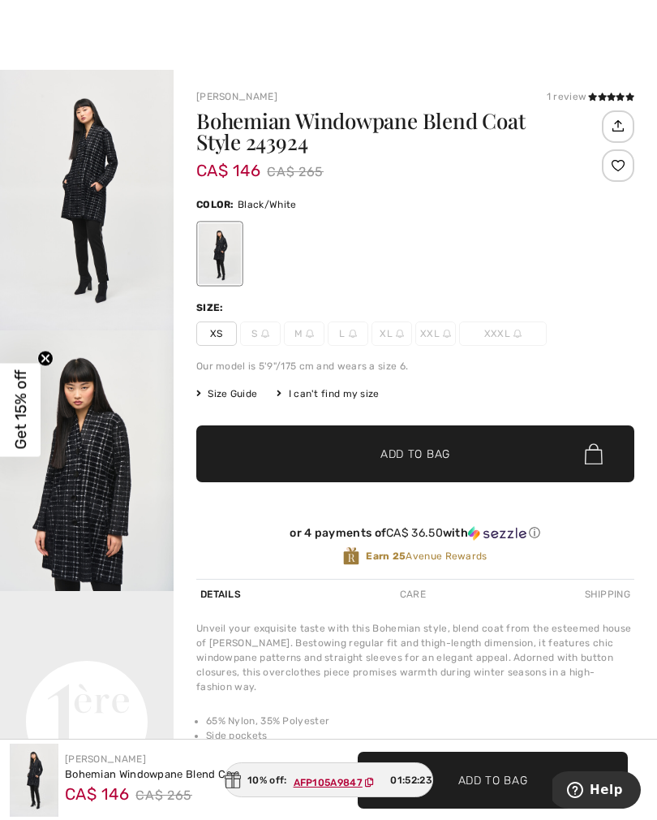
click at [219, 333] on span "XS" at bounding box center [216, 333] width 41 height 24
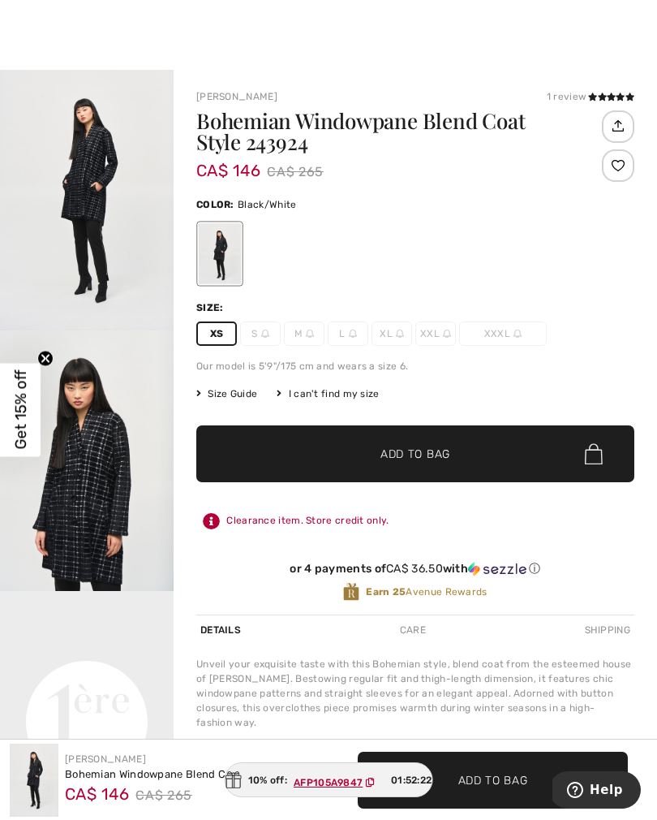
click at [329, 455] on span "✔ Added to Bag Add to Bag" at bounding box center [415, 453] width 438 height 57
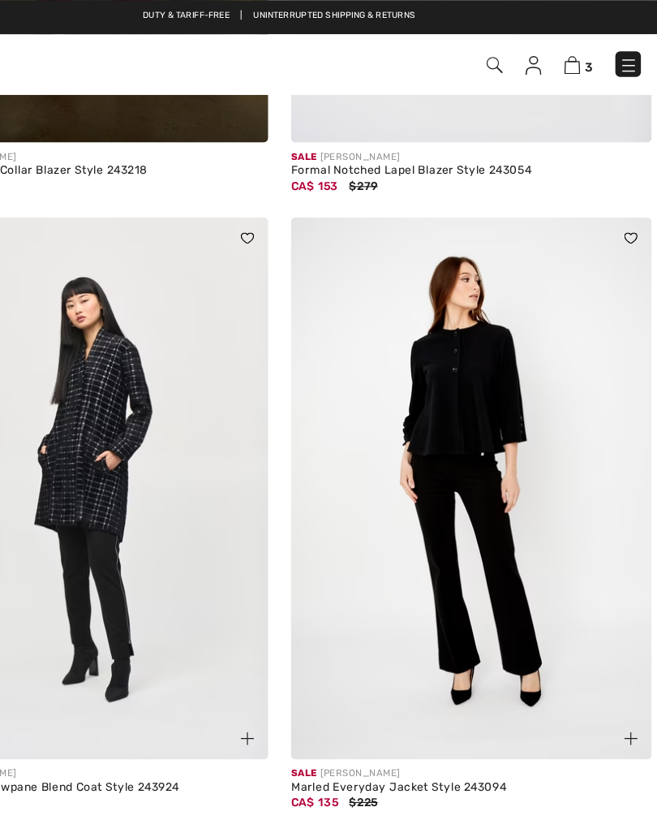
scroll to position [8692, 0]
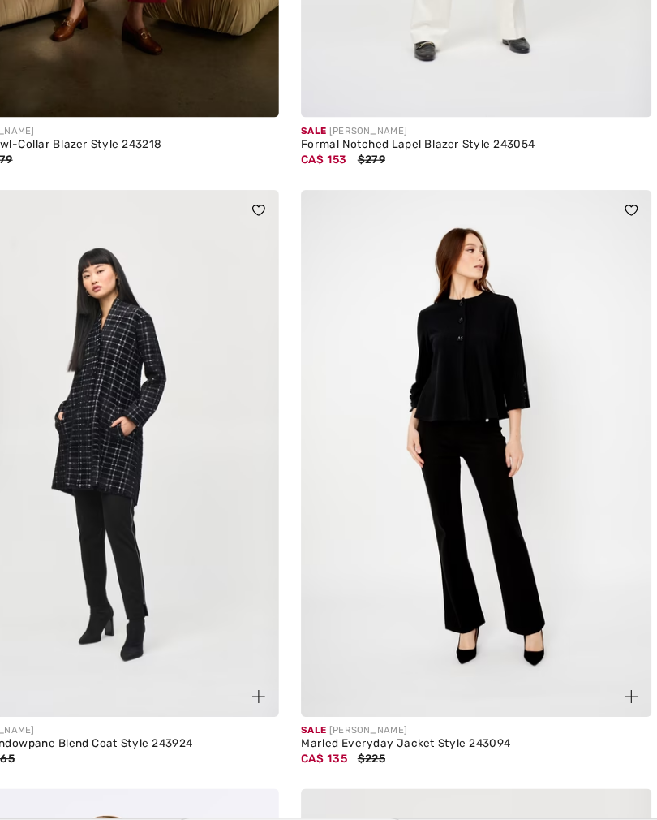
click at [447, 358] on img at bounding box center [492, 445] width 309 height 464
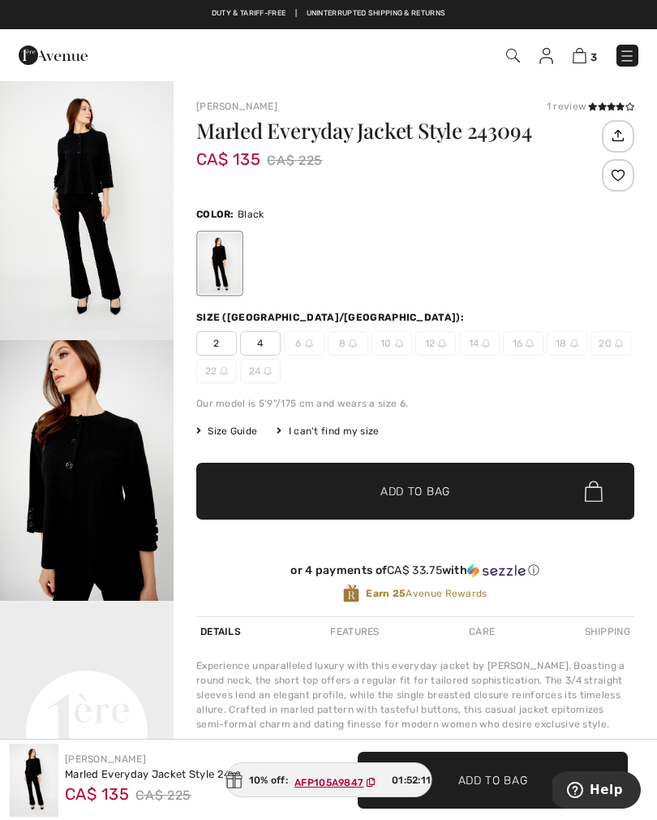
checkbox input "true"
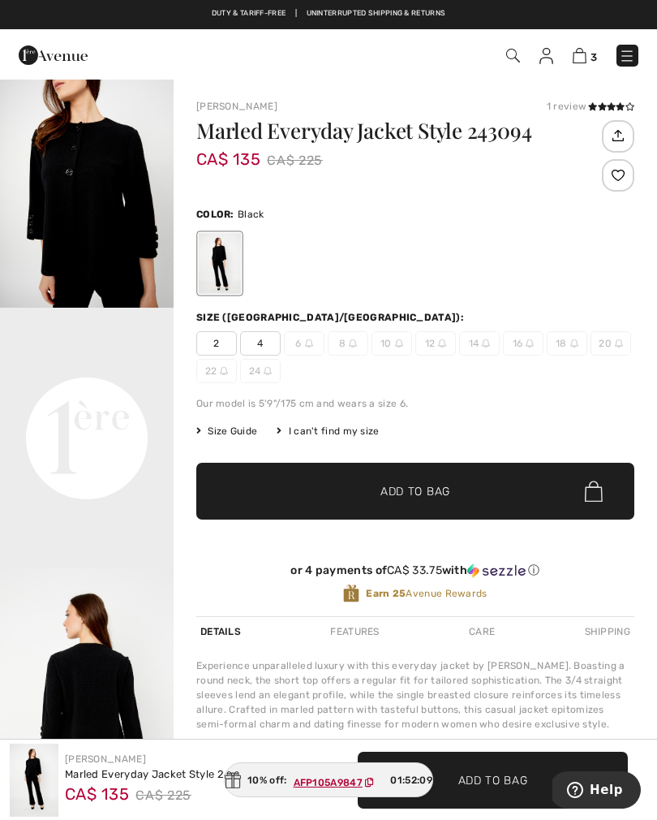
scroll to position [308, 0]
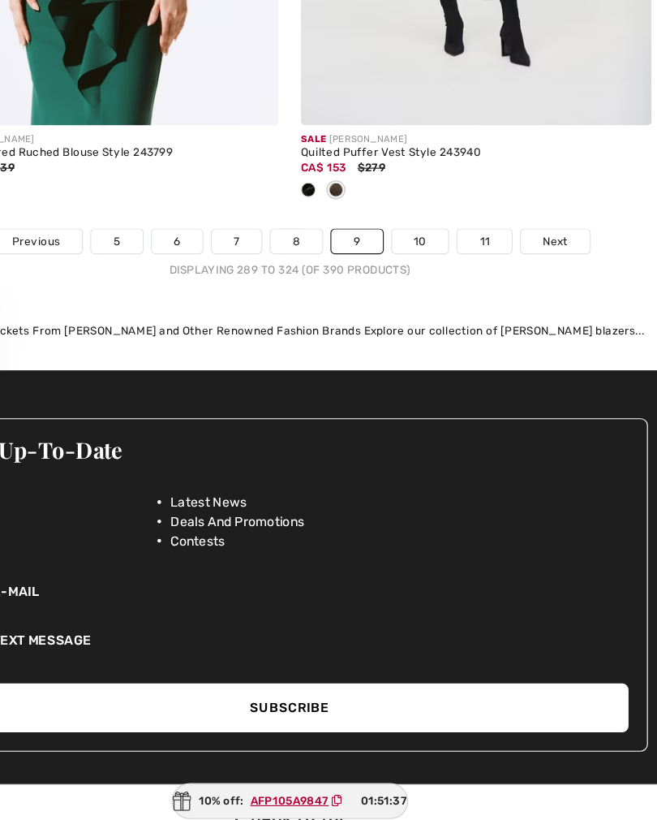
scroll to position [9712, 0]
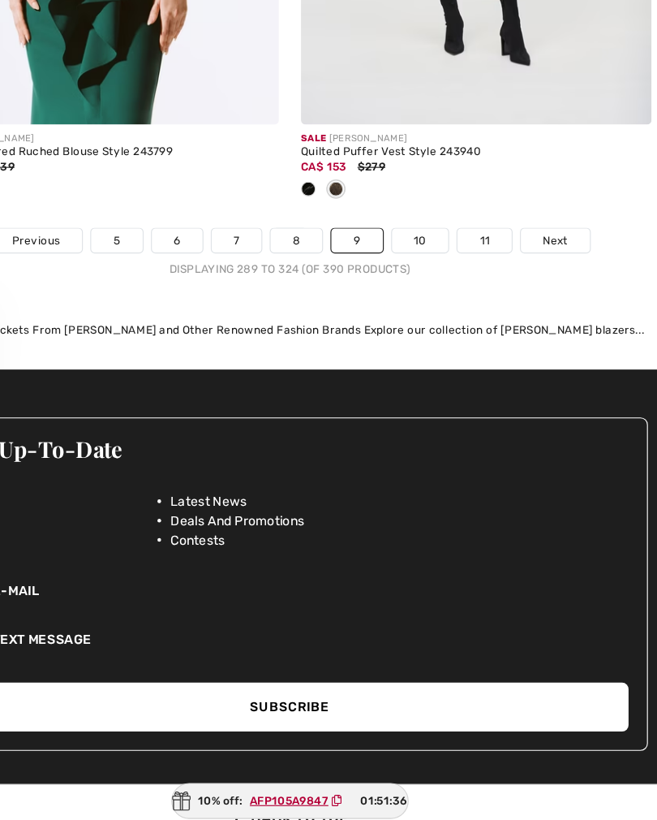
click at [419, 277] on link "10" at bounding box center [444, 287] width 50 height 21
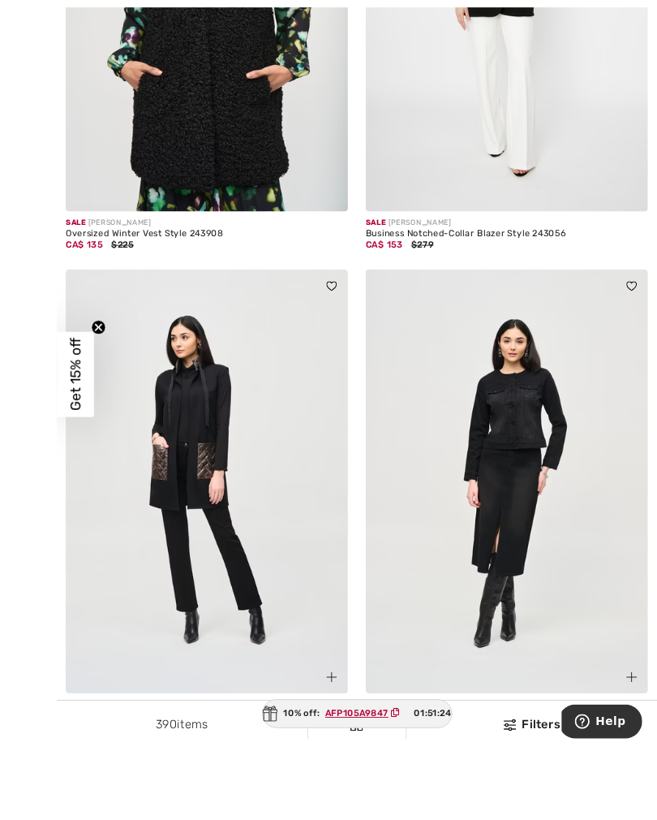
scroll to position [524, 0]
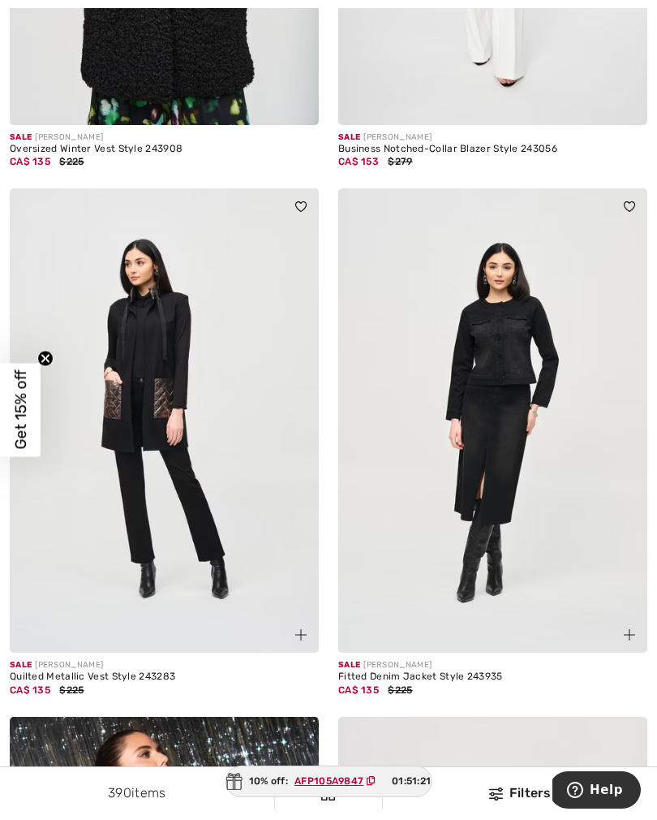
click at [161, 472] on img at bounding box center [164, 420] width 309 height 464
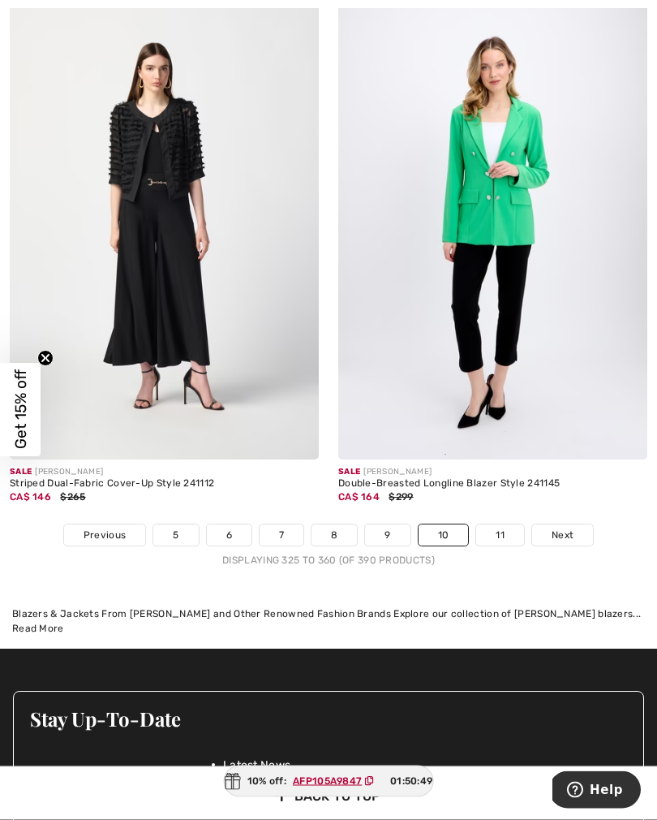
scroll to position [9625, 0]
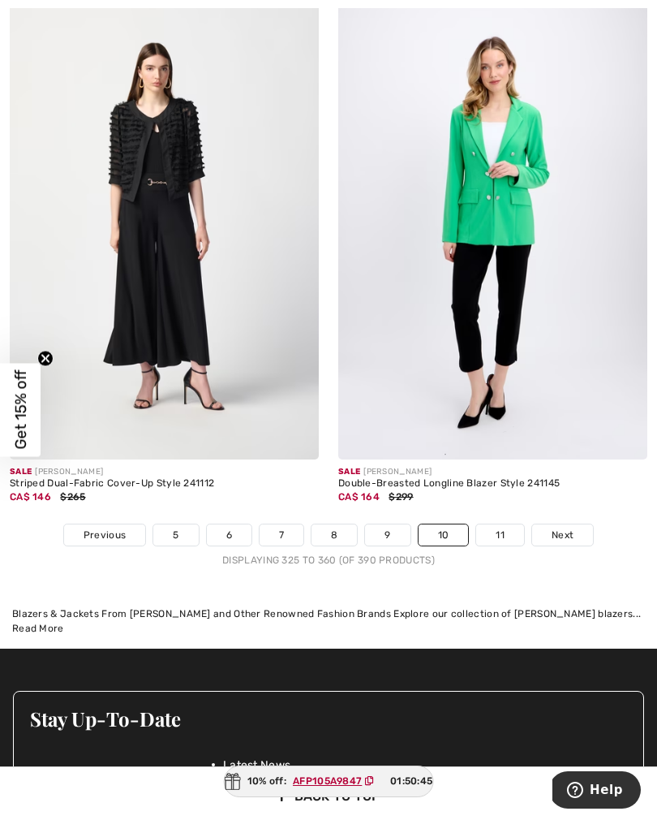
click at [500, 524] on link "11" at bounding box center [500, 534] width 48 height 21
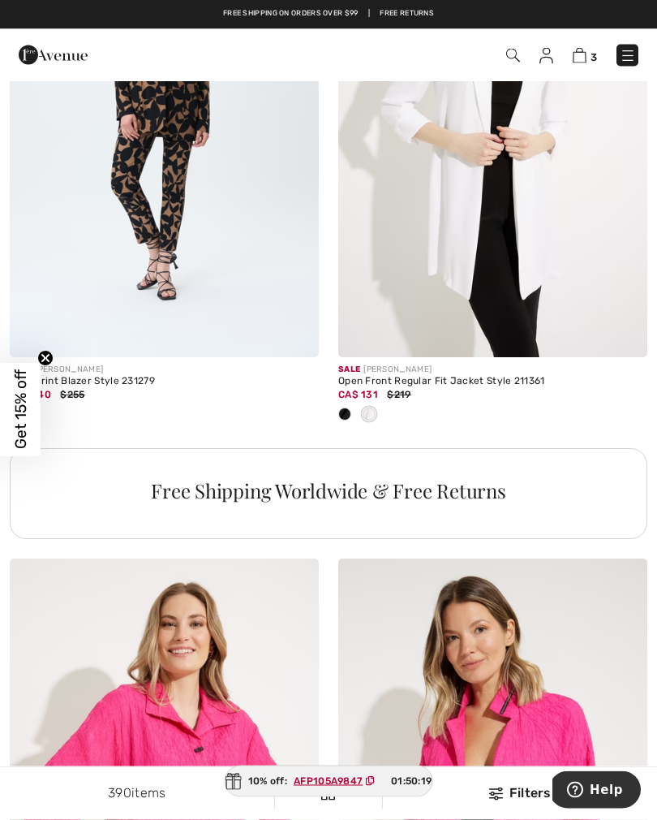
scroll to position [6249, 0]
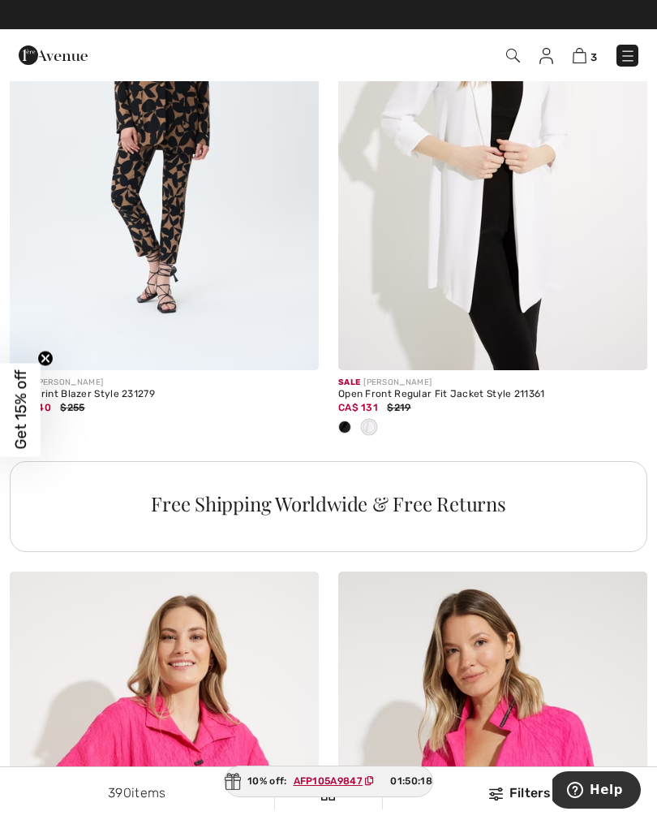
click at [629, 58] on img at bounding box center [628, 56] width 16 height 16
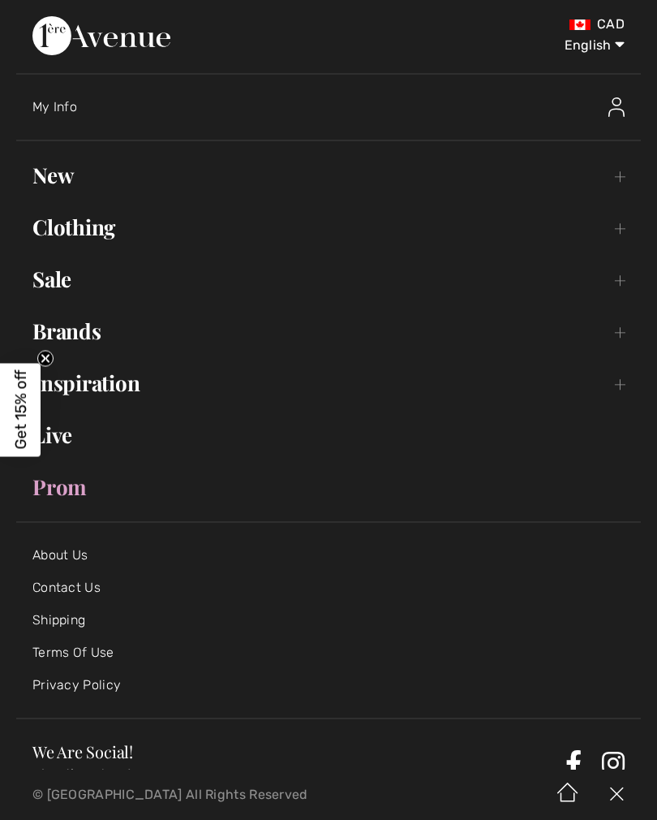
click at [108, 238] on link "Clothing Toggle submenu" at bounding box center [328, 227] width 625 height 36
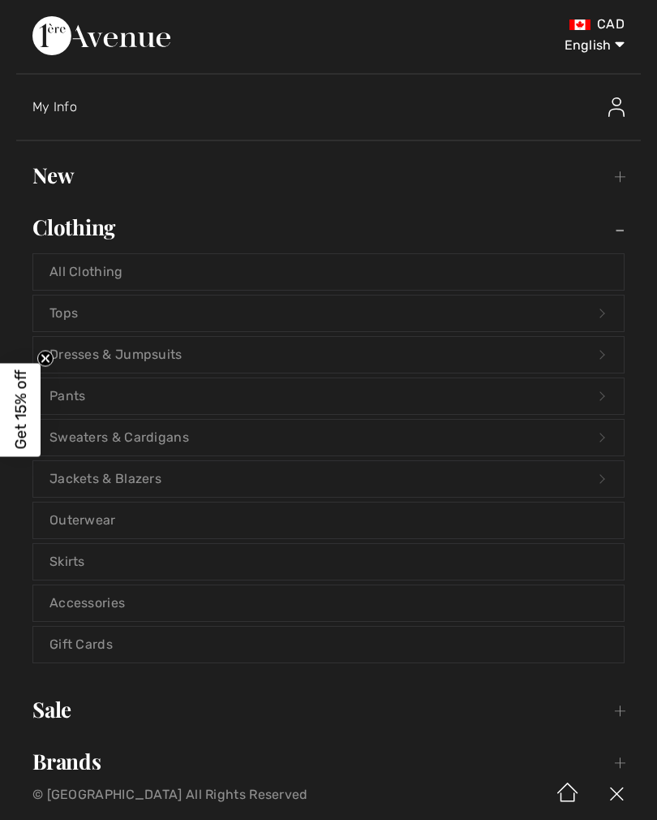
click at [159, 442] on link "Sweaters & Cardigans Open submenu" at bounding box center [328, 438] width 591 height 36
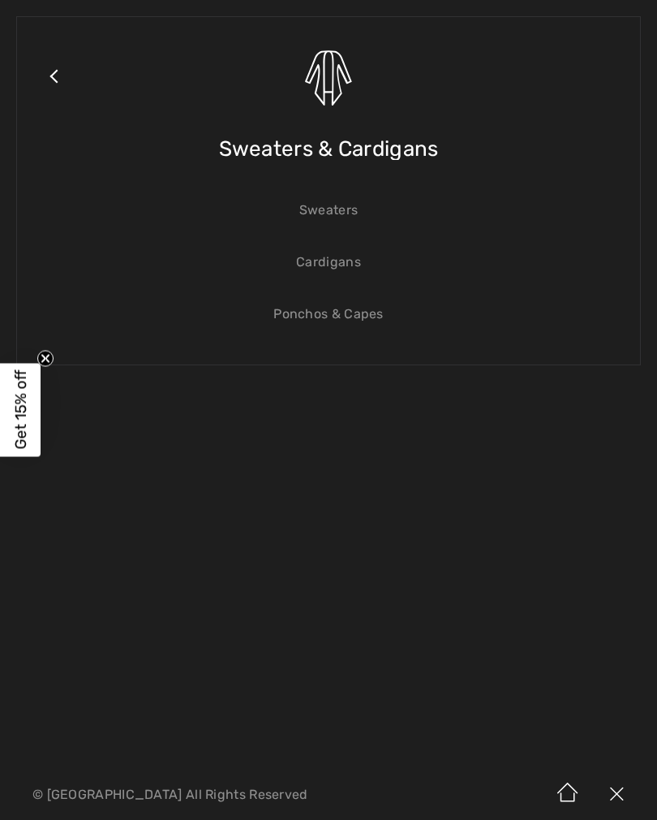
click at [337, 271] on link "Cardigans" at bounding box center [328, 262] width 591 height 36
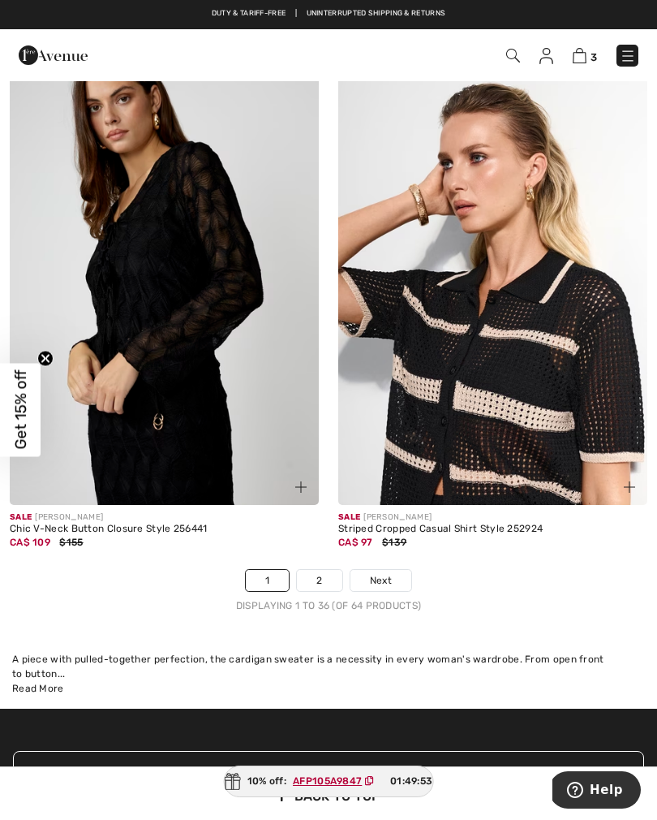
scroll to position [9643, 0]
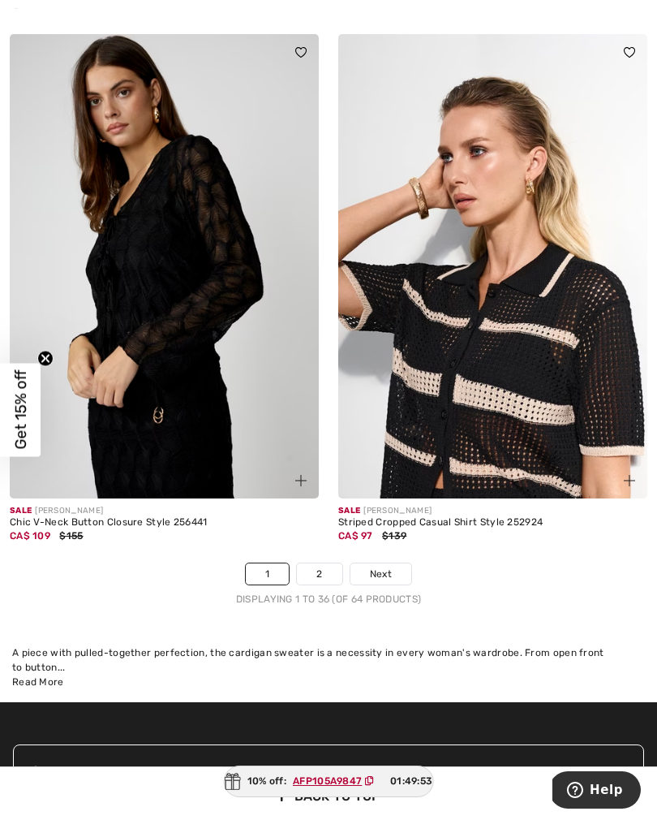
click at [323, 571] on link "2" at bounding box center [319, 573] width 45 height 21
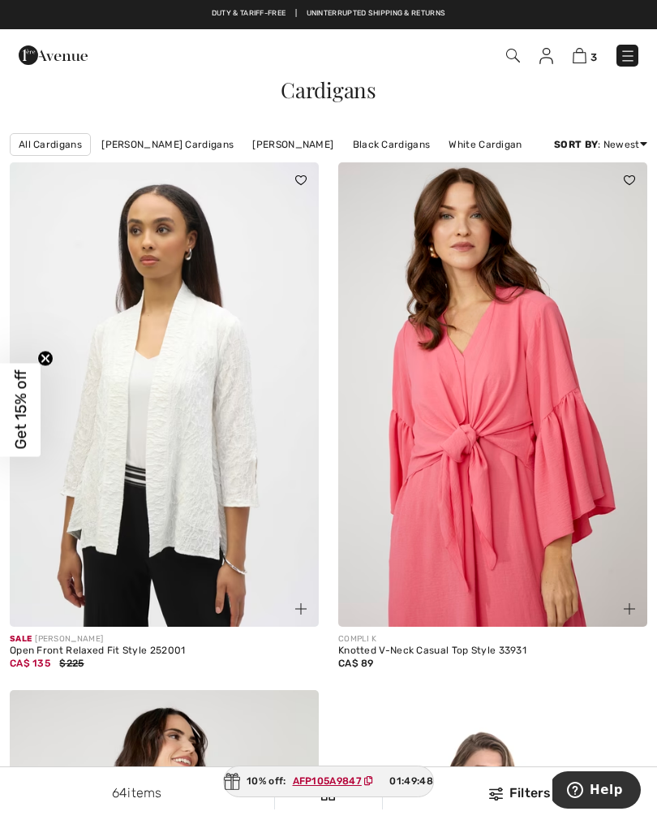
click at [626, 62] on img at bounding box center [628, 56] width 16 height 16
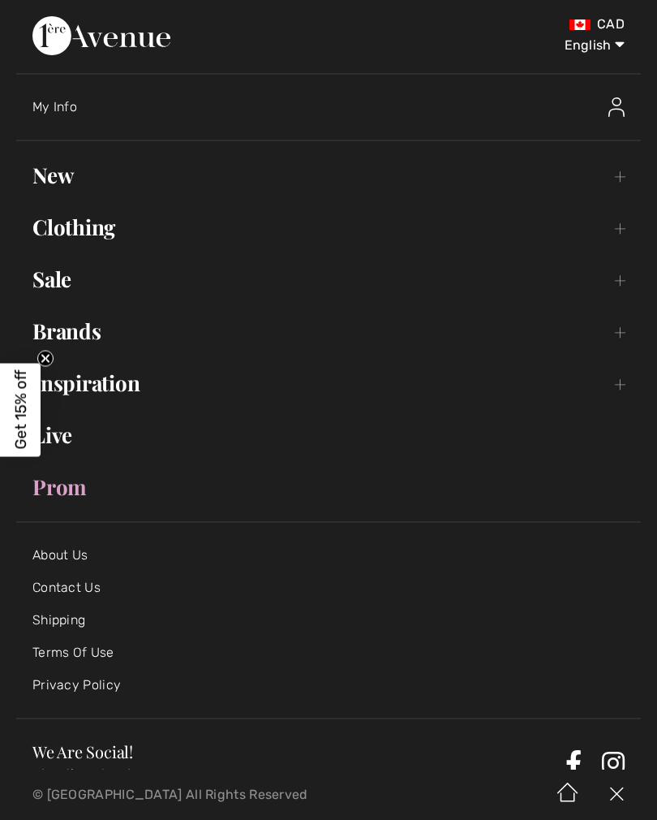
click at [102, 239] on link "Clothing Toggle submenu" at bounding box center [328, 227] width 625 height 36
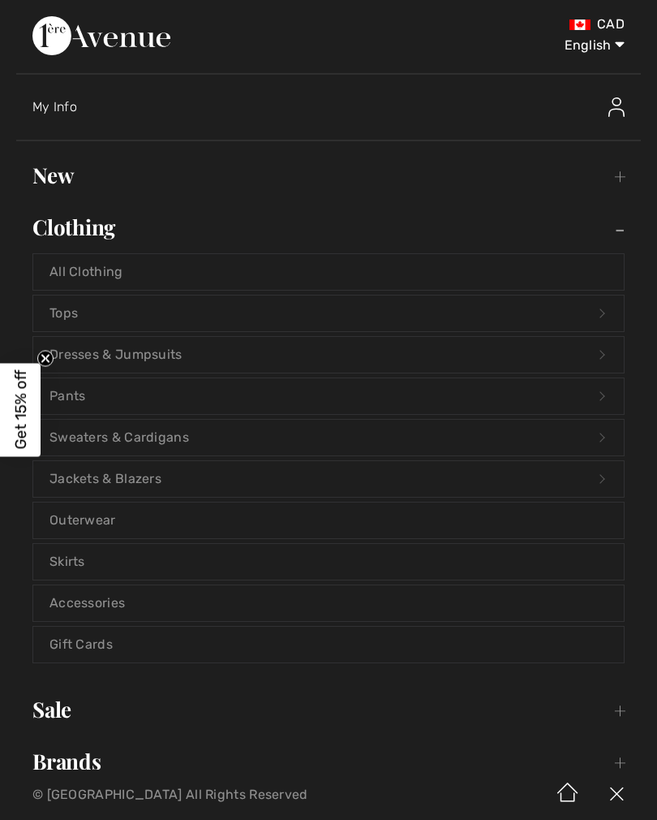
click at [145, 481] on link "Jackets & Blazers Open submenu" at bounding box center [328, 479] width 591 height 36
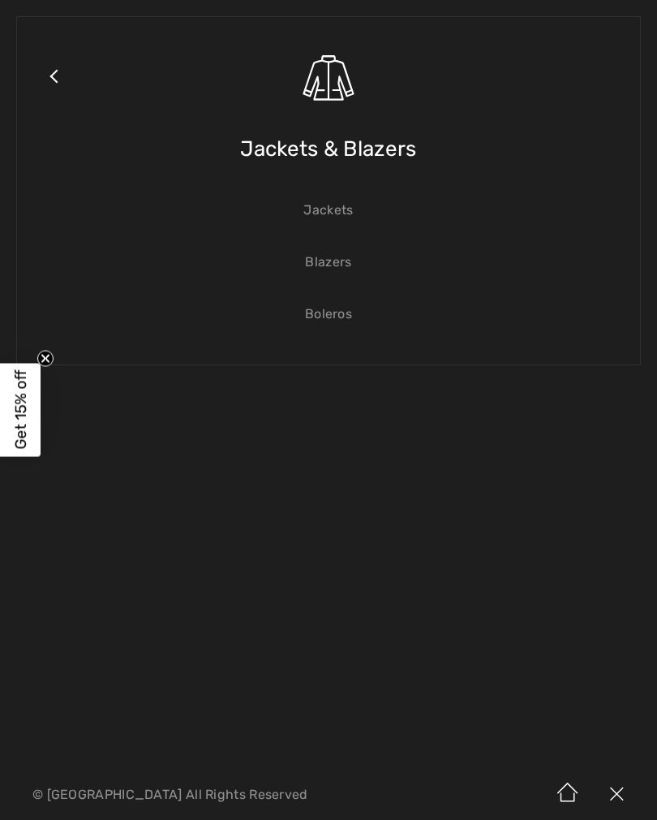
click at [330, 215] on link "Jackets" at bounding box center [328, 210] width 591 height 36
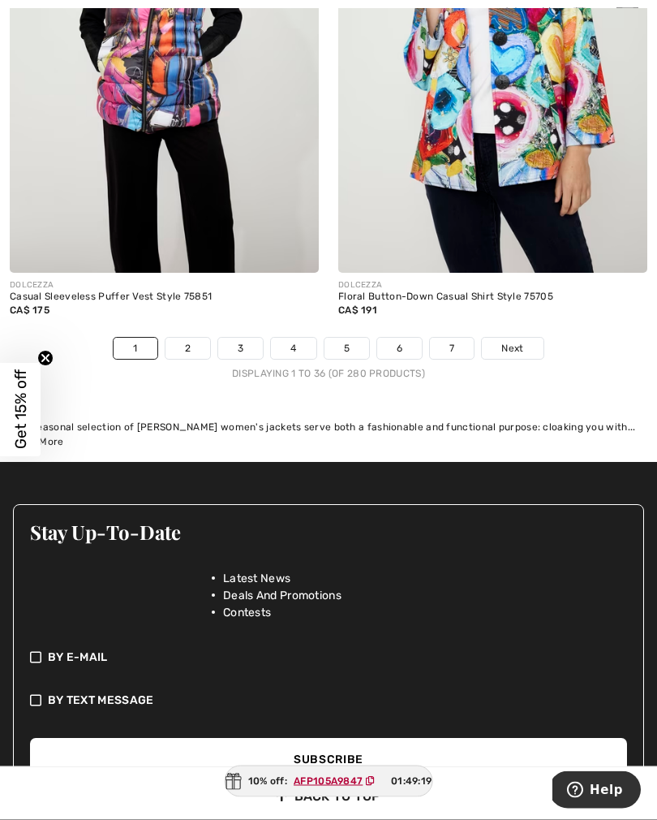
scroll to position [9736, 0]
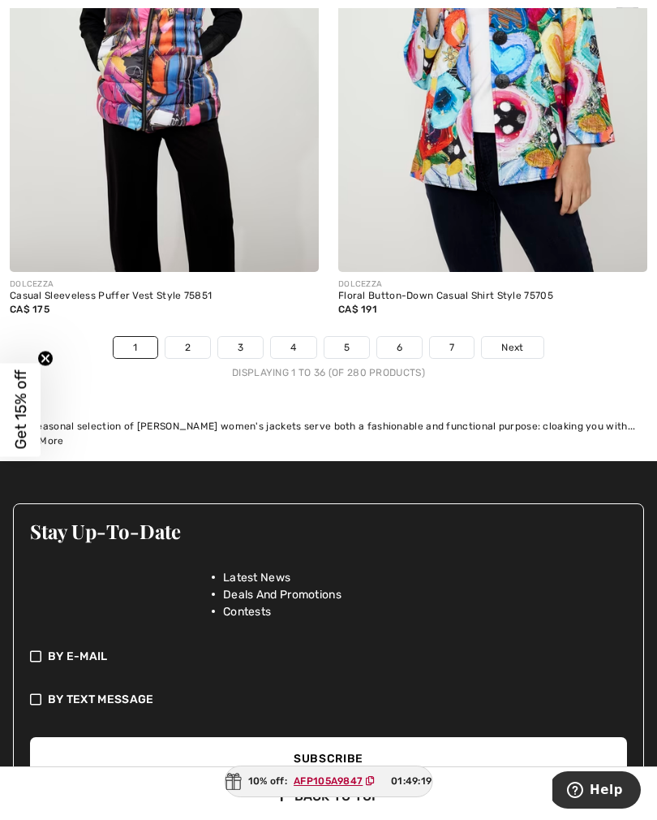
click at [181, 337] on link "2" at bounding box center [188, 347] width 45 height 21
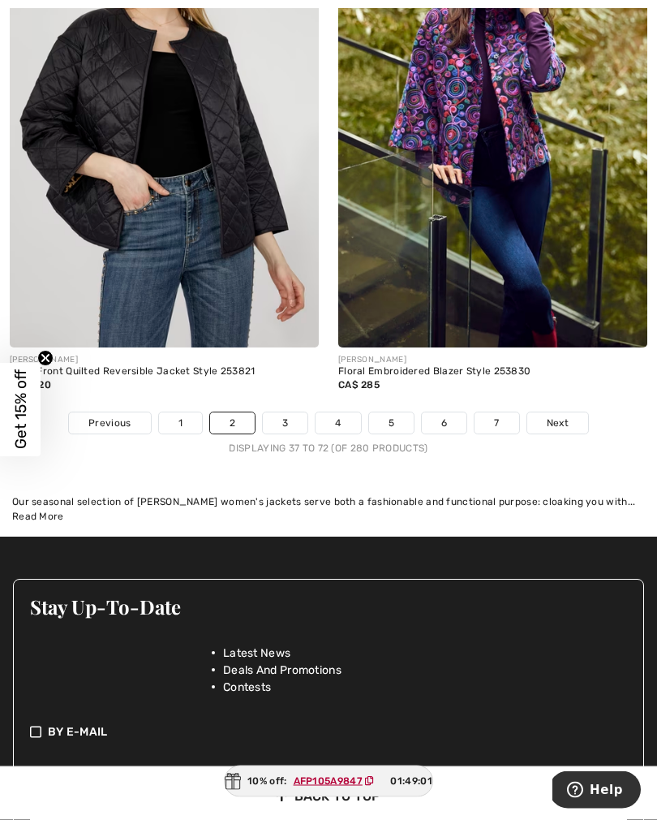
scroll to position [9580, 0]
click at [293, 412] on link "3" at bounding box center [285, 422] width 45 height 21
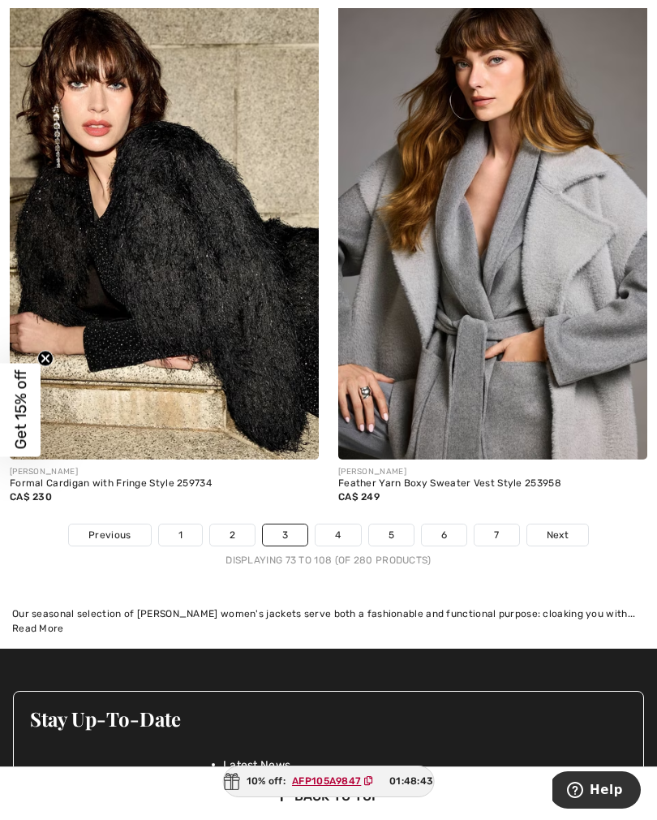
scroll to position [9586, 0]
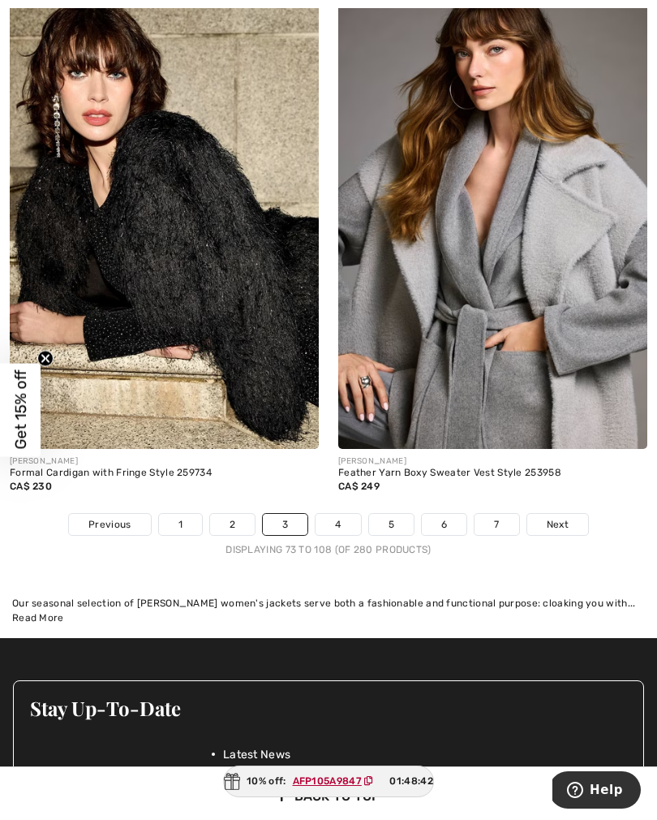
click at [333, 514] on link "4" at bounding box center [338, 524] width 45 height 21
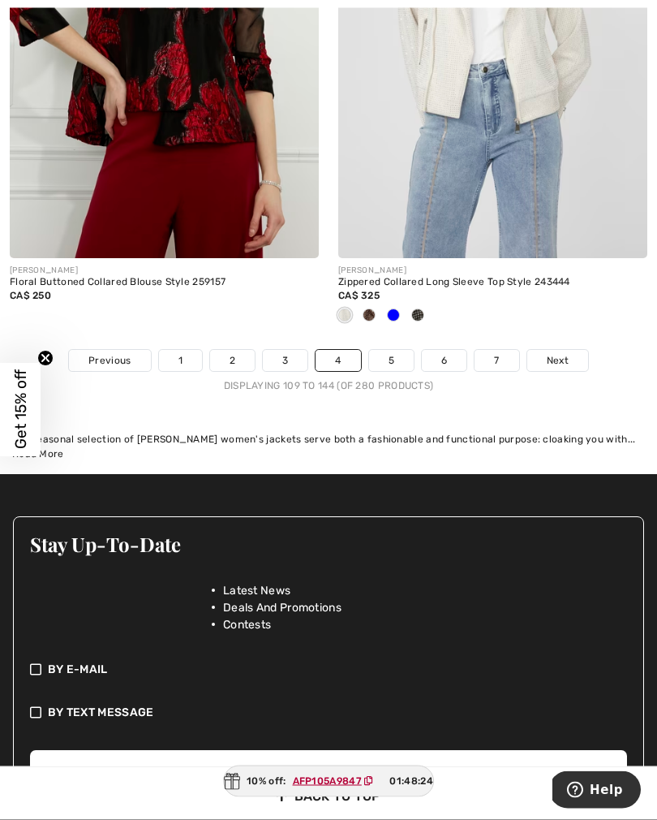
scroll to position [9643, 0]
click at [386, 357] on link "5" at bounding box center [391, 360] width 45 height 21
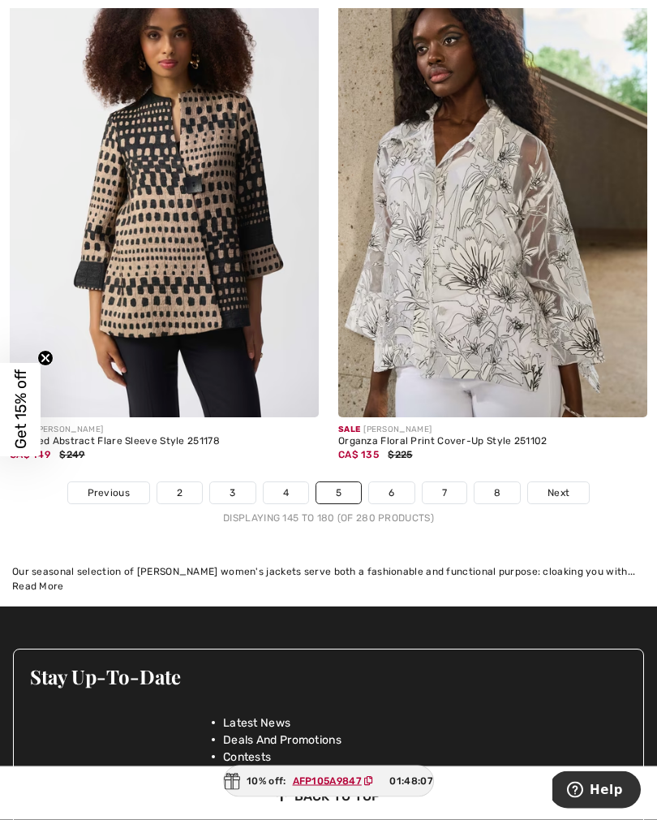
scroll to position [9591, 0]
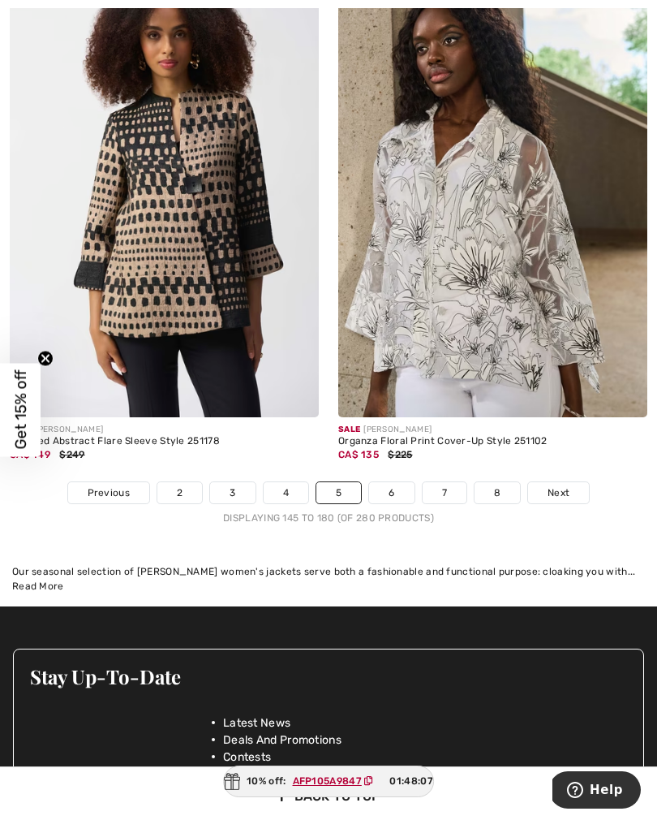
click at [402, 489] on link "6" at bounding box center [391, 492] width 45 height 21
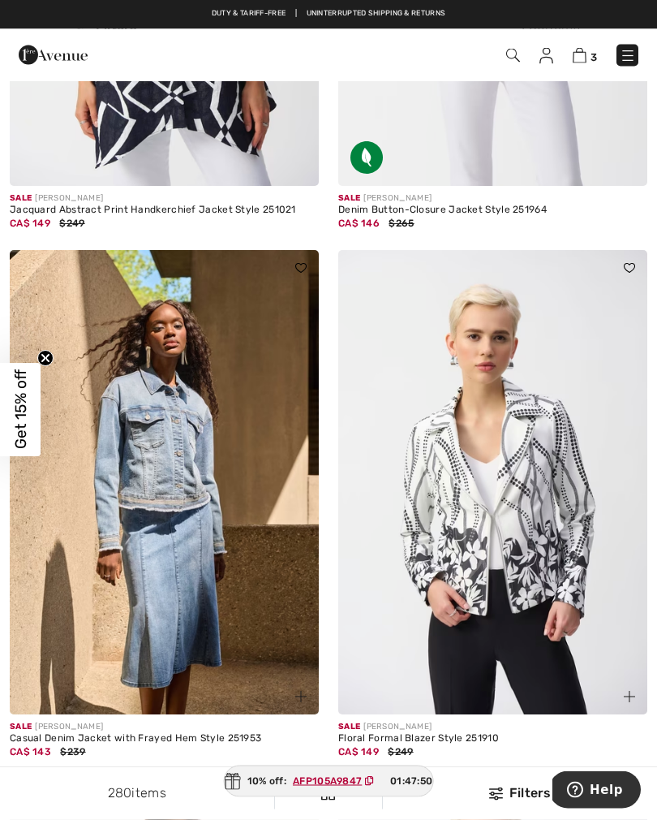
scroll to position [7164, 0]
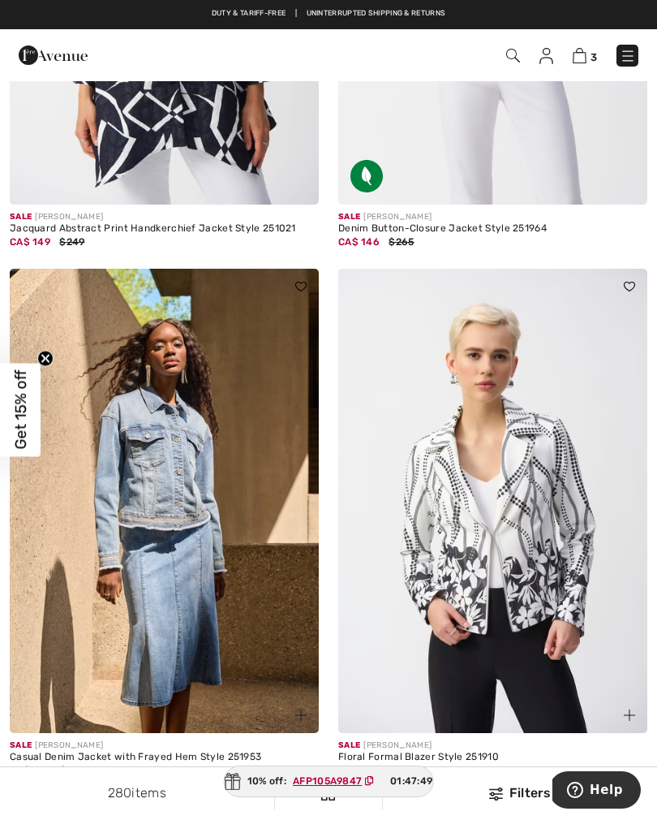
click at [621, 66] on link at bounding box center [628, 56] width 22 height 22
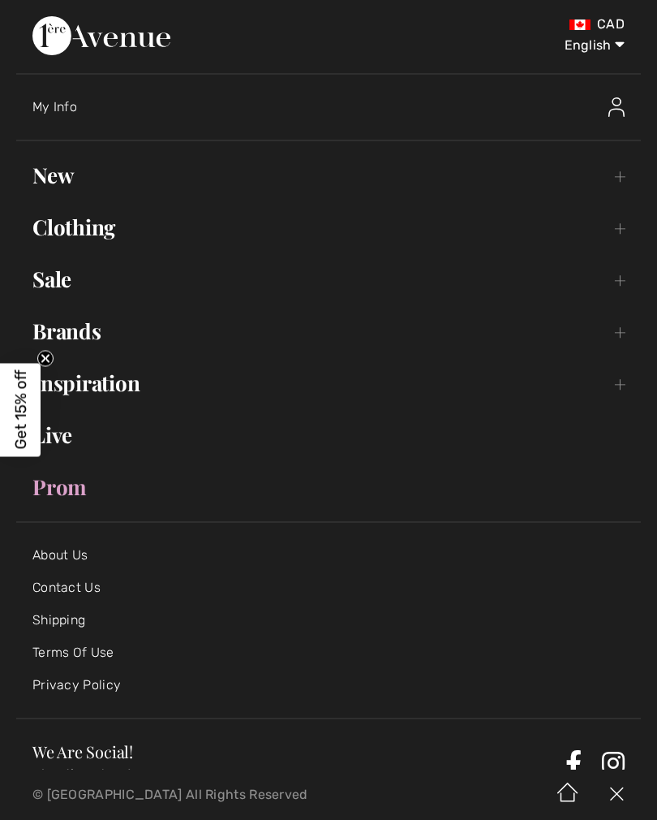
click at [101, 244] on link "Clothing Toggle submenu" at bounding box center [328, 227] width 625 height 36
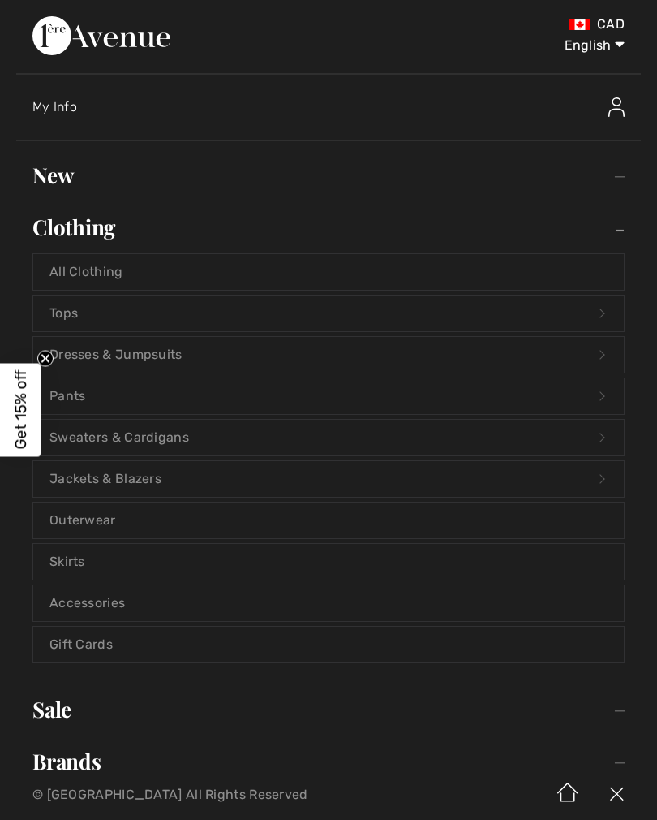
click at [144, 519] on link "Outerwear" at bounding box center [328, 520] width 591 height 36
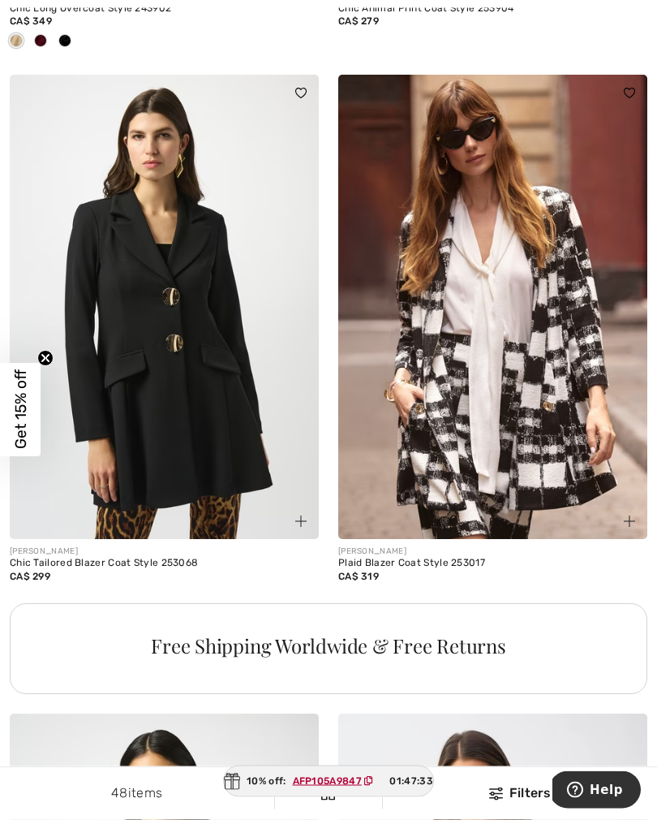
scroll to position [6208, 0]
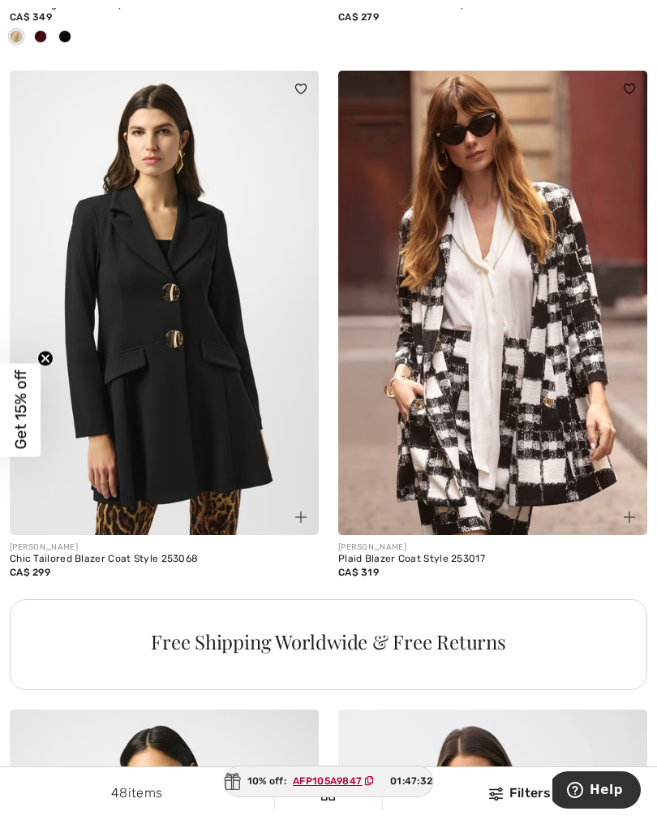
click at [500, 395] on img at bounding box center [492, 303] width 309 height 464
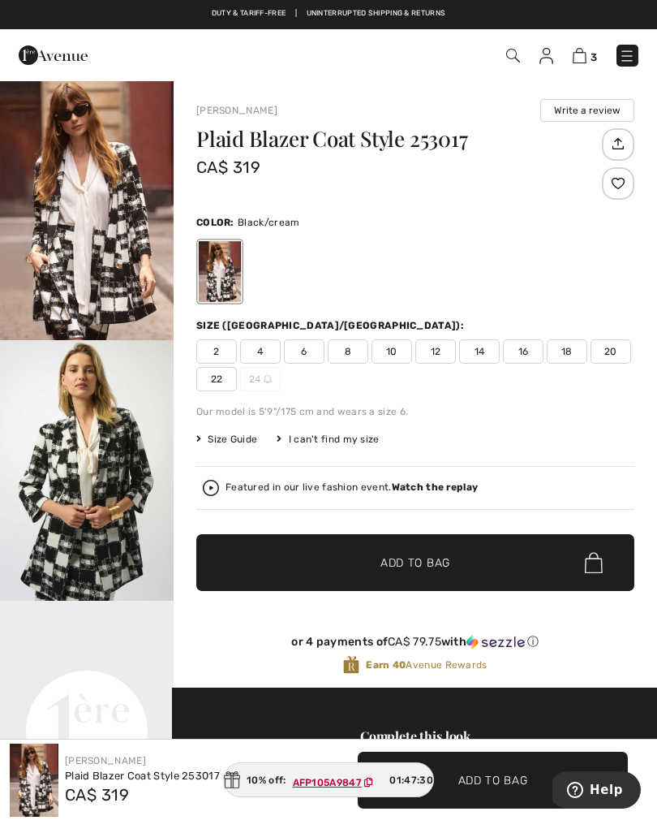
click at [222, 360] on span "2" at bounding box center [216, 351] width 41 height 24
click at [328, 567] on span "✔ Added to Bag Add to Bag" at bounding box center [415, 562] width 438 height 57
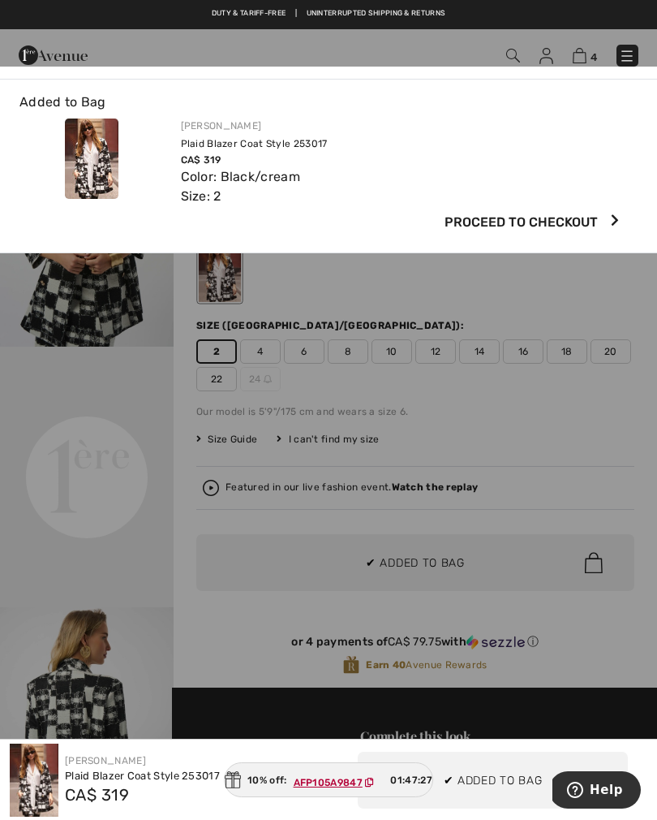
scroll to position [267, 0]
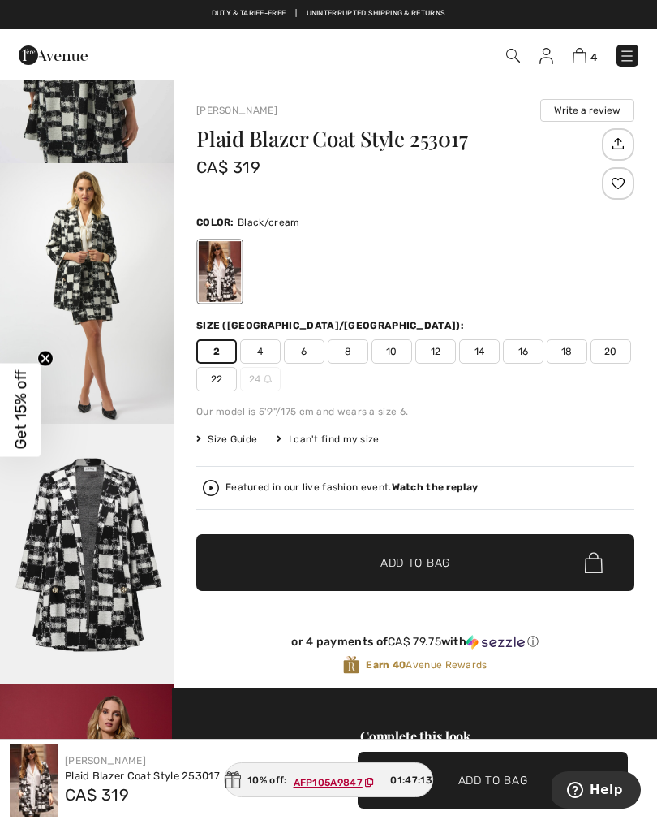
click at [429, 567] on span "Add to Bag" at bounding box center [416, 562] width 70 height 17
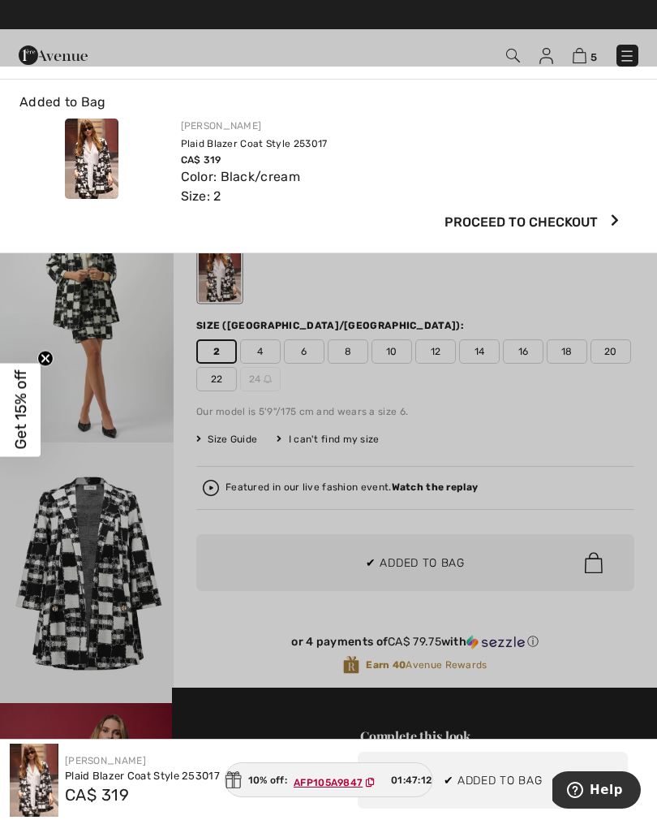
scroll to position [939, 0]
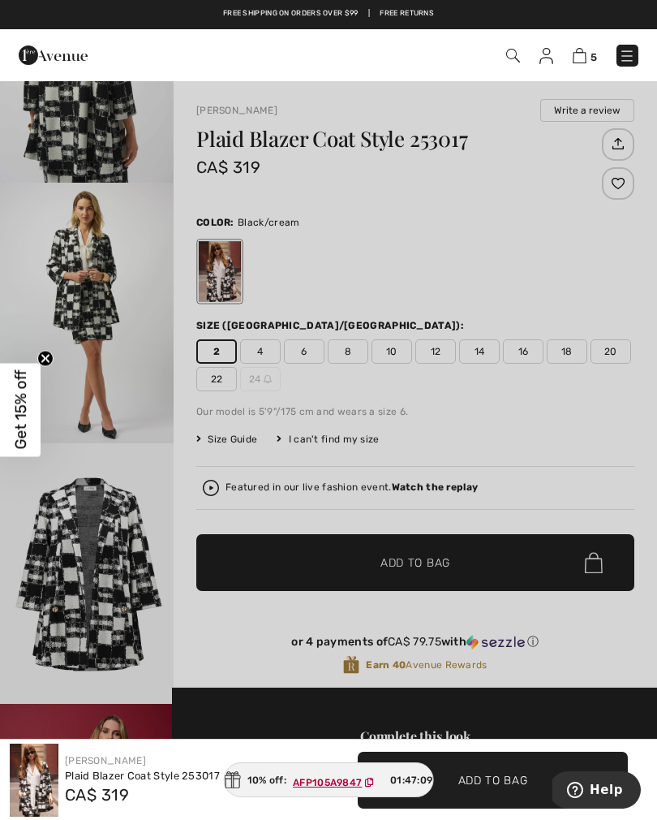
click at [578, 62] on img at bounding box center [580, 55] width 14 height 15
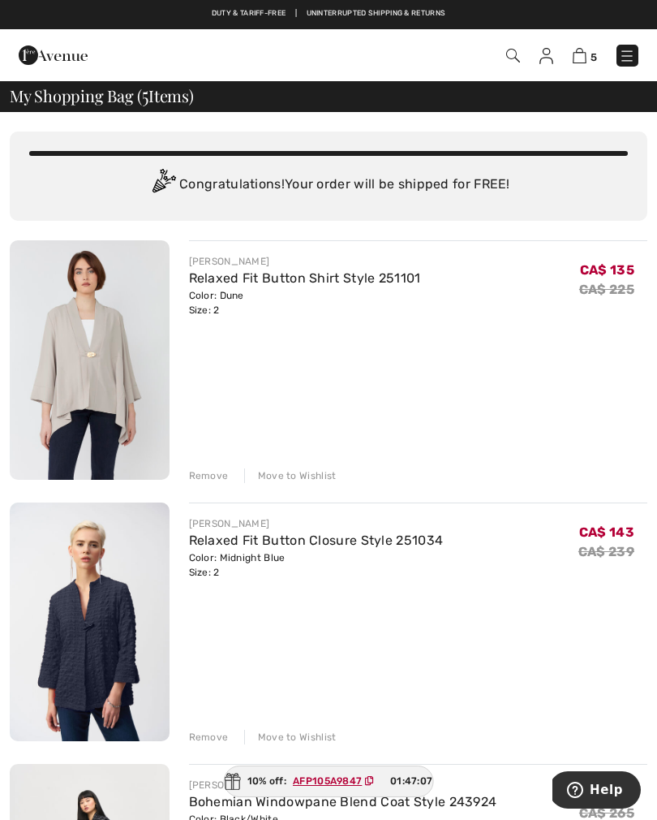
click at [576, 63] on img at bounding box center [580, 55] width 14 height 15
checkbox input "true"
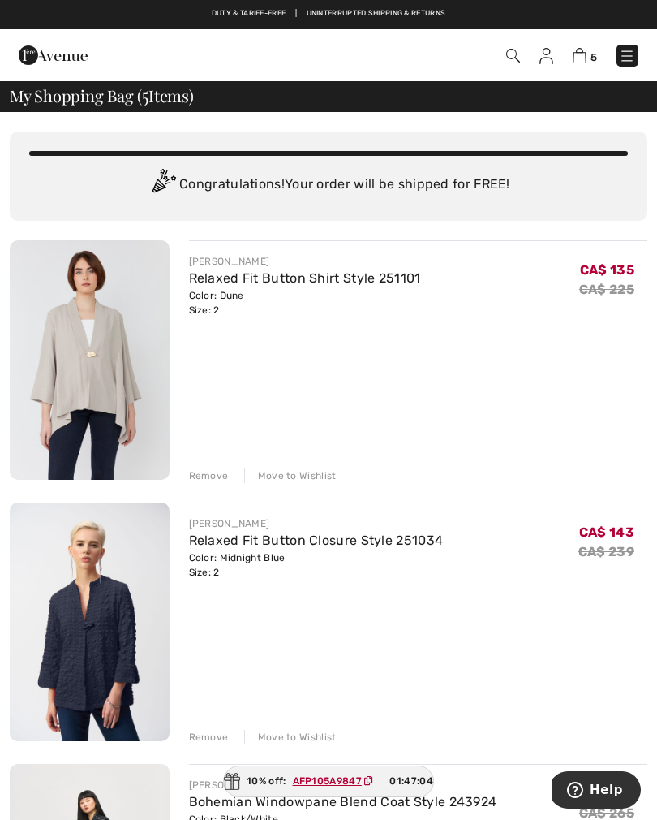
click at [578, 75] on div "5 Checkout 5 An item has been added to your Shopping Bag. Checkout" at bounding box center [328, 55] width 657 height 52
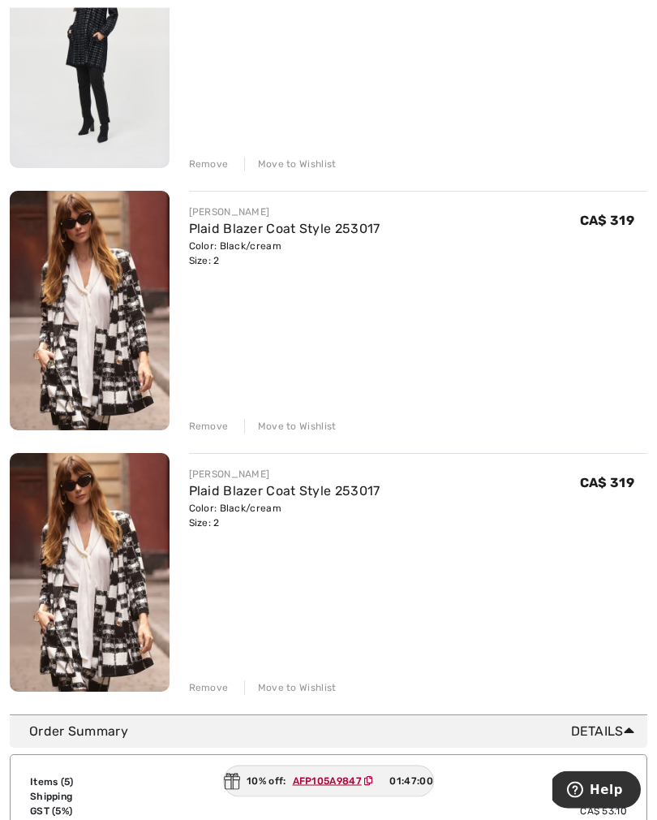
scroll to position [834, 0]
click at [215, 694] on div "Remove" at bounding box center [209, 687] width 40 height 15
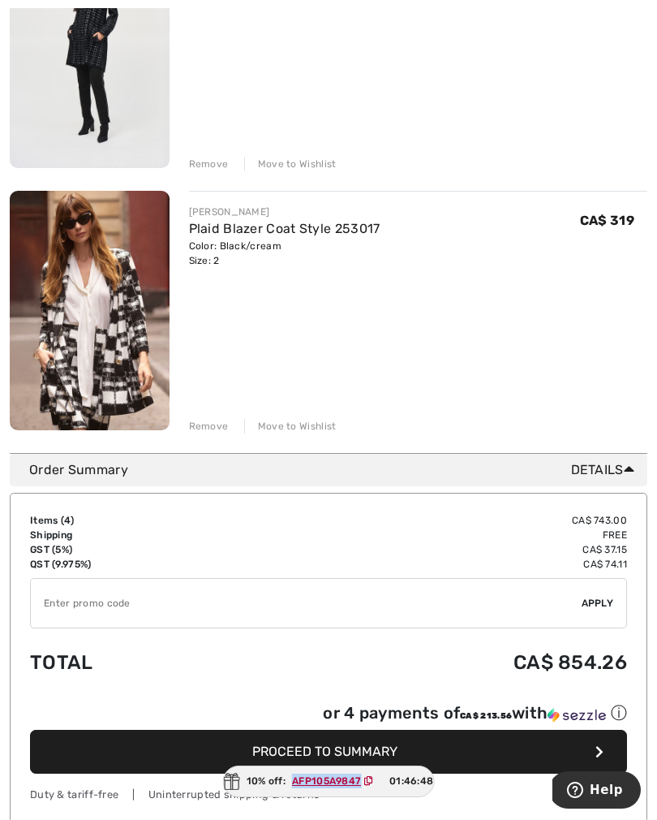
click at [66, 603] on input "TEXT" at bounding box center [306, 603] width 551 height 49
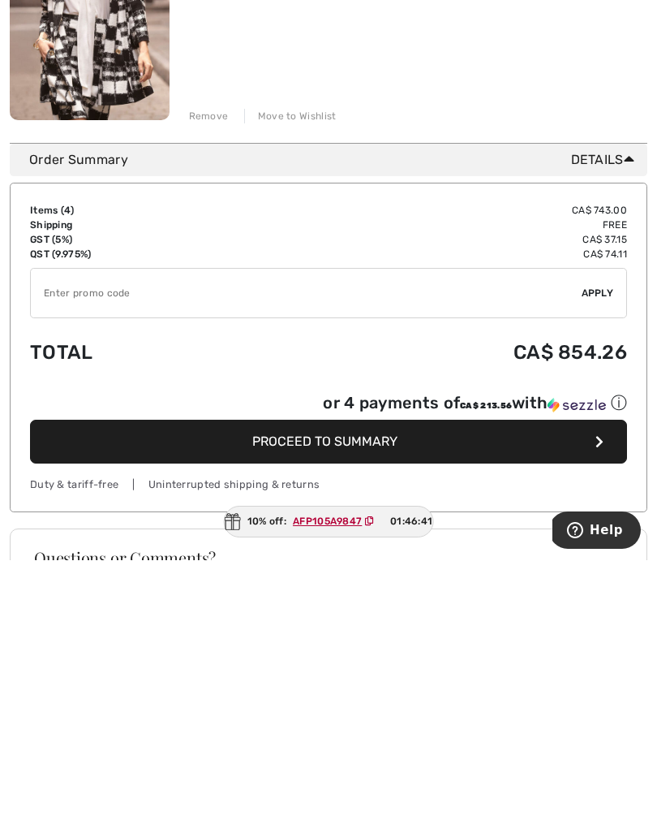
click at [331, 765] on div "10% off: AFP105A9847 01:46:41" at bounding box center [329, 781] width 210 height 32
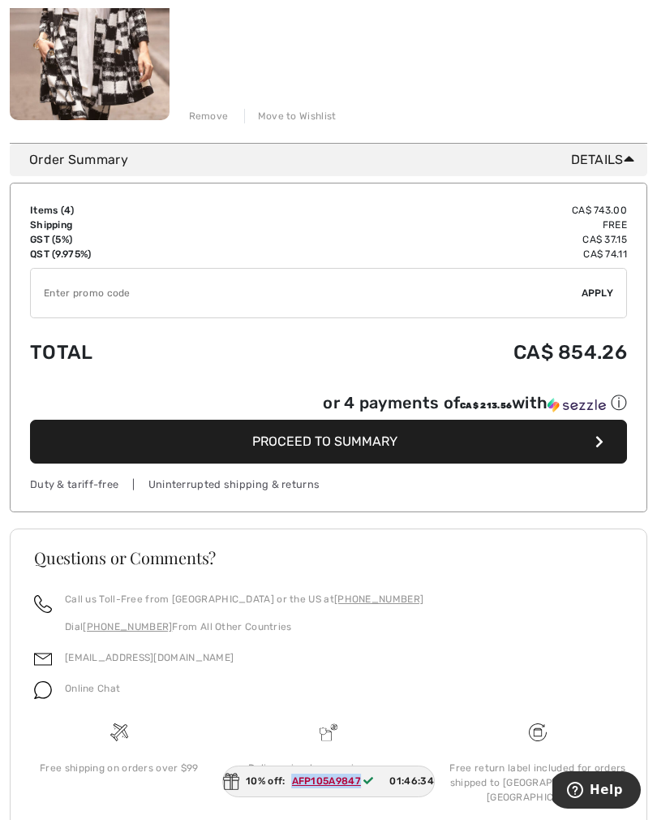
copy ins "AFP105A9847"
click at [67, 300] on input "TEXT" at bounding box center [306, 293] width 551 height 49
paste input "AFP105A9847"
type input "AFP105A9847"
click at [610, 300] on span "Apply" at bounding box center [598, 293] width 32 height 15
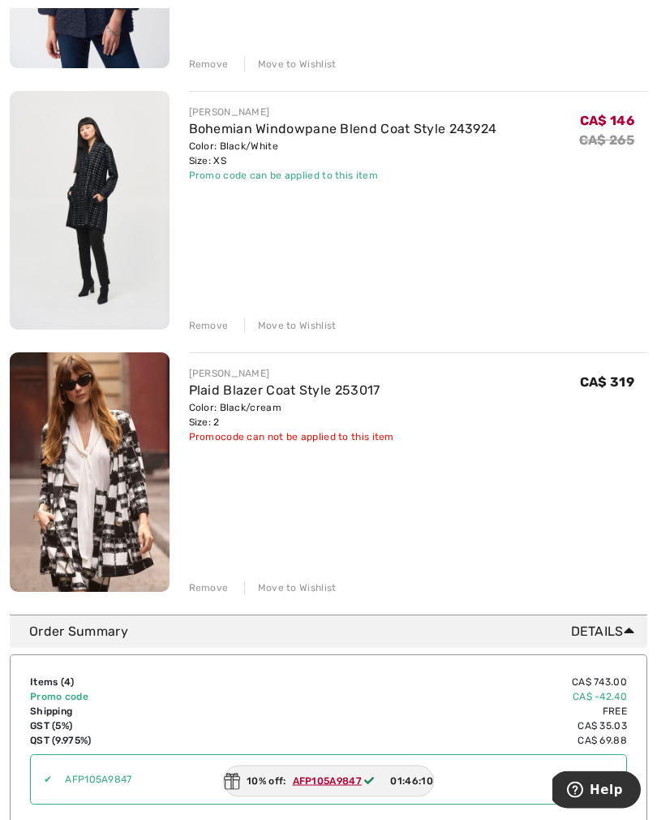
scroll to position [673, 0]
click at [209, 597] on div "You are only CA$ 0.00 away from FREE SHIPPING! Continue Shopping > Congratulati…" at bounding box center [329, 26] width 638 height 1175
click at [200, 592] on div "Remove" at bounding box center [209, 587] width 40 height 15
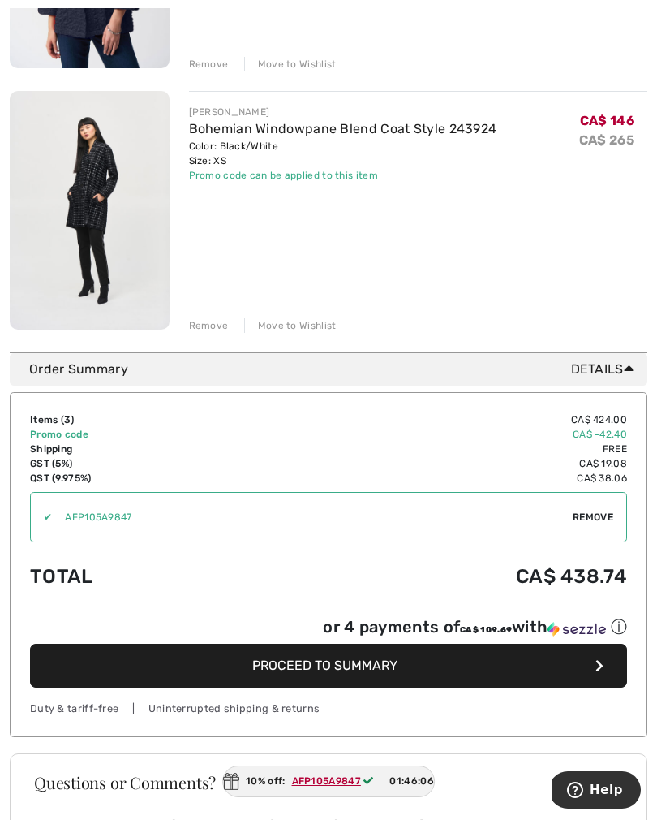
click at [199, 333] on div "Remove" at bounding box center [209, 325] width 40 height 15
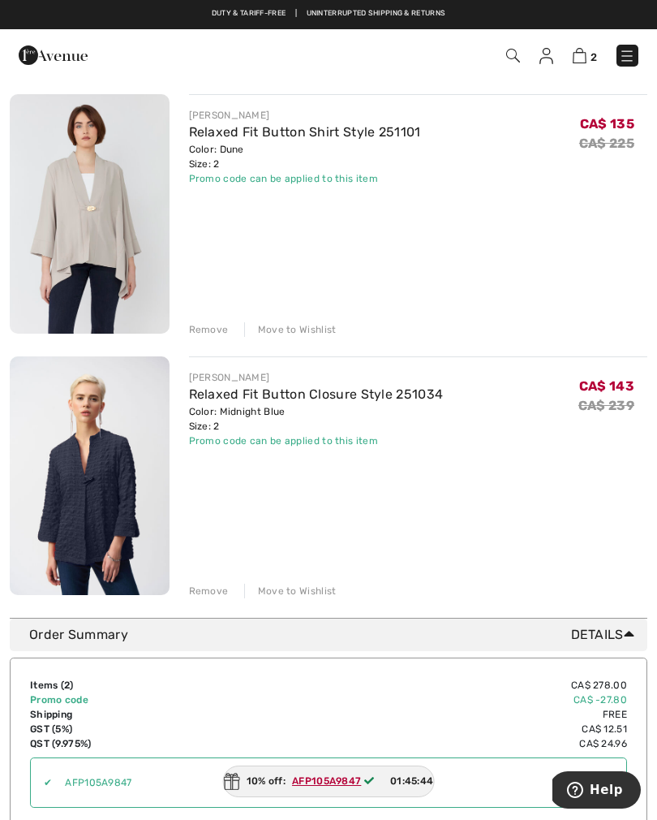
scroll to position [0, 0]
